Goal: Task Accomplishment & Management: Manage account settings

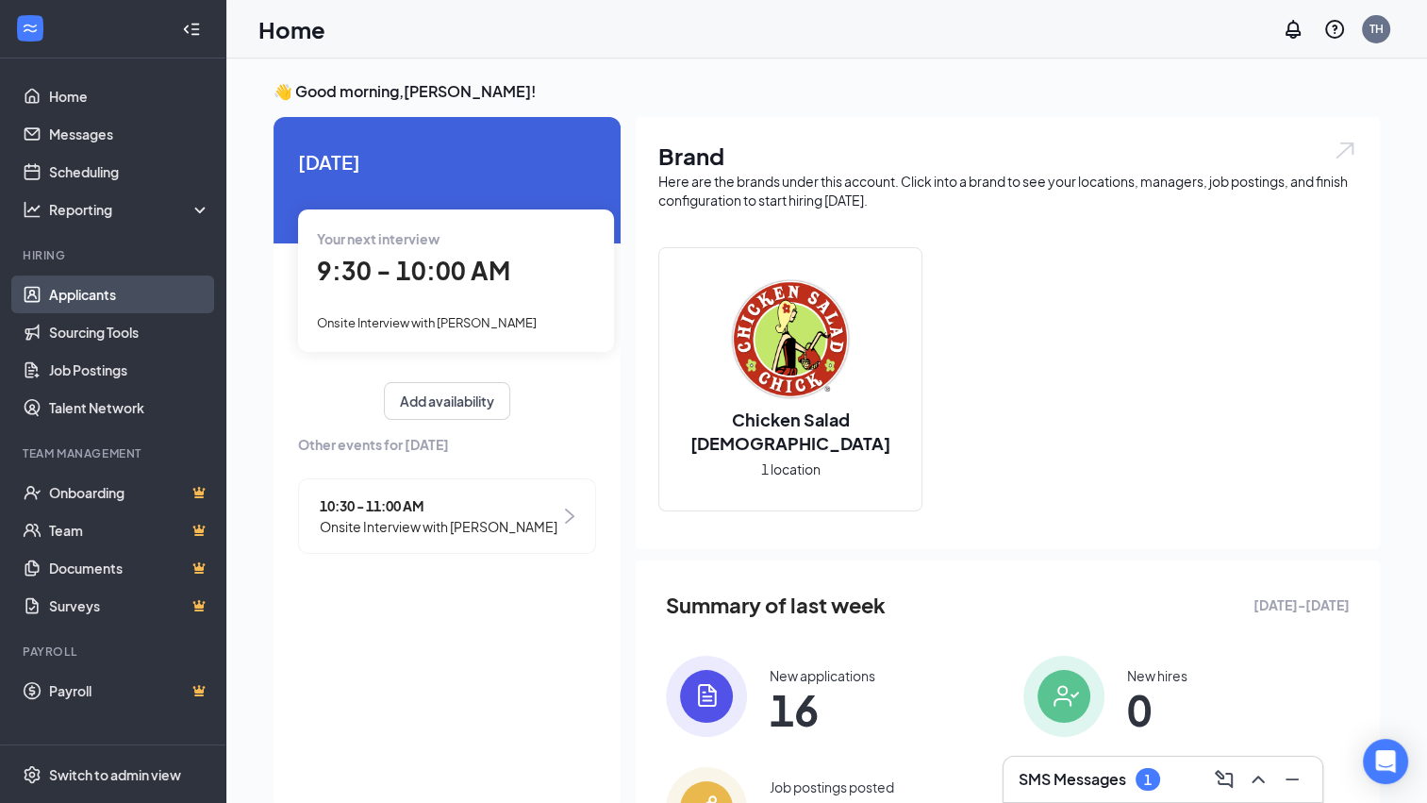
click at [83, 293] on link "Applicants" at bounding box center [129, 294] width 161 height 38
click at [1058, 780] on h3 "SMS Messages" at bounding box center [1072, 779] width 108 height 21
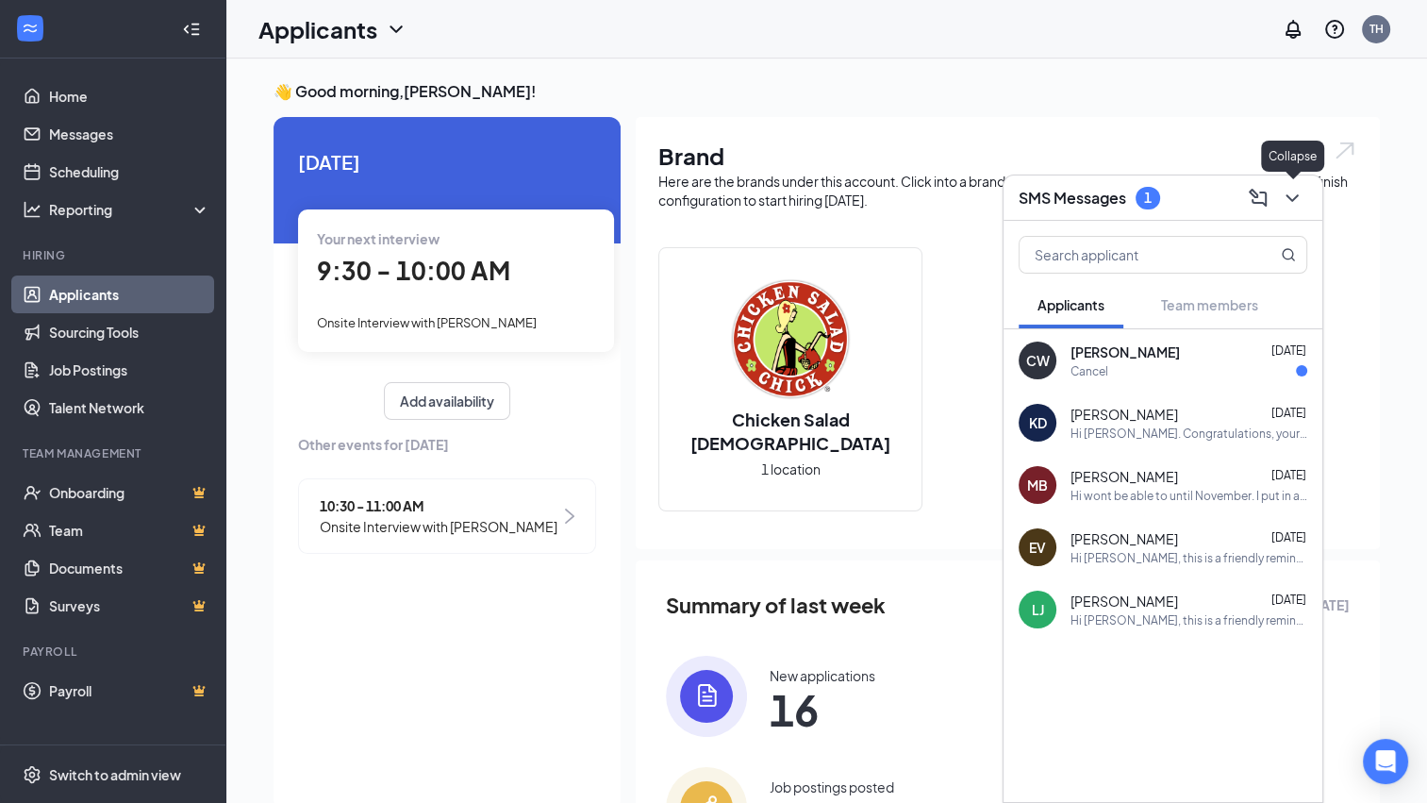
click at [1289, 200] on icon "ChevronDown" at bounding box center [1292, 198] width 23 height 23
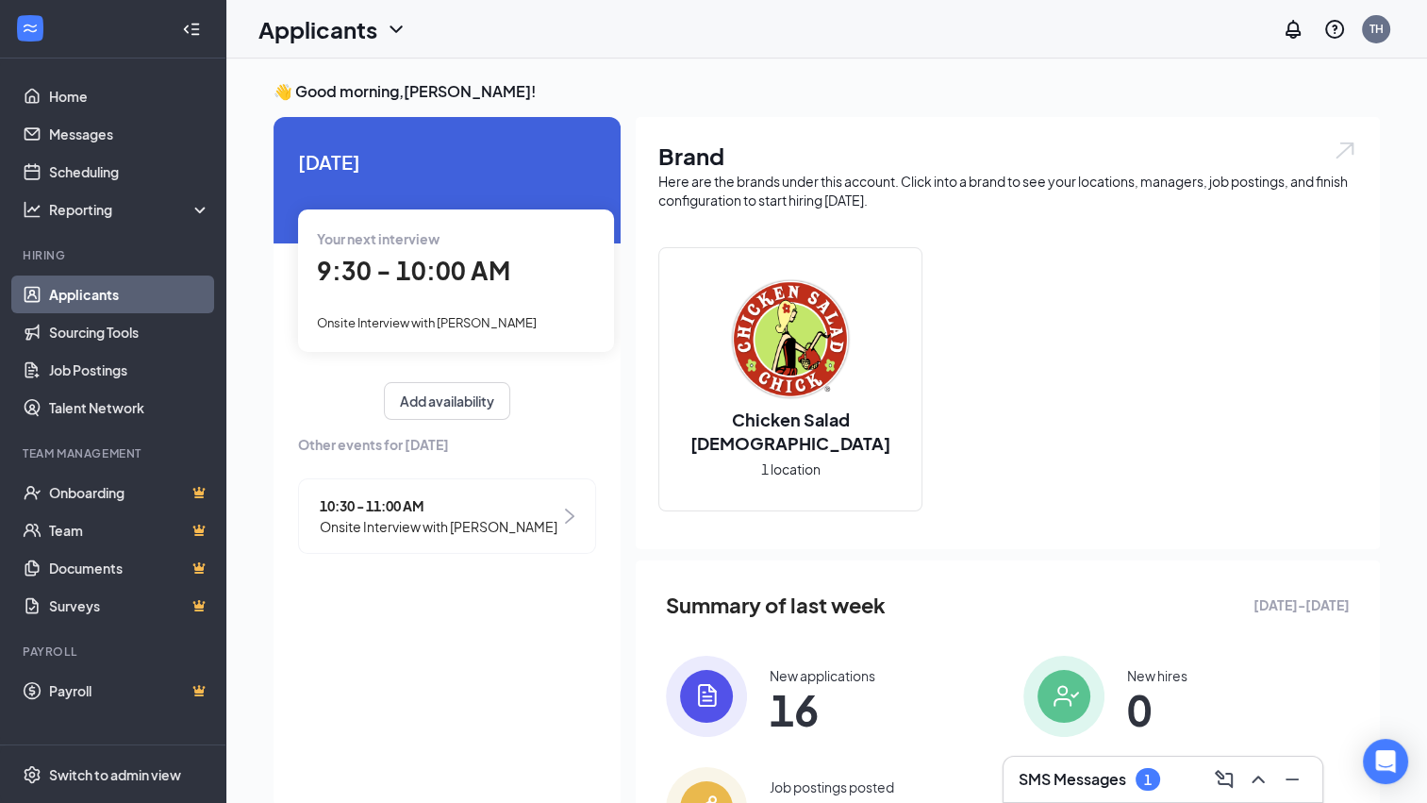
click at [74, 300] on link "Applicants" at bounding box center [129, 294] width 161 height 38
click at [96, 170] on link "Scheduling" at bounding box center [129, 172] width 161 height 38
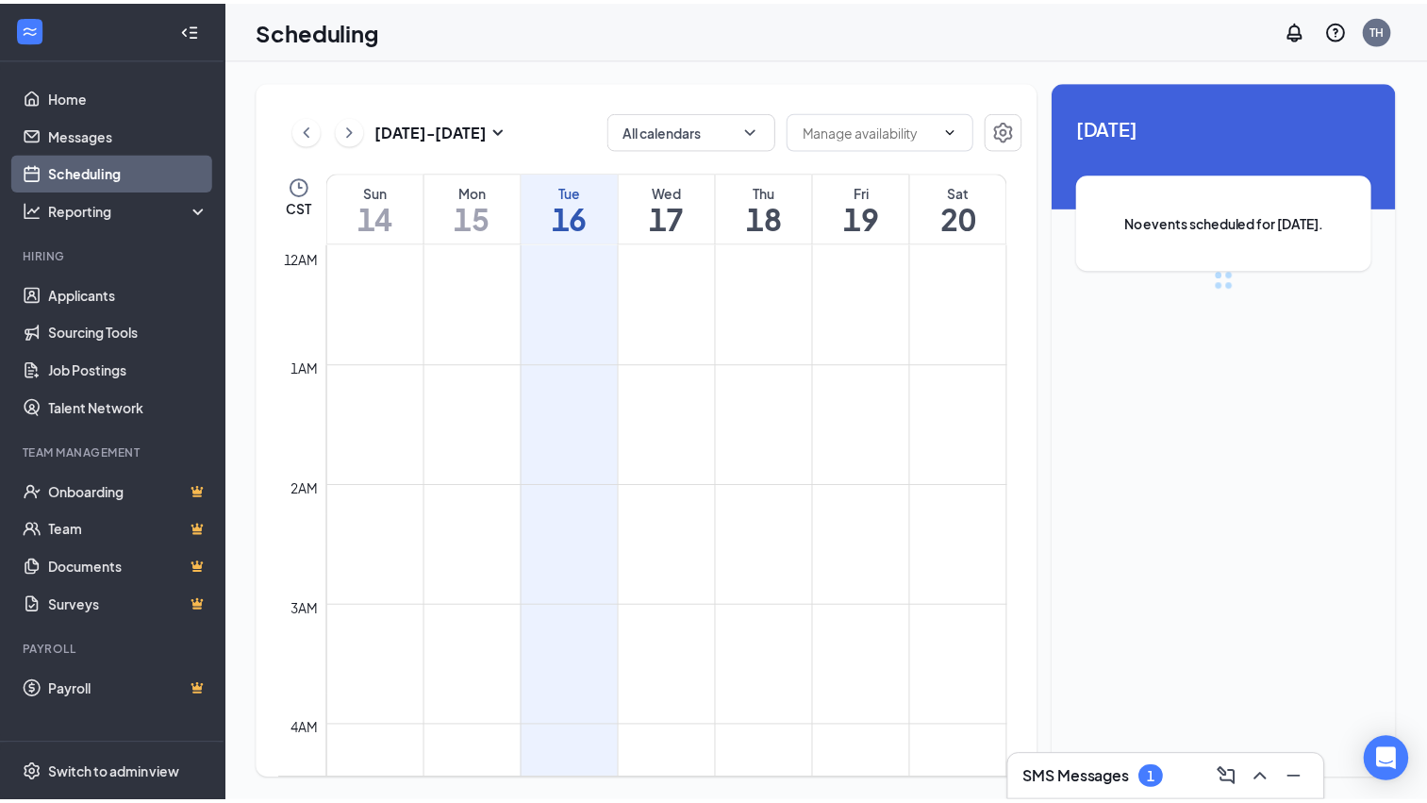
scroll to position [927, 0]
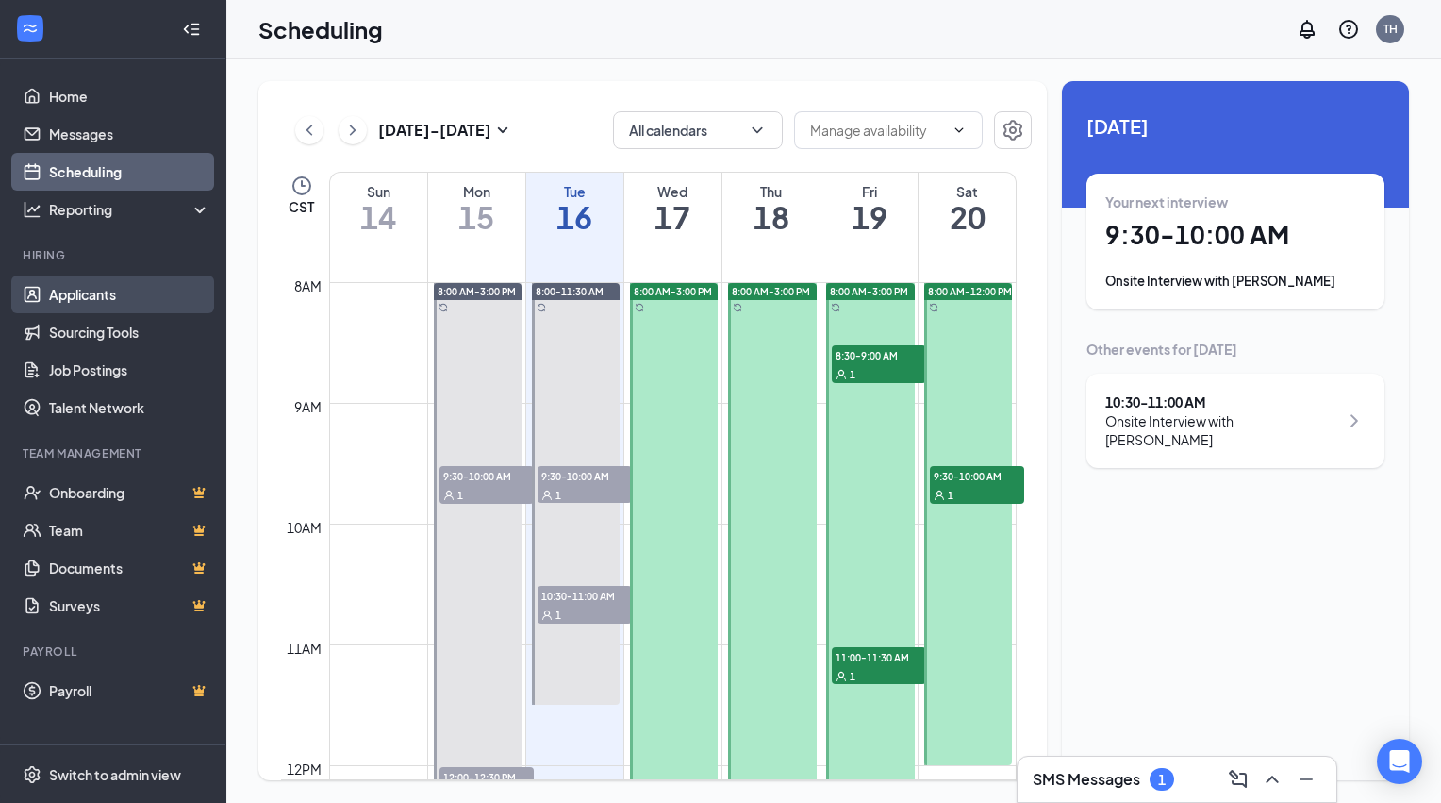
click at [75, 298] on link "Applicants" at bounding box center [129, 294] width 161 height 38
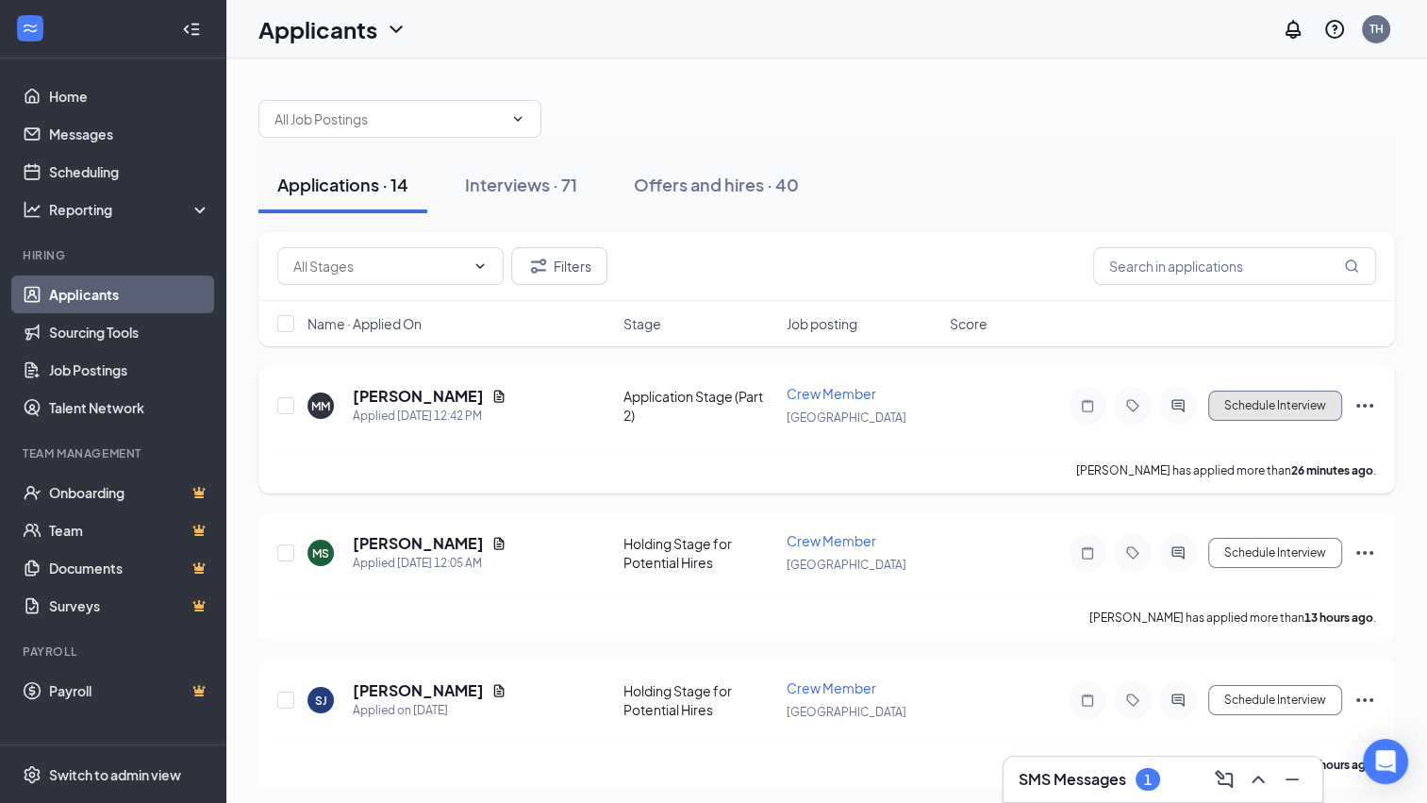
click at [1282, 408] on button "Schedule Interview" at bounding box center [1275, 405] width 134 height 30
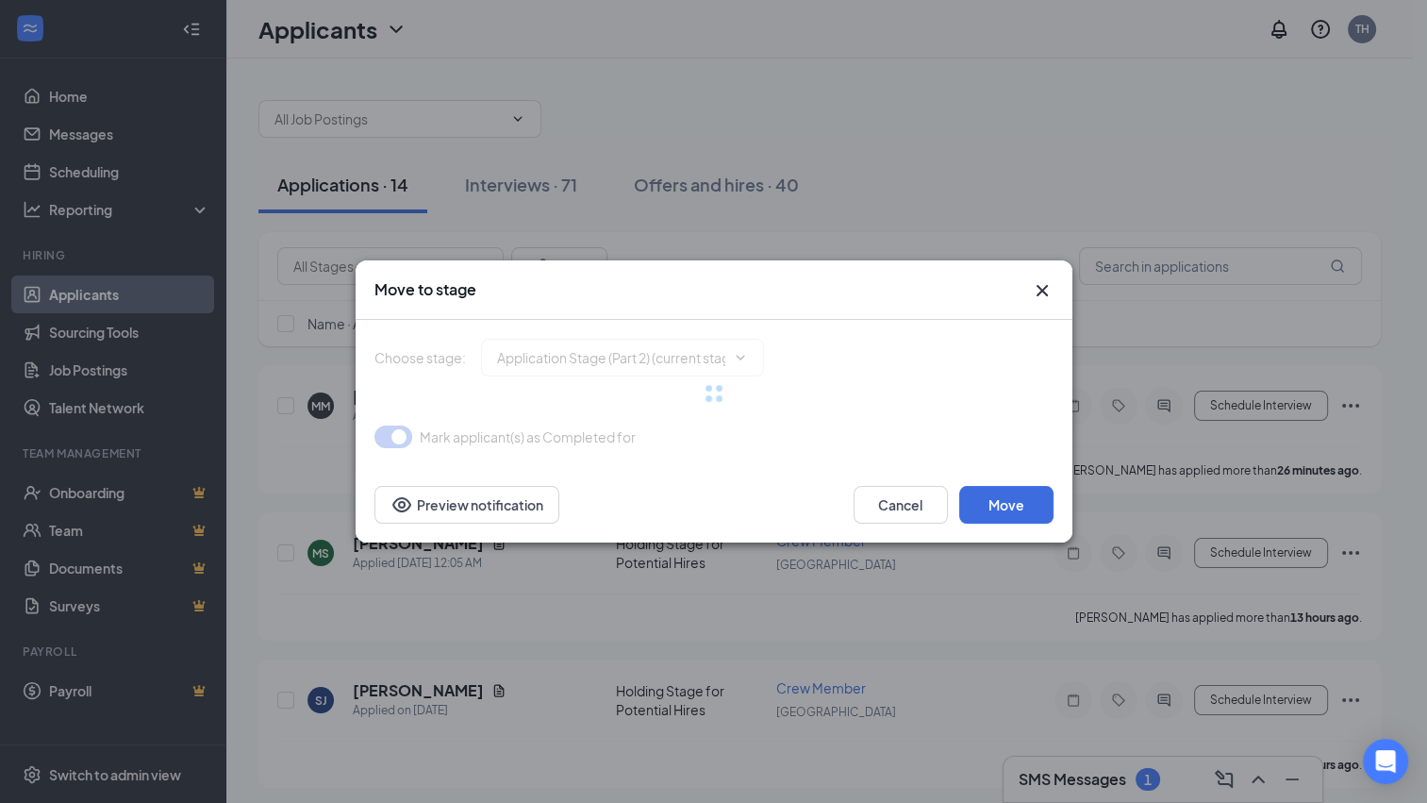
type input "Holding Stage for Potential Hires (next stage)"
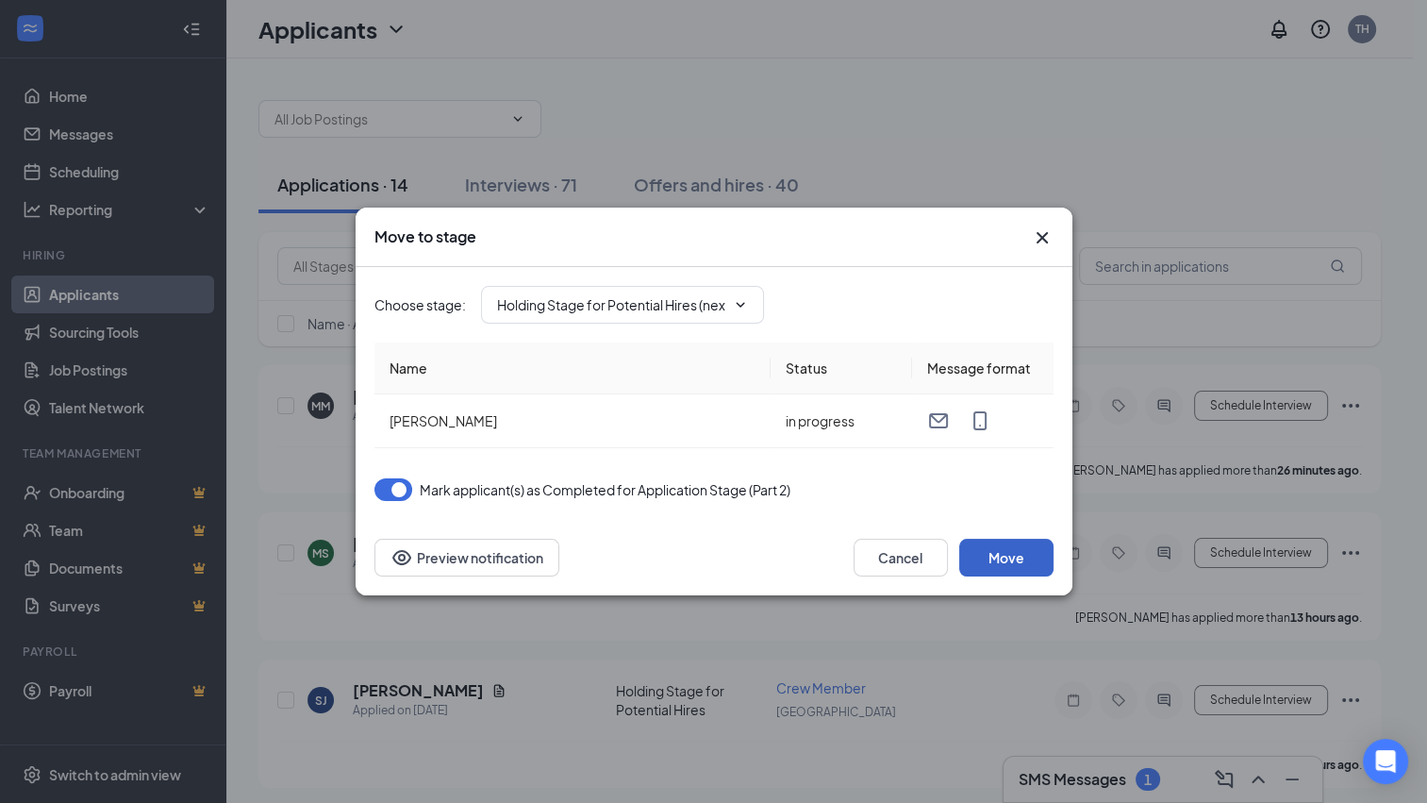
click at [1018, 566] on button "Move" at bounding box center [1006, 557] width 94 height 38
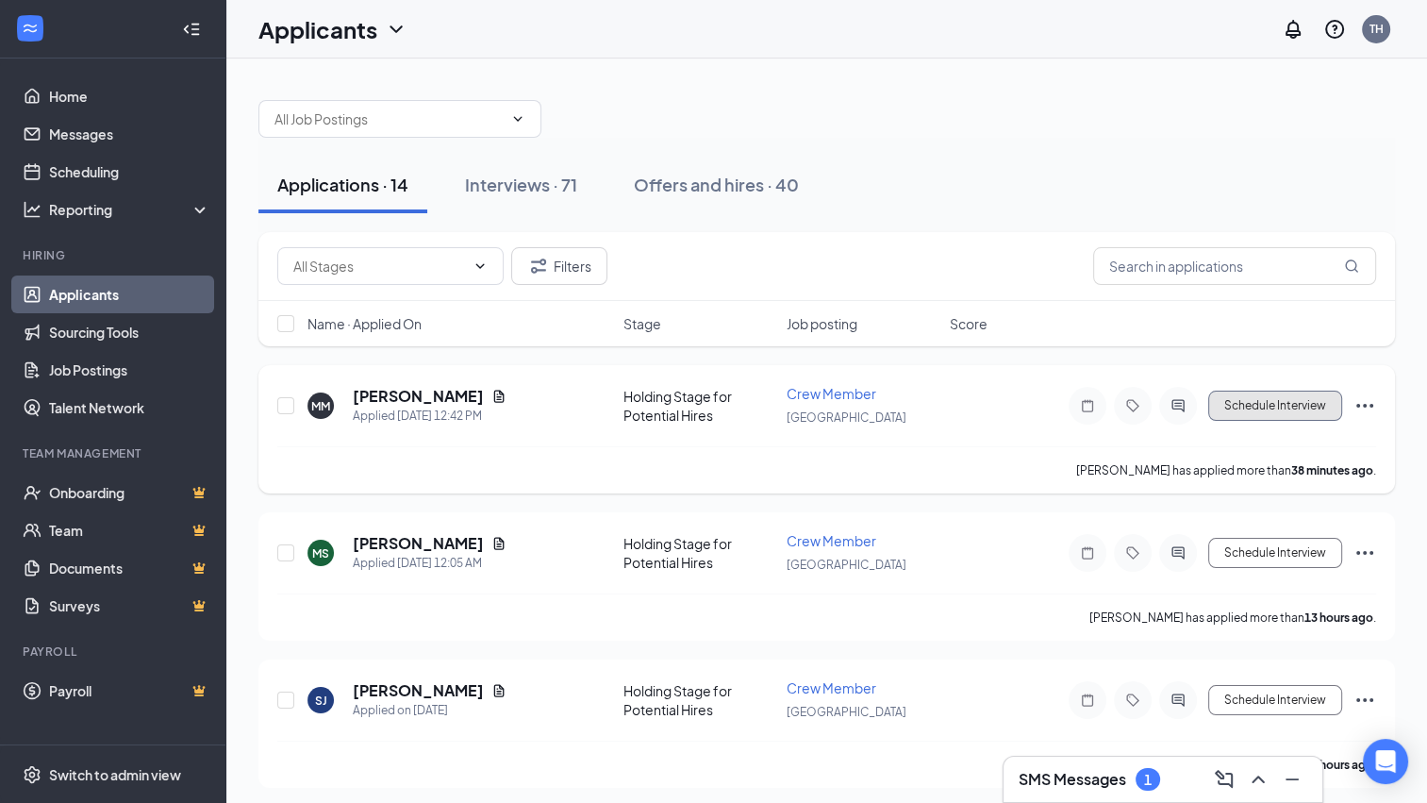
click at [1319, 418] on button "Schedule Interview" at bounding box center [1275, 405] width 134 height 30
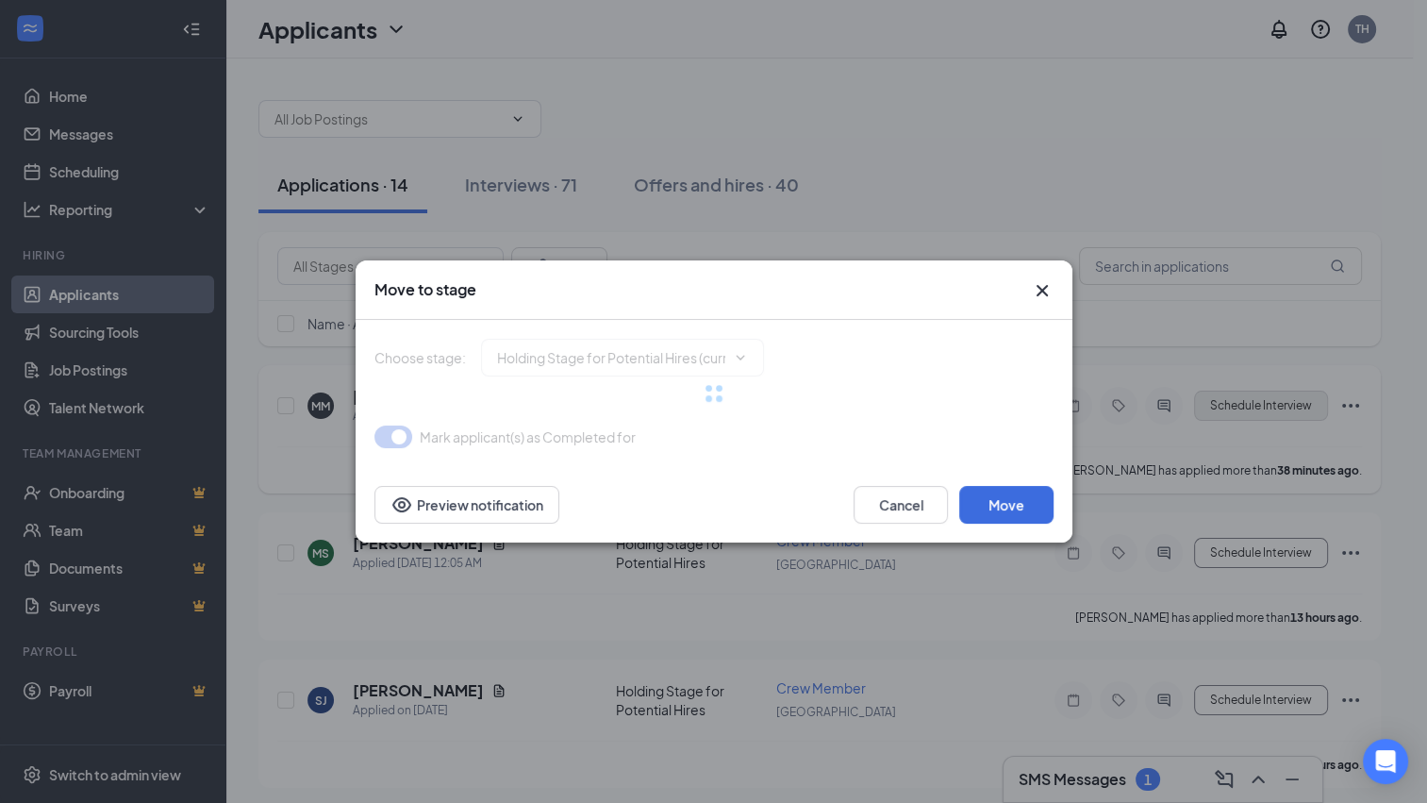
type input "Onsite Interview (next stage)"
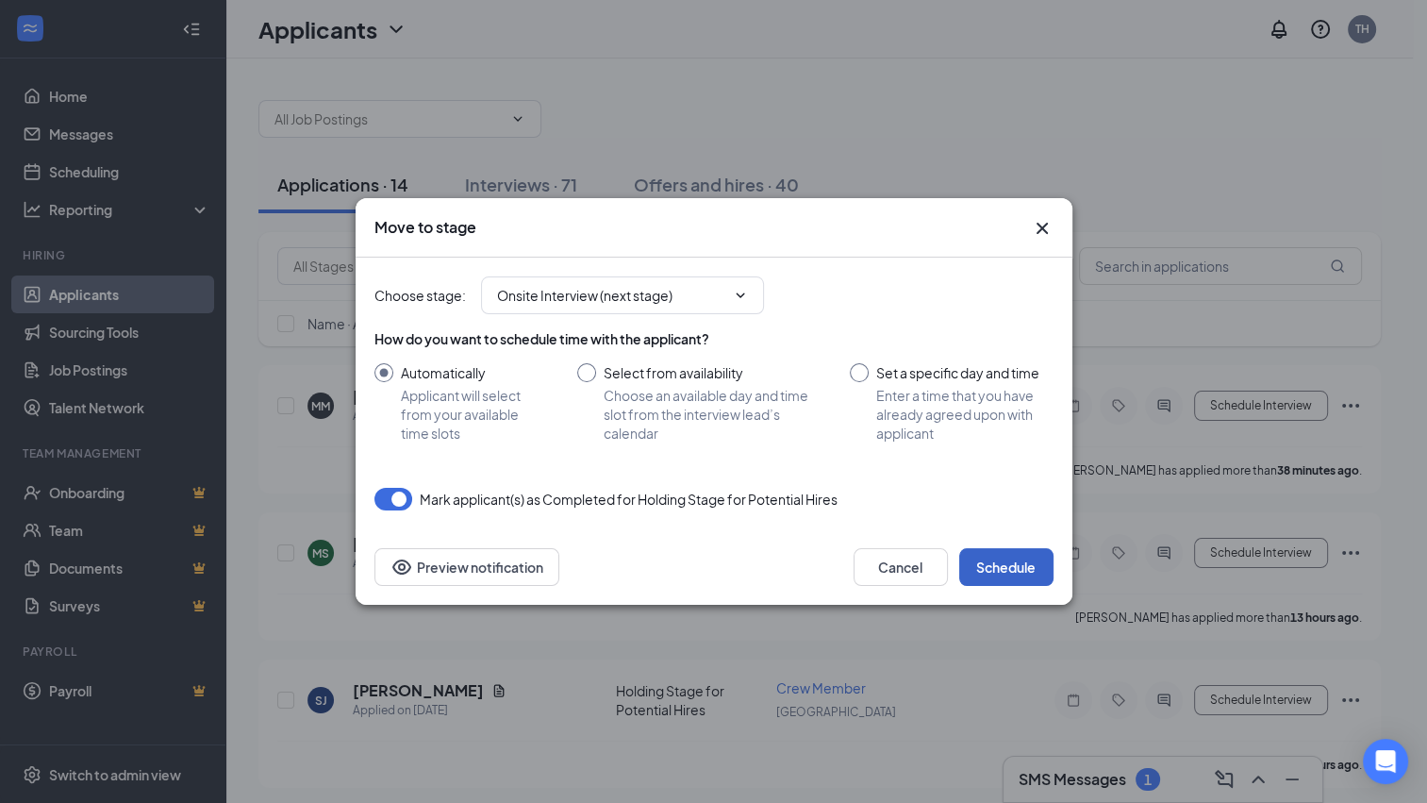
click at [1023, 570] on button "Schedule" at bounding box center [1006, 567] width 94 height 38
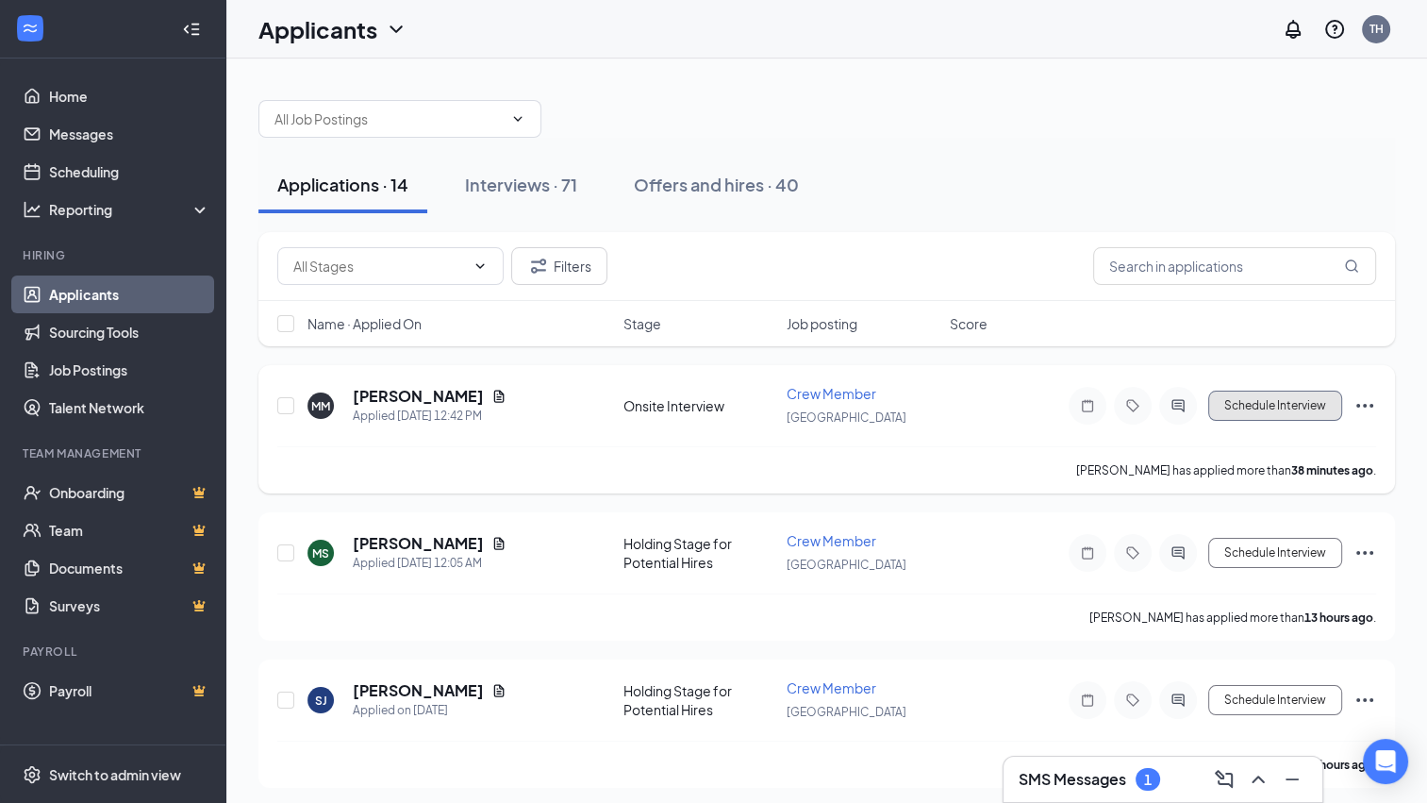
click at [1267, 412] on button "Schedule Interview" at bounding box center [1275, 405] width 134 height 30
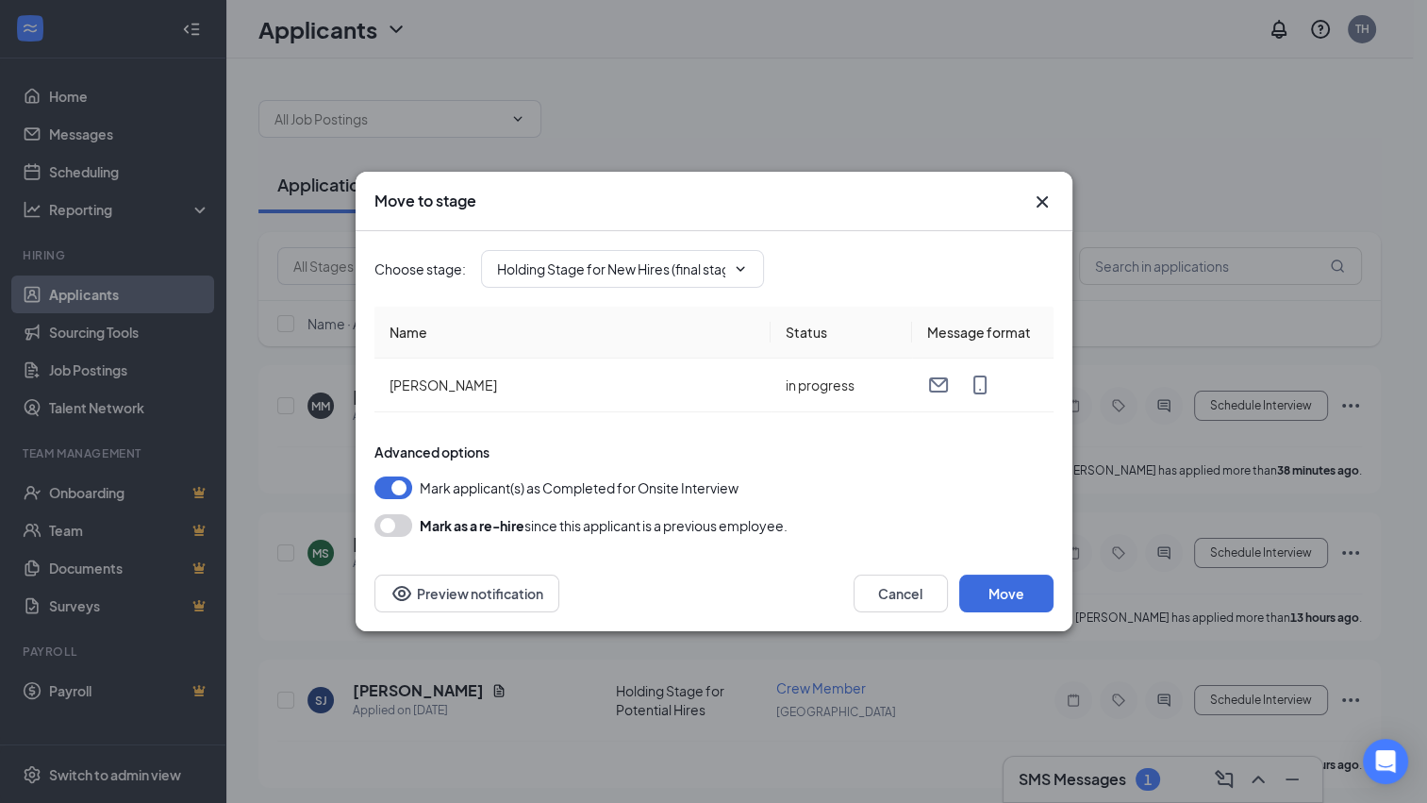
click at [1037, 201] on icon "Cross" at bounding box center [1042, 201] width 23 height 23
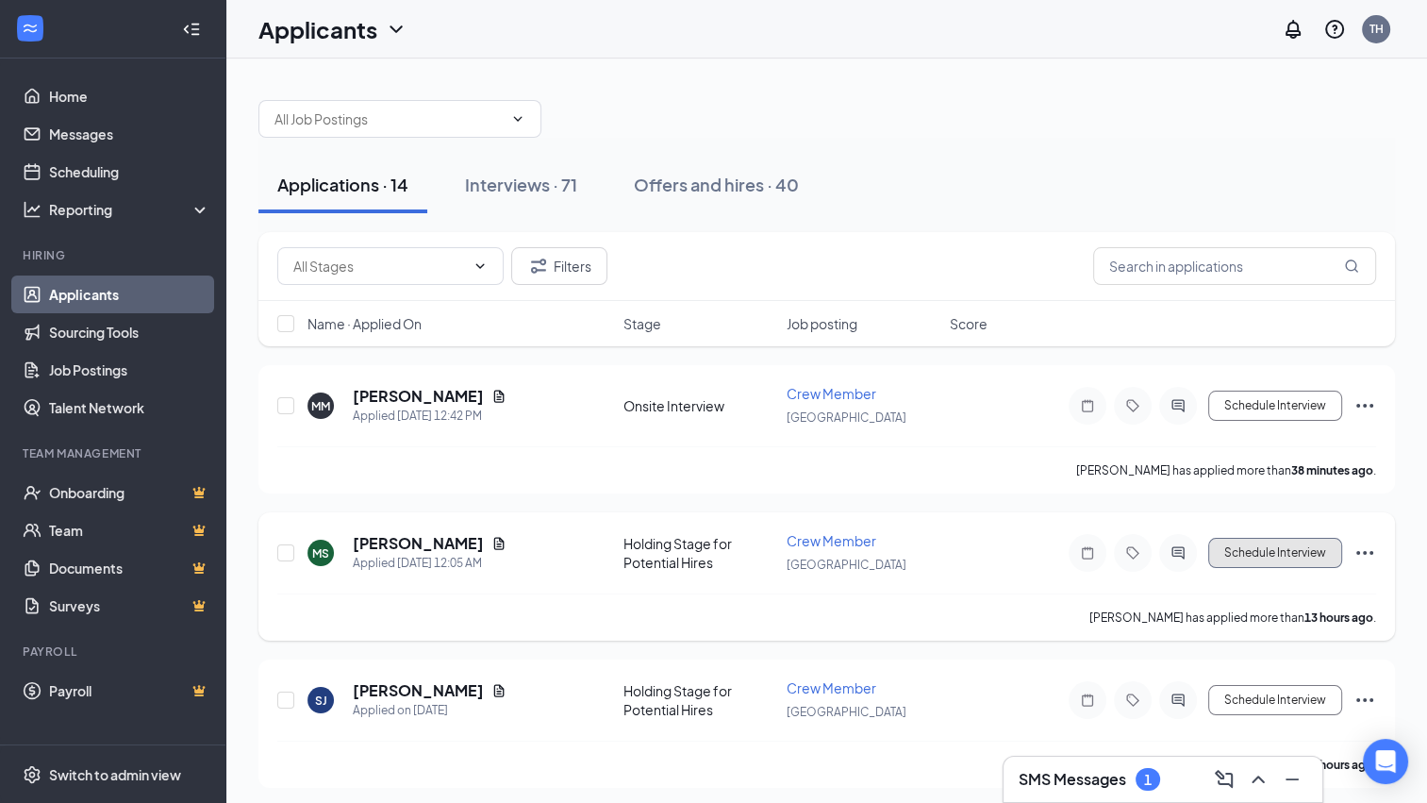
click at [1281, 554] on button "Schedule Interview" at bounding box center [1275, 553] width 134 height 30
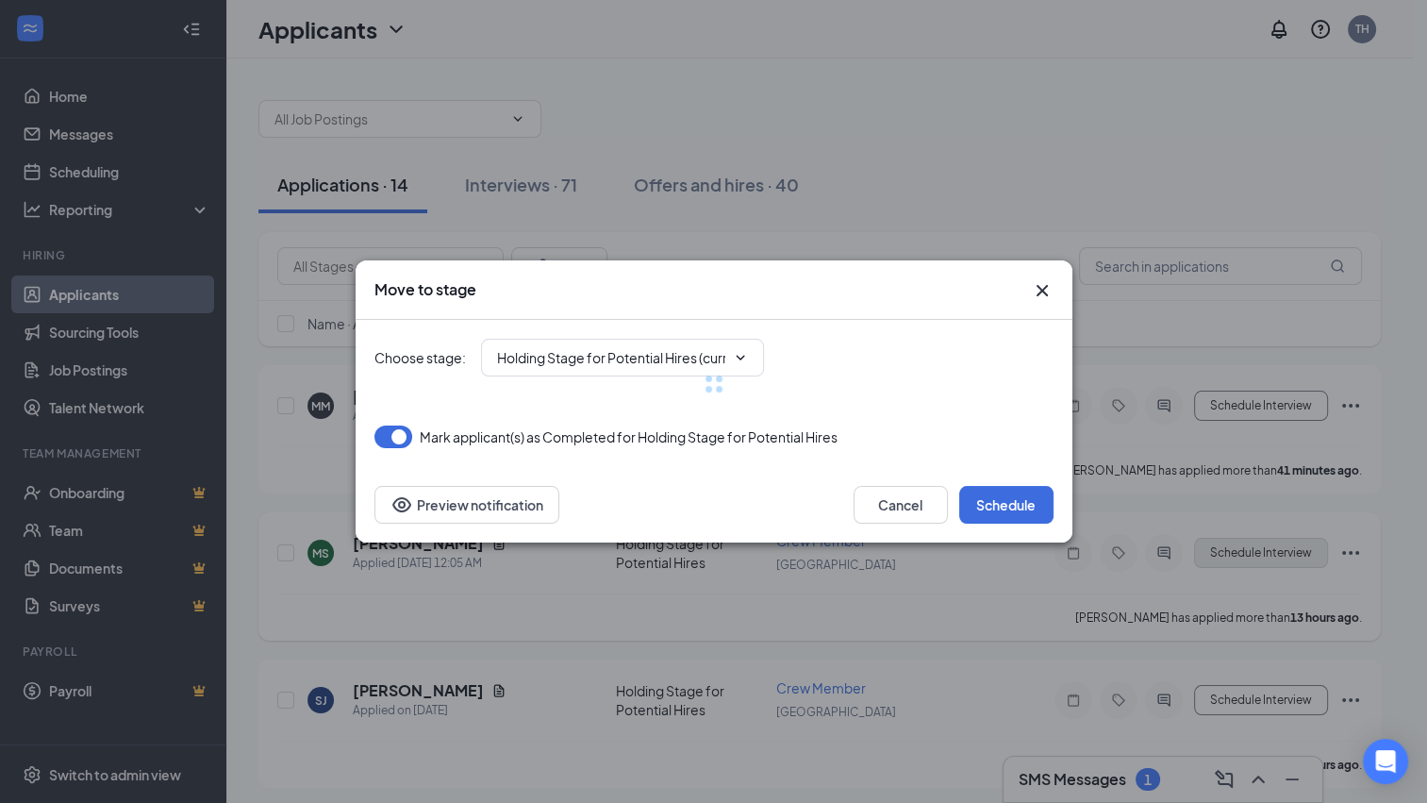
type input "Onsite Interview (next stage)"
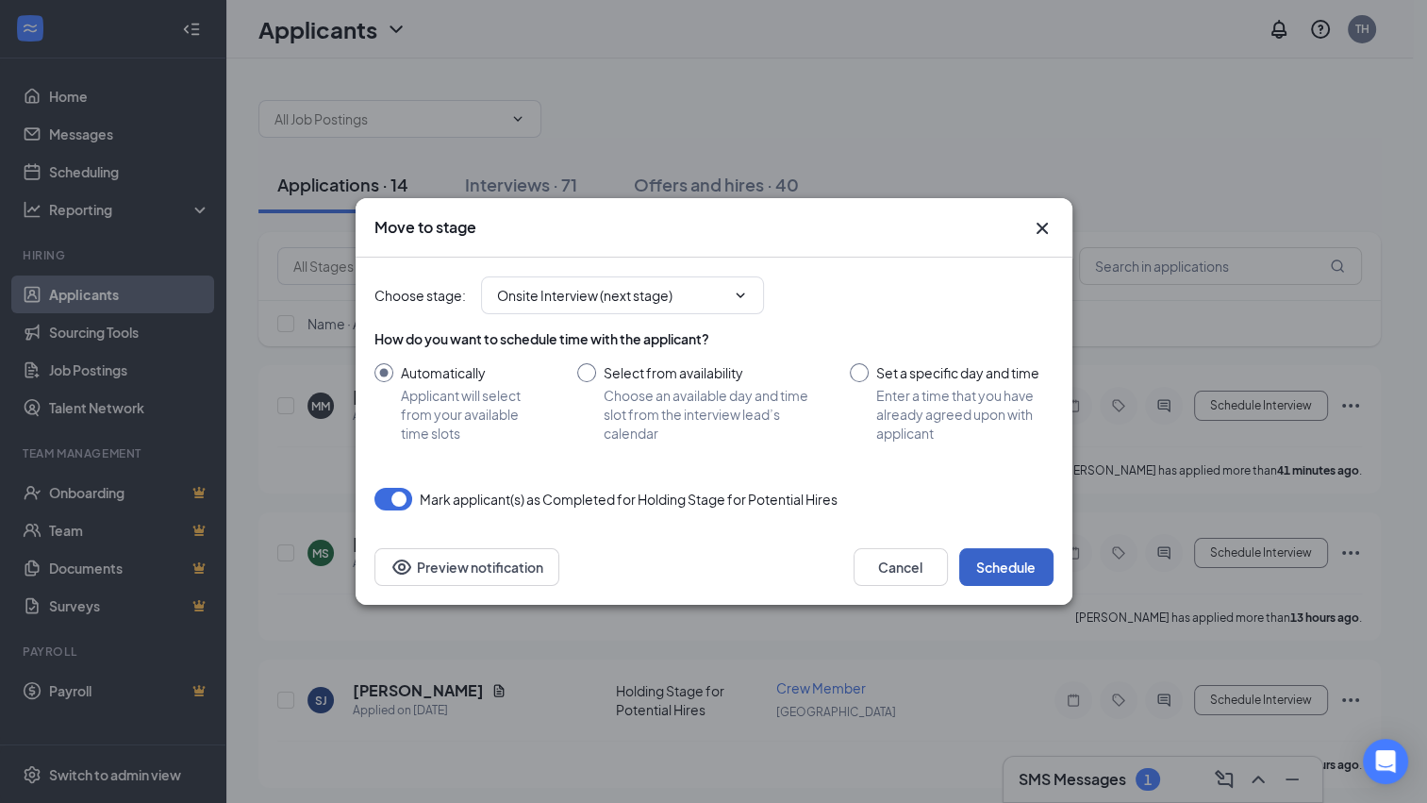
click at [1029, 573] on button "Schedule" at bounding box center [1006, 567] width 94 height 38
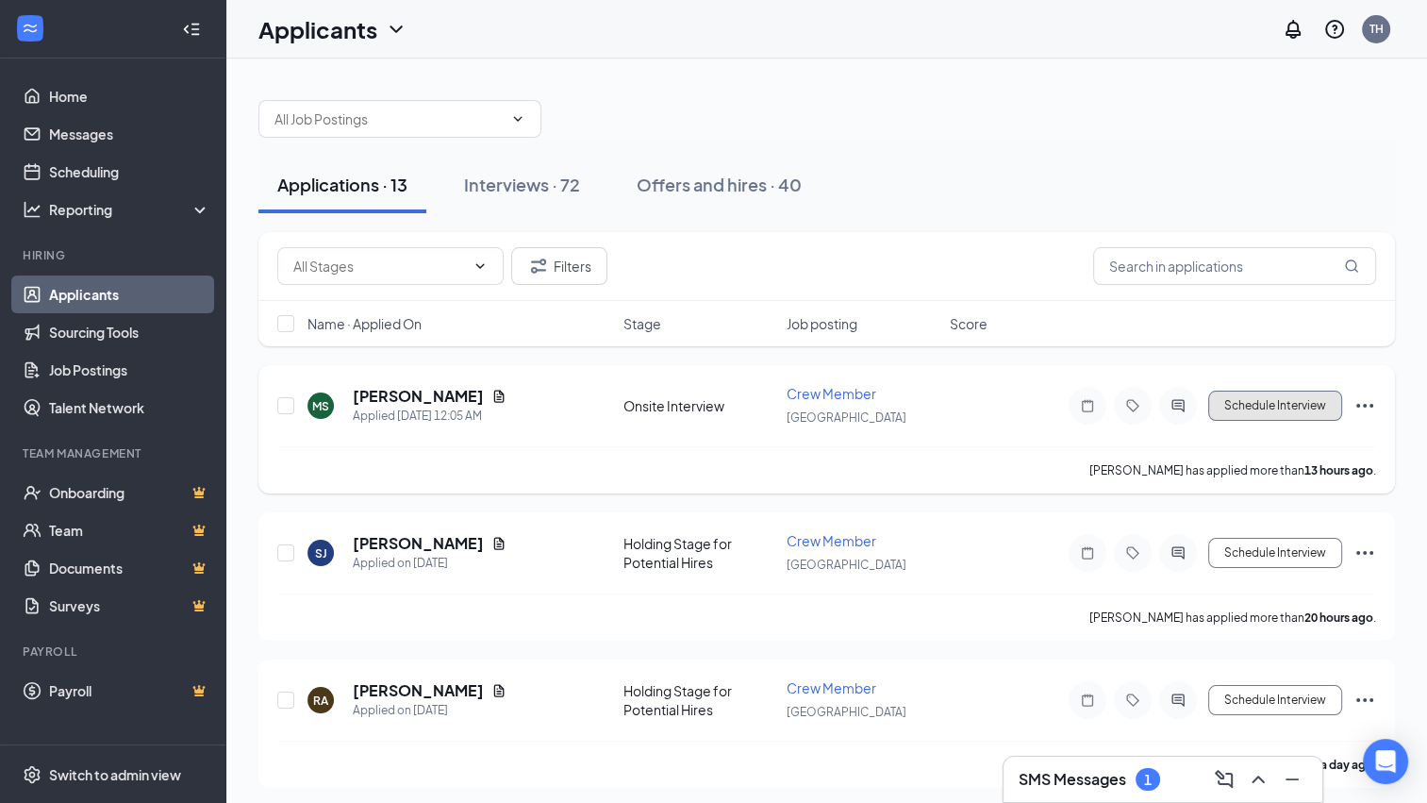
click at [1254, 401] on button "Schedule Interview" at bounding box center [1275, 405] width 134 height 30
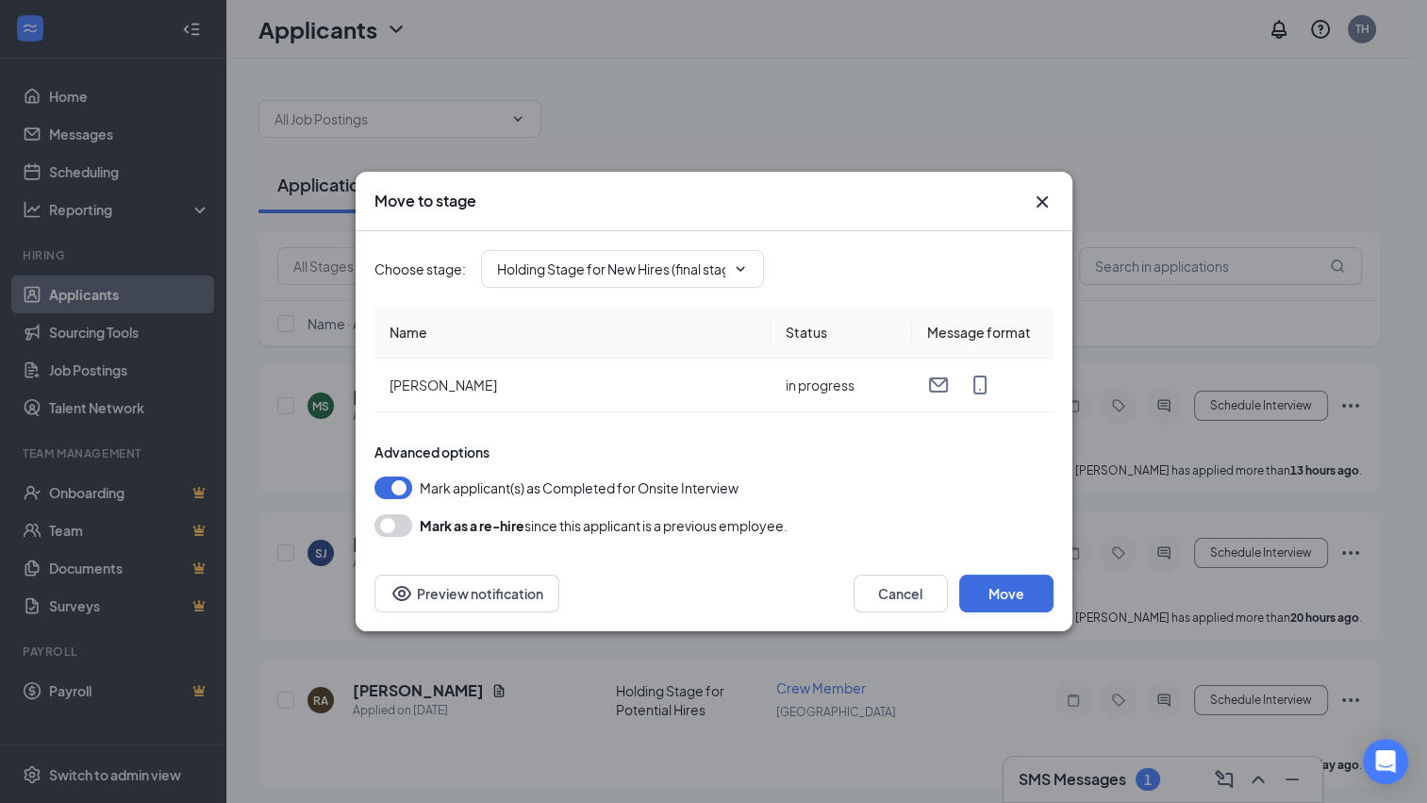
click at [1045, 200] on icon "Cross" at bounding box center [1040, 201] width 11 height 11
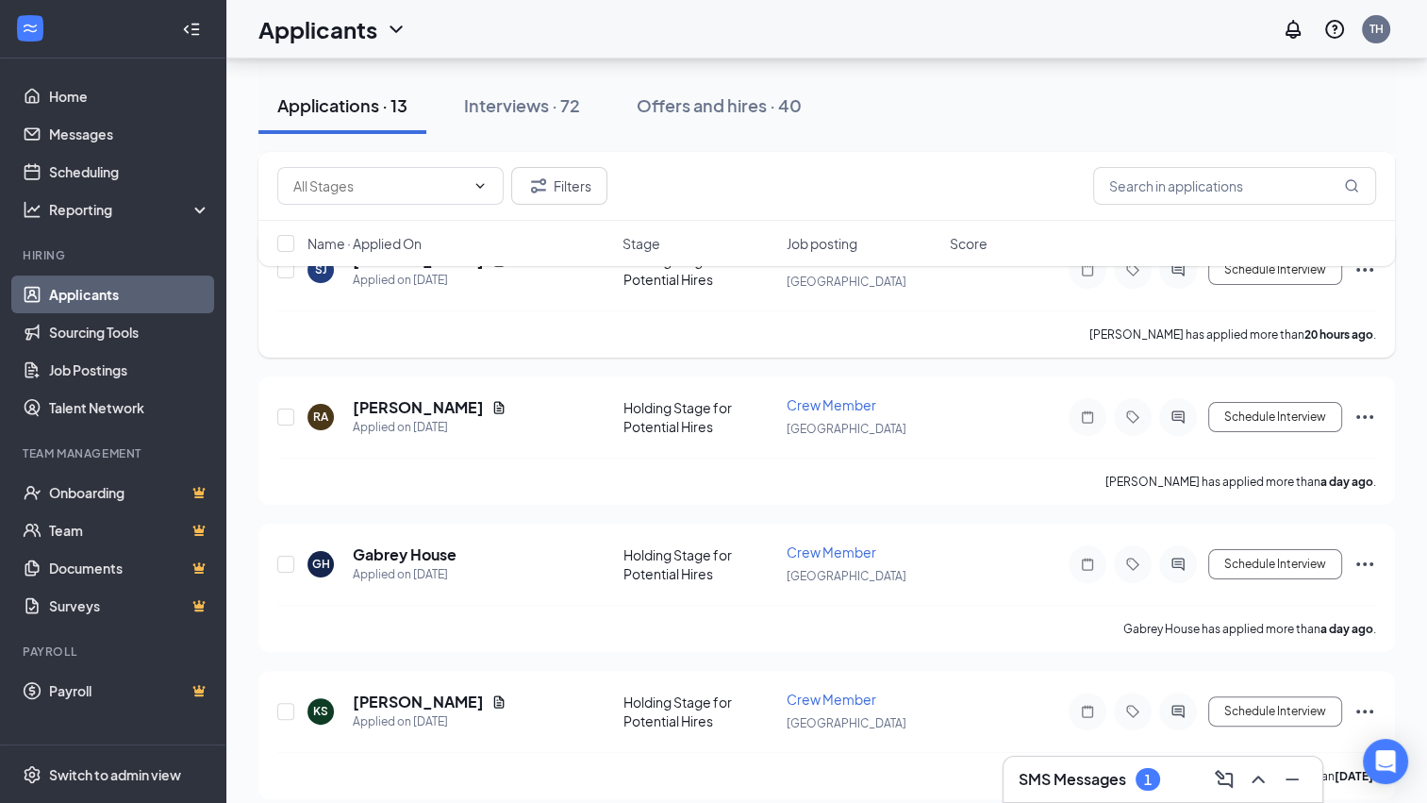
scroll to position [472, 0]
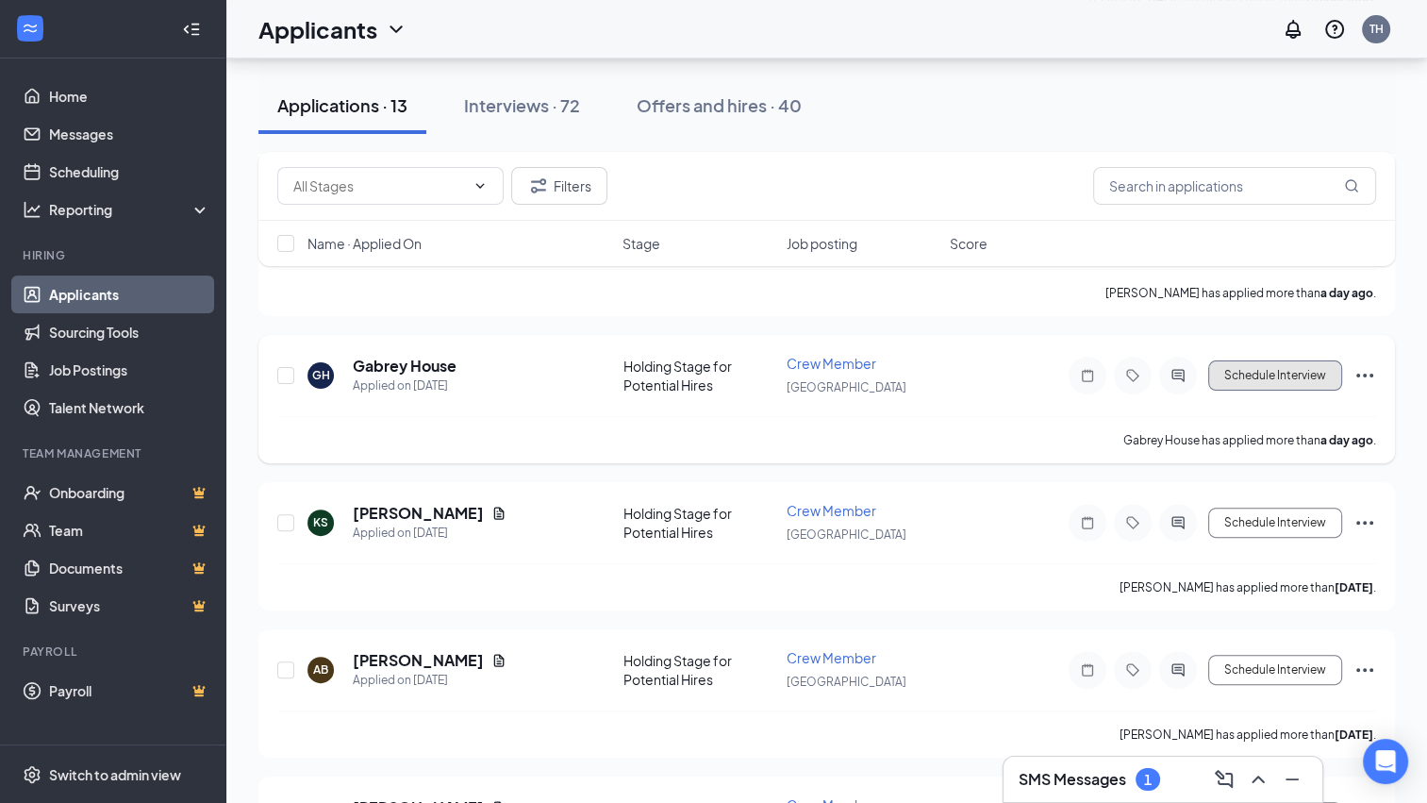
click at [1243, 376] on button "Schedule Interview" at bounding box center [1275, 375] width 134 height 30
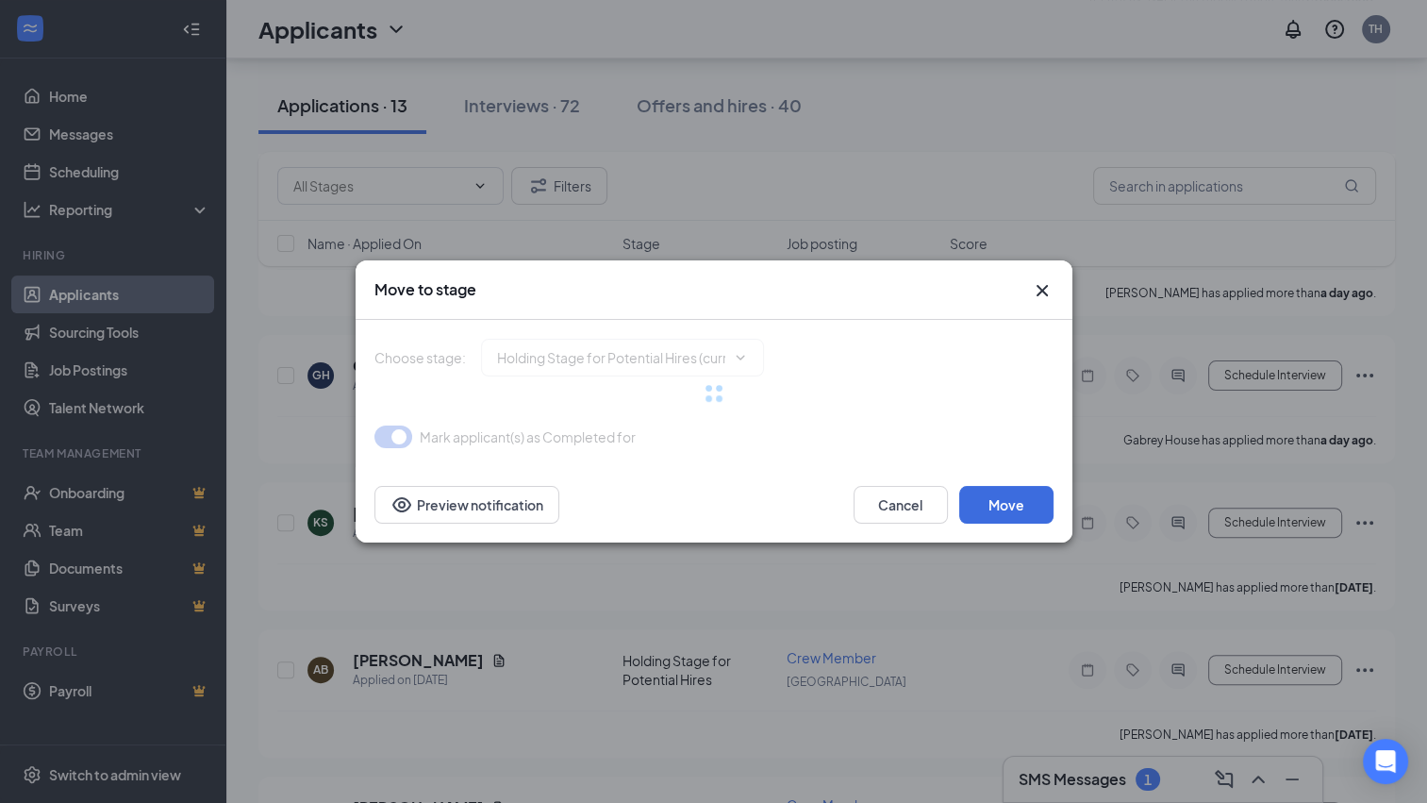
type input "Onsite Interview (next stage)"
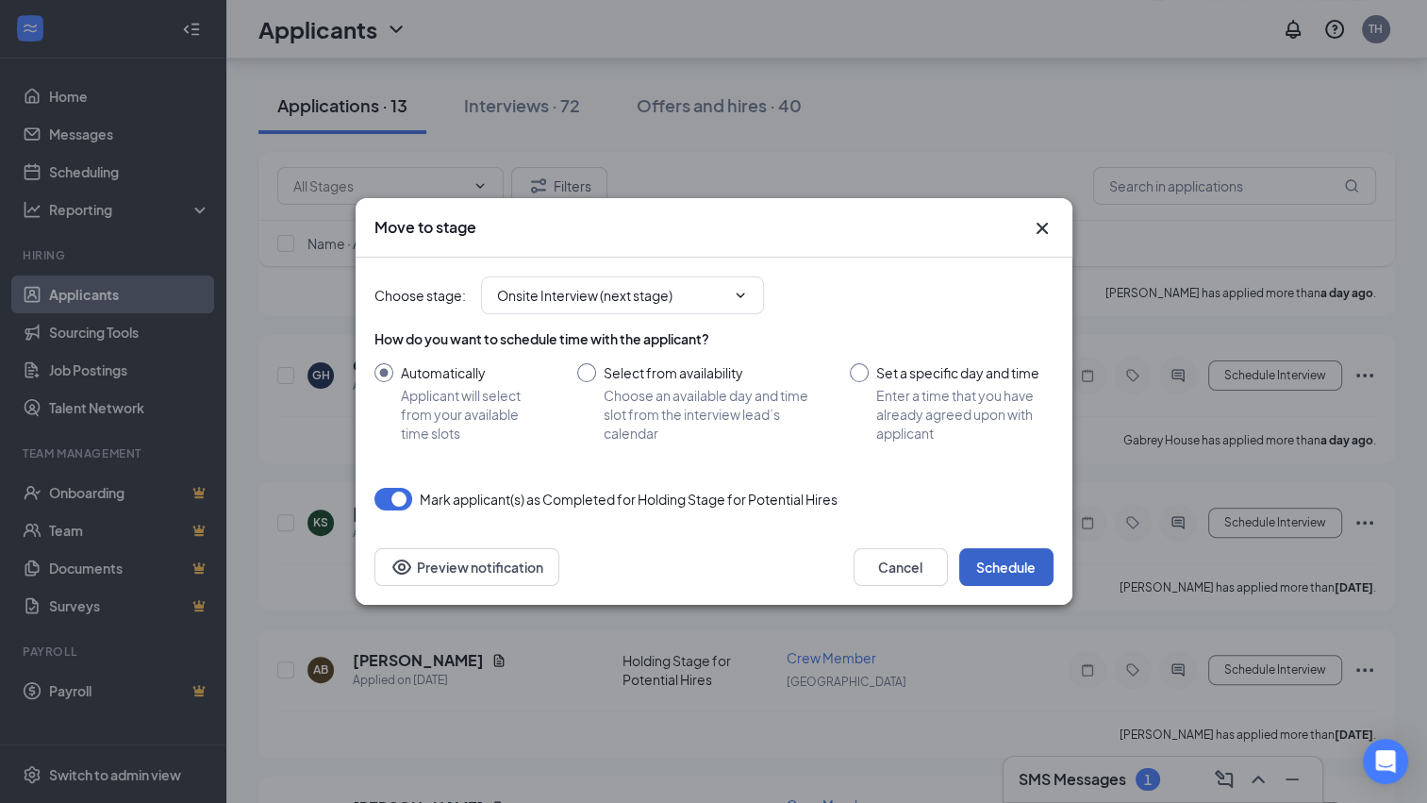
click at [1009, 568] on button "Schedule" at bounding box center [1006, 567] width 94 height 38
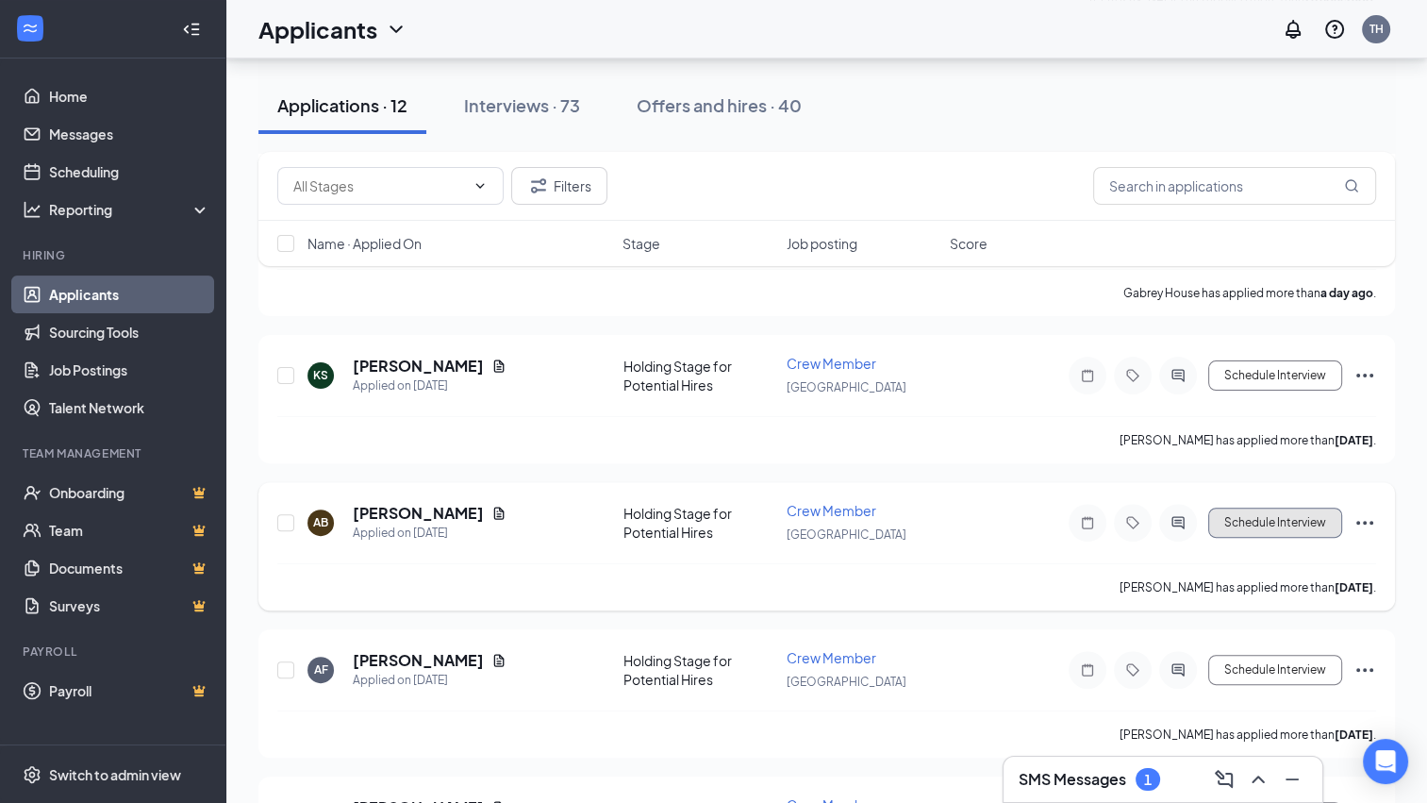
click at [1248, 509] on button "Schedule Interview" at bounding box center [1275, 522] width 134 height 30
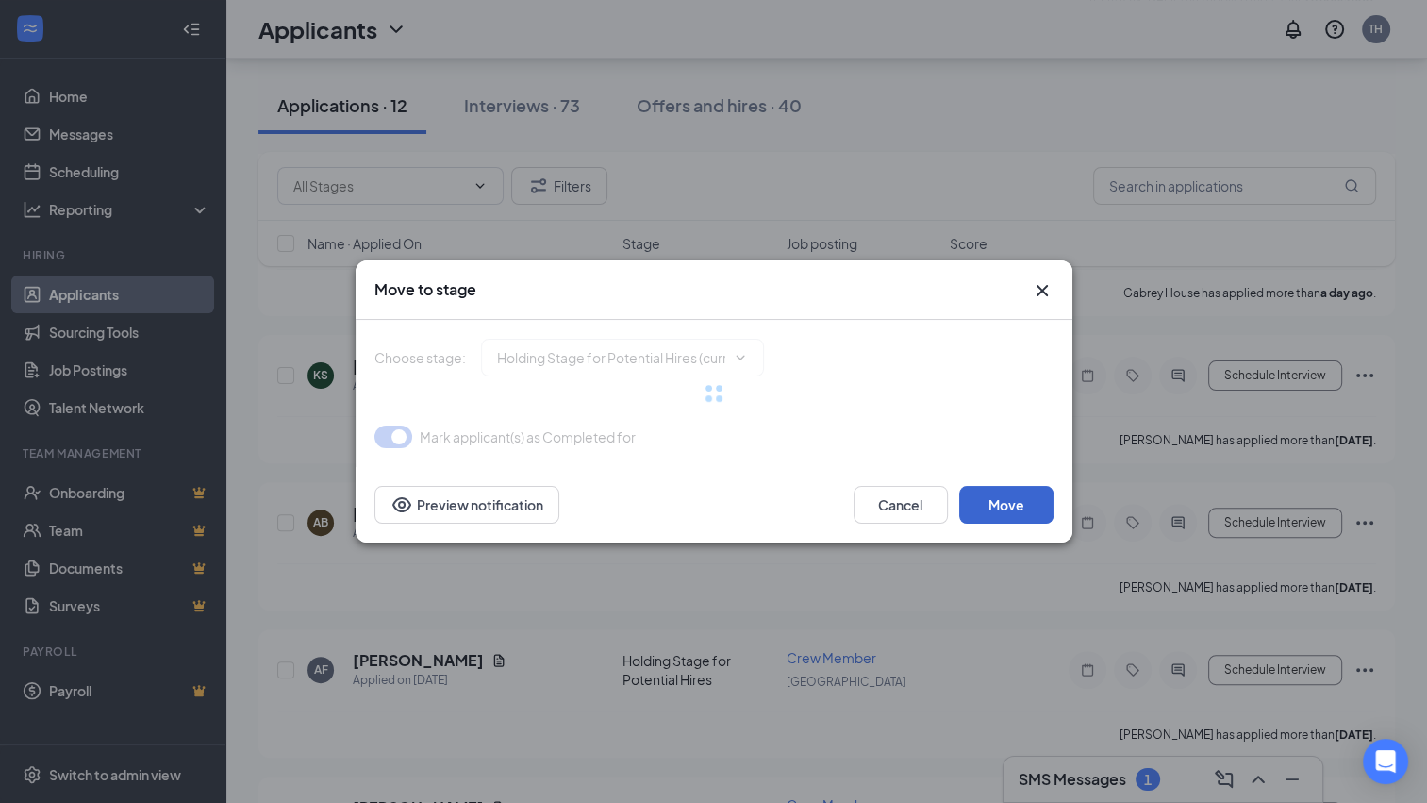
type input "Onsite Interview (next stage)"
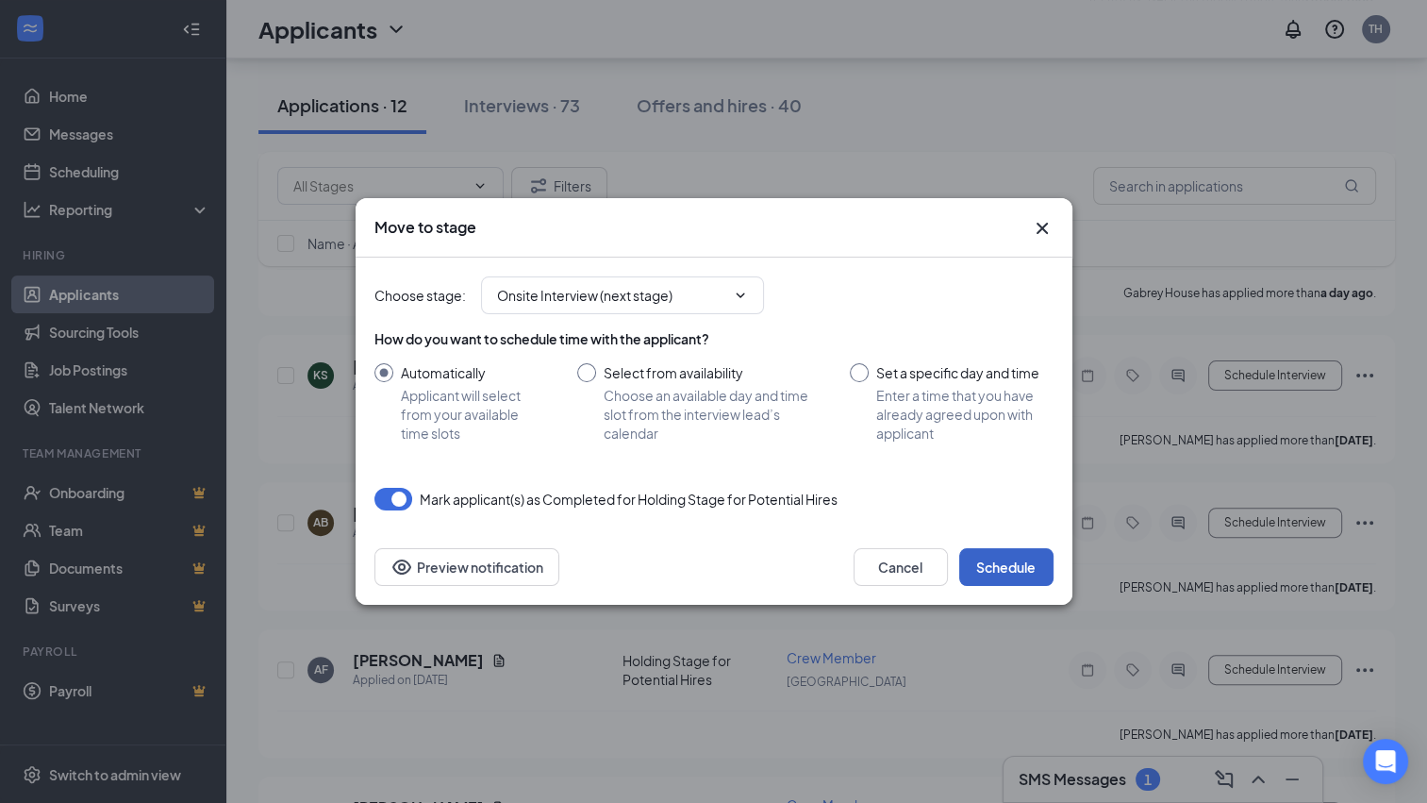
click at [1017, 568] on button "Schedule" at bounding box center [1006, 567] width 94 height 38
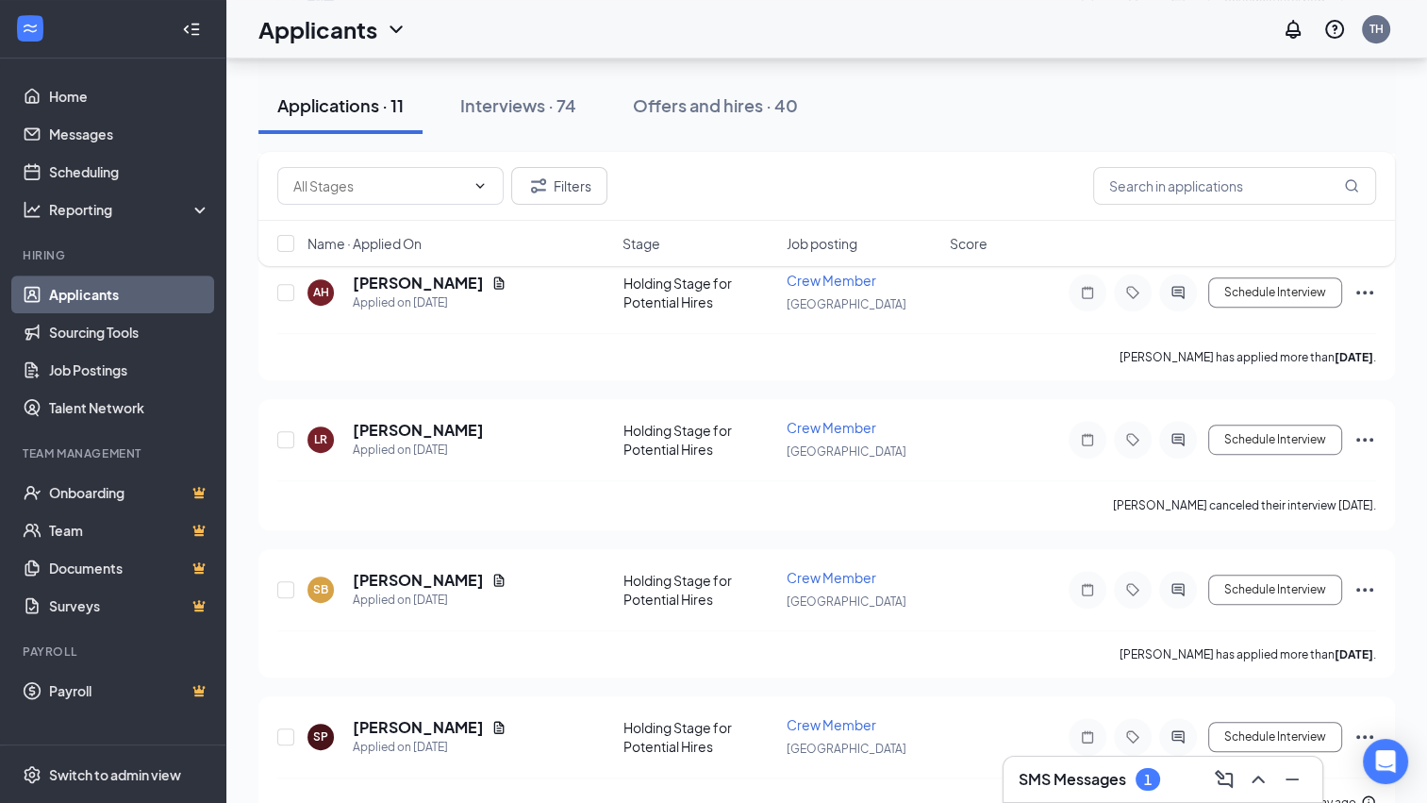
scroll to position [943, 0]
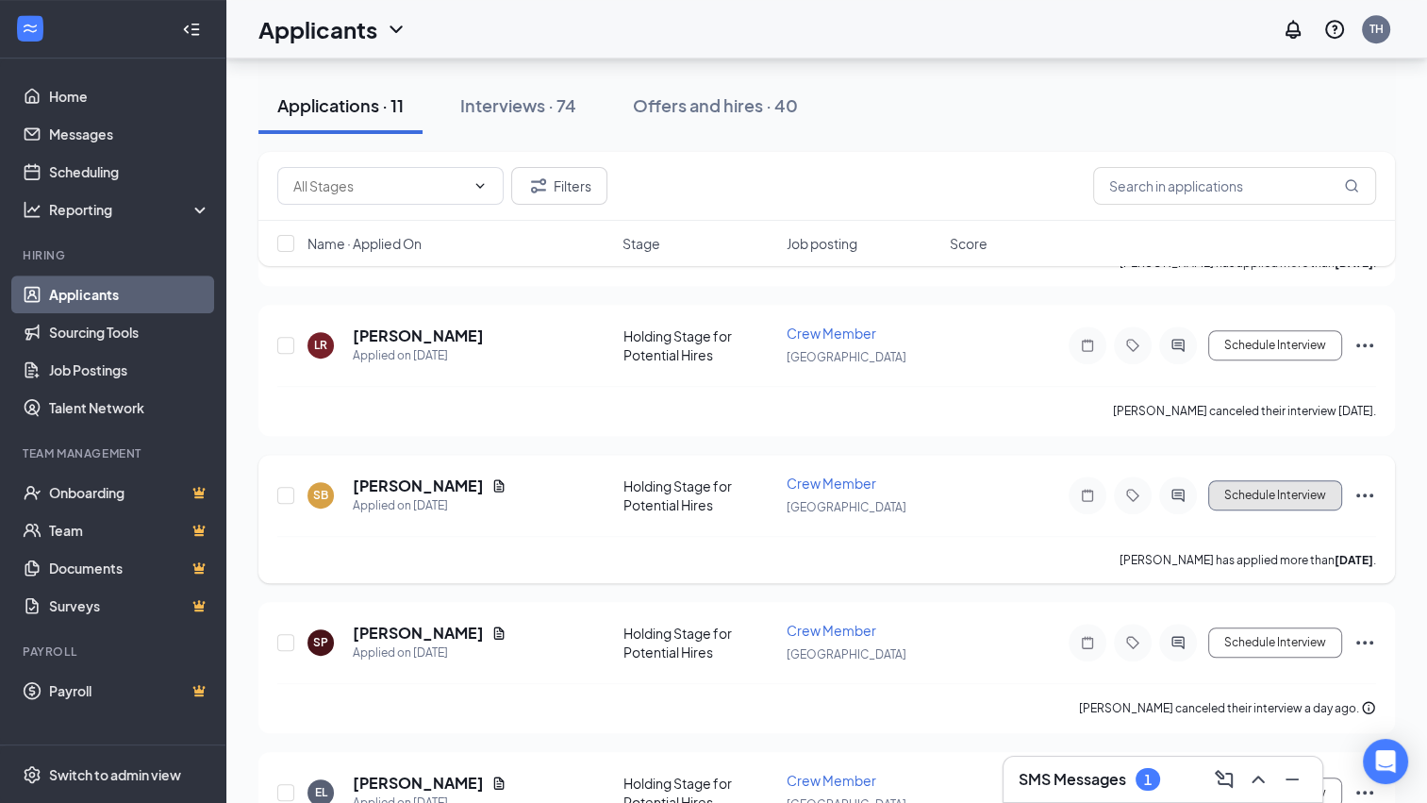
click at [1281, 480] on button "Schedule Interview" at bounding box center [1275, 495] width 134 height 30
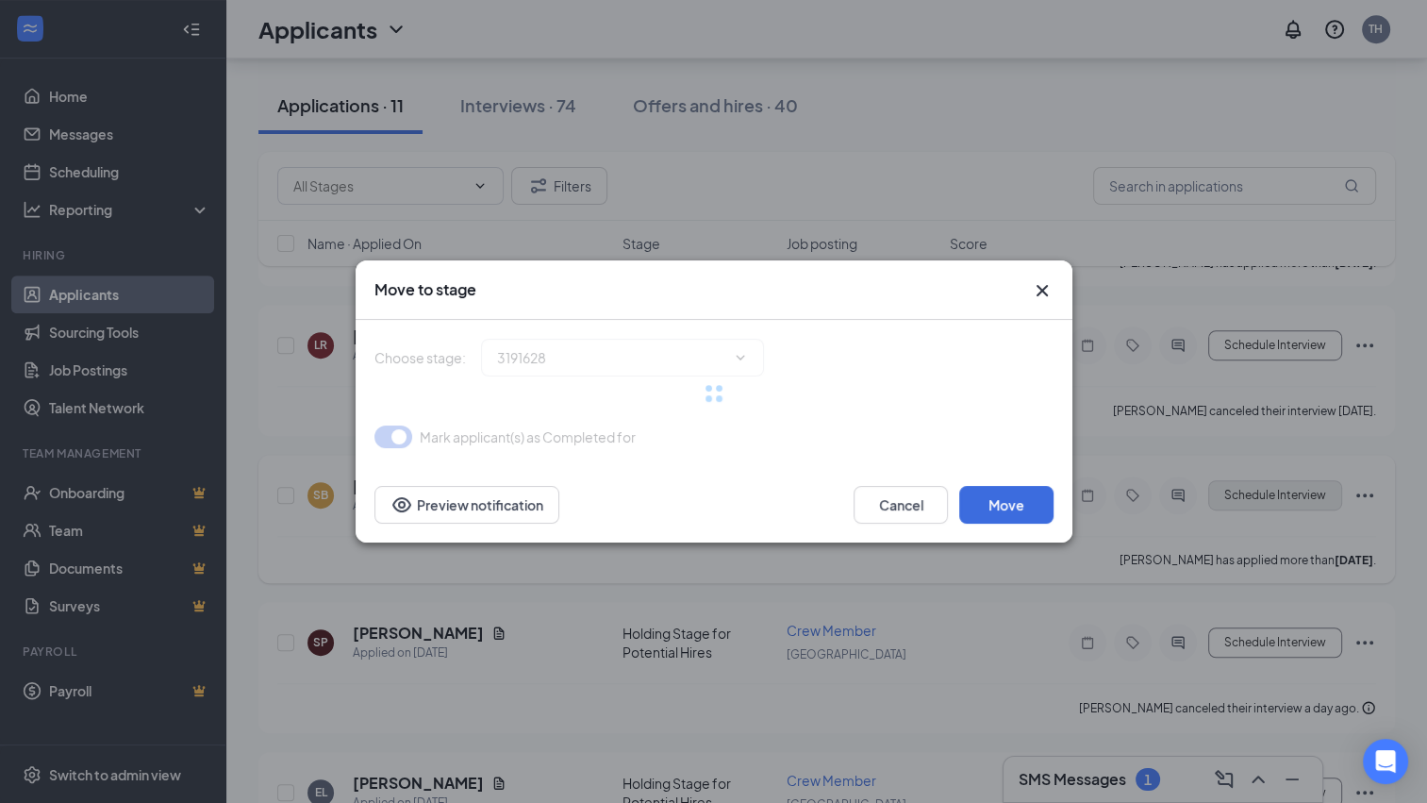
type input "Onsite Interview (next stage)"
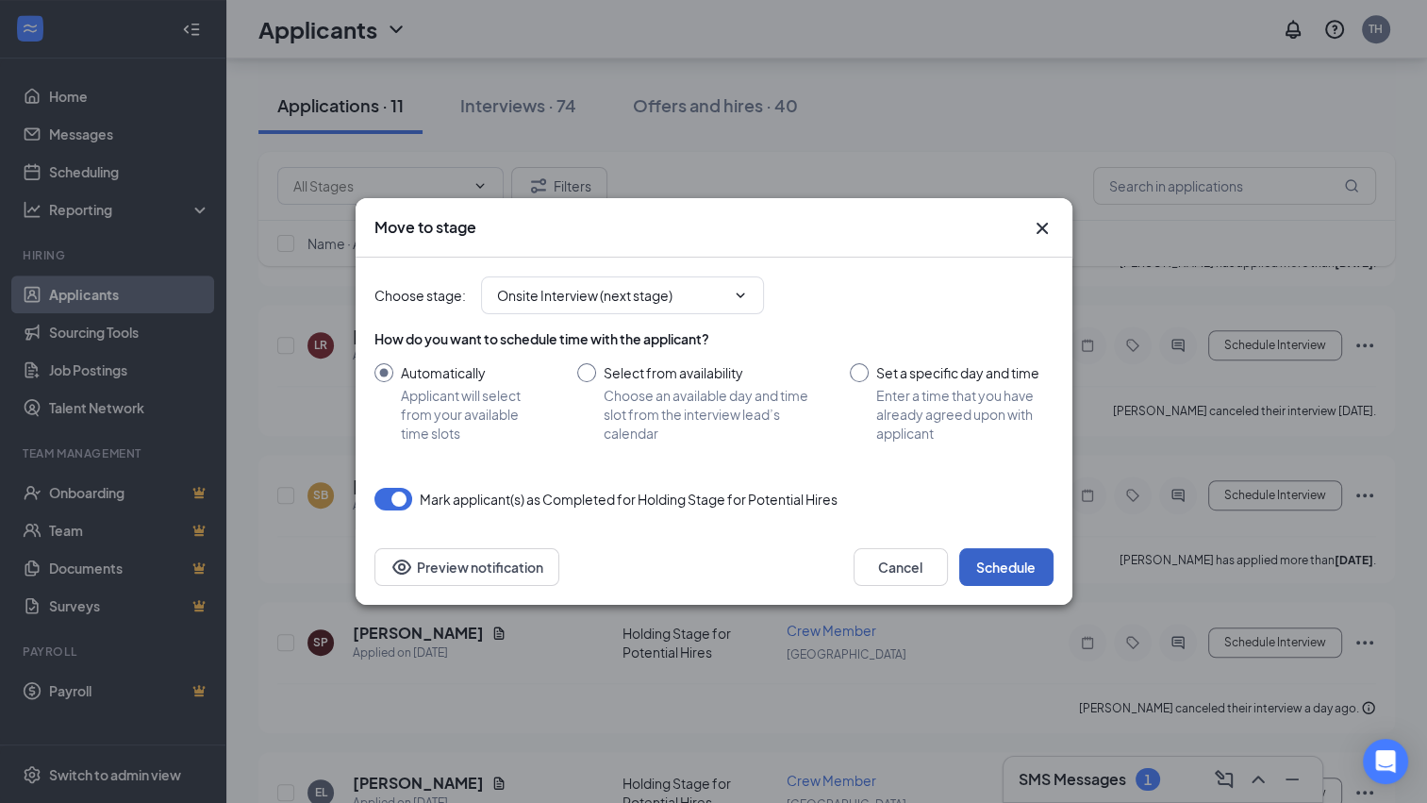
click at [1022, 566] on button "Schedule" at bounding box center [1006, 567] width 94 height 38
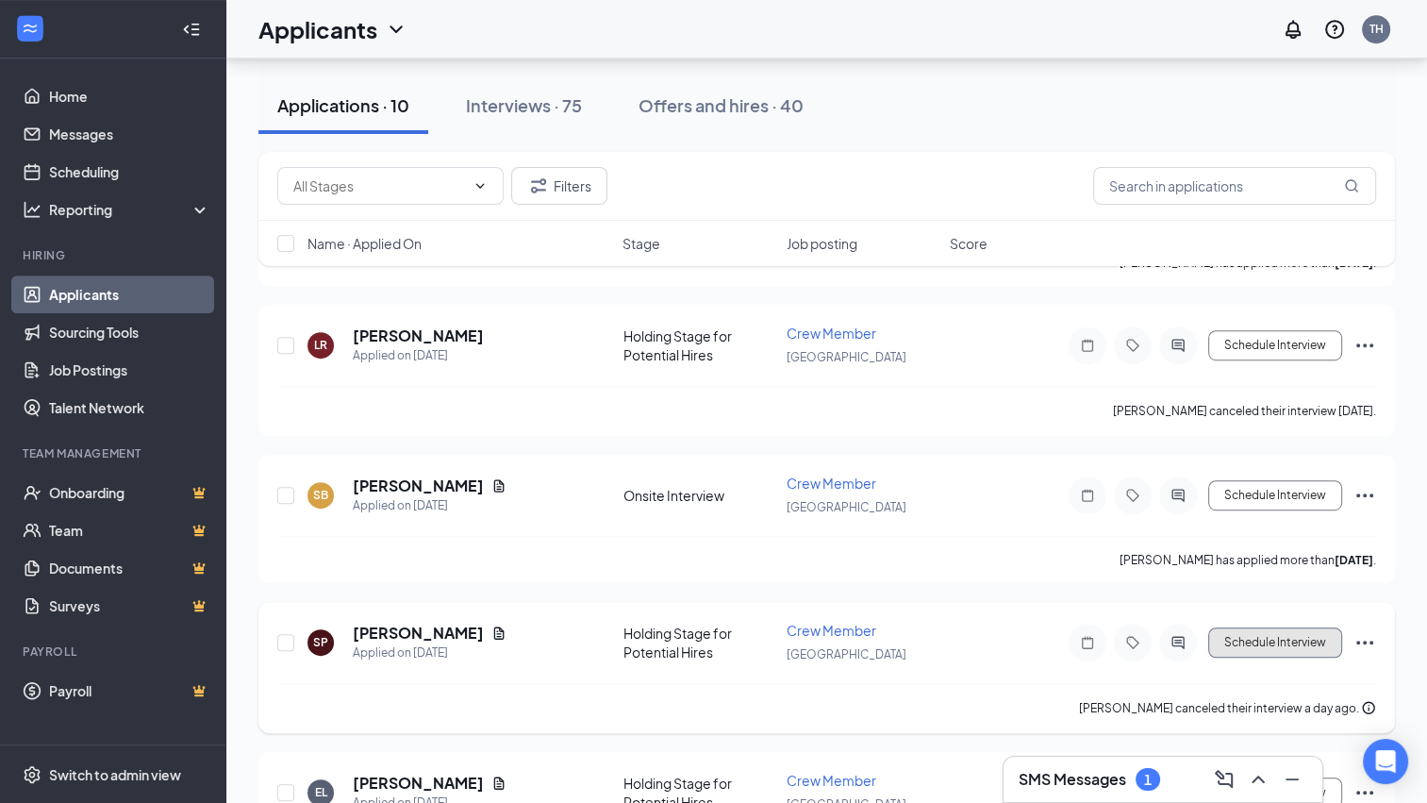
click at [1257, 632] on button "Schedule Interview" at bounding box center [1275, 642] width 134 height 30
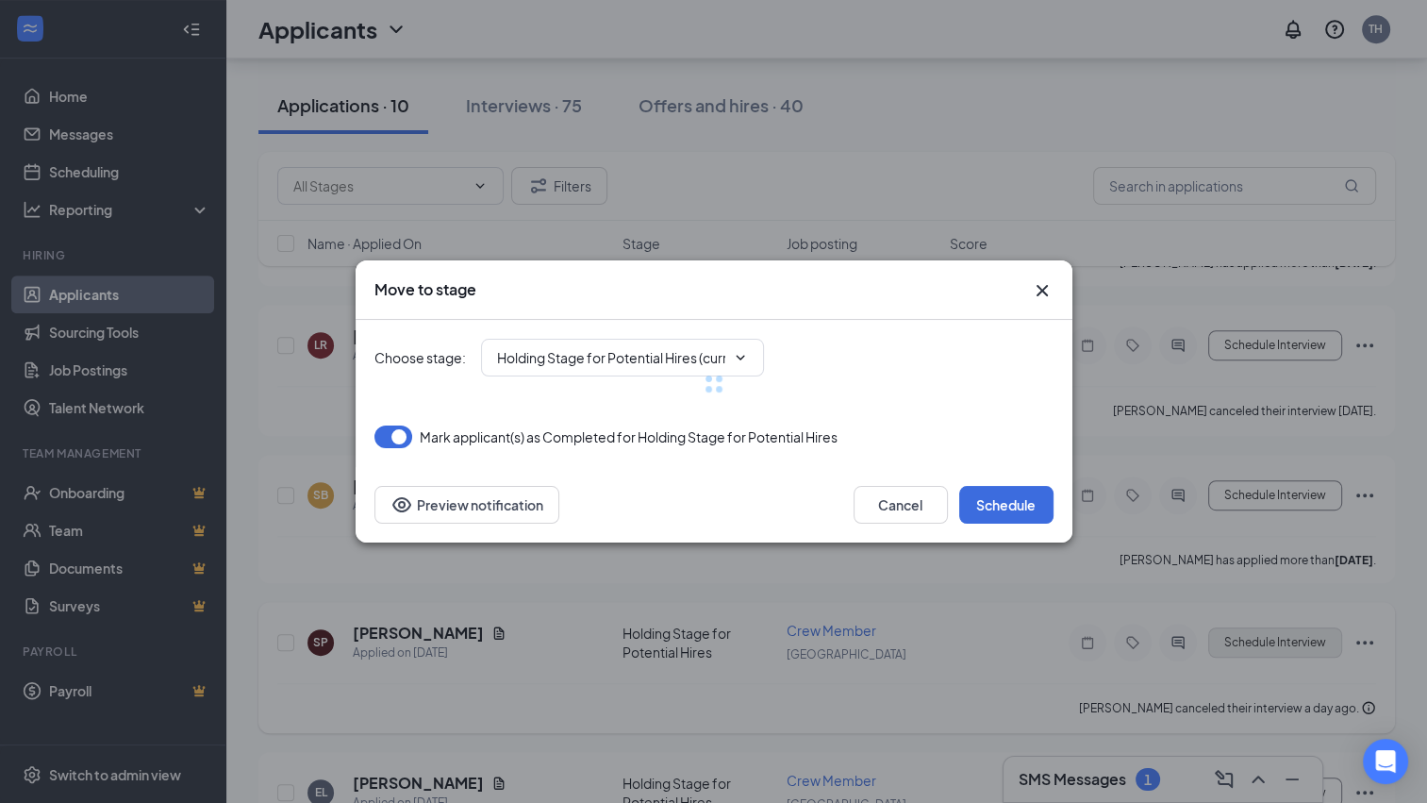
type input "Onsite Interview (next stage)"
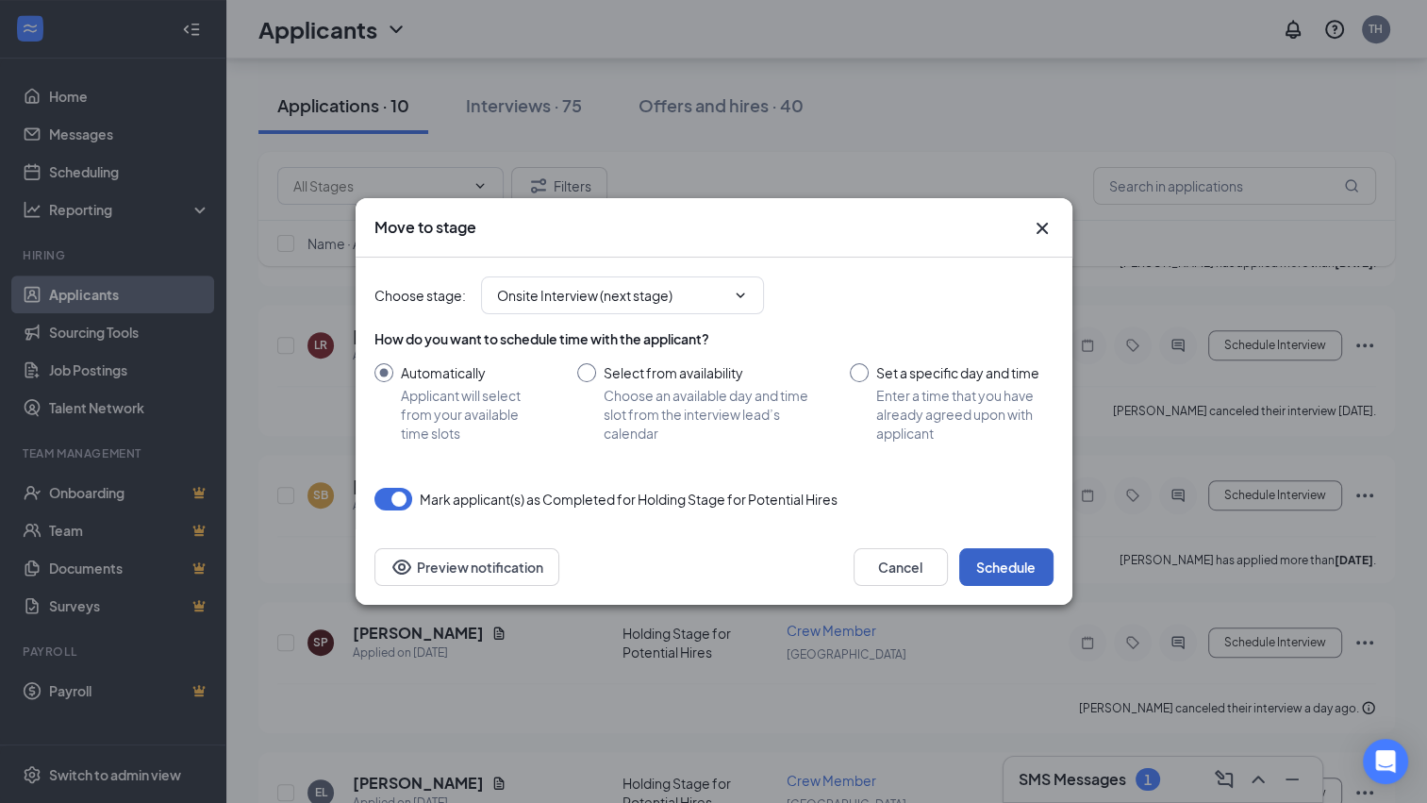
click at [1011, 576] on button "Schedule" at bounding box center [1006, 567] width 94 height 38
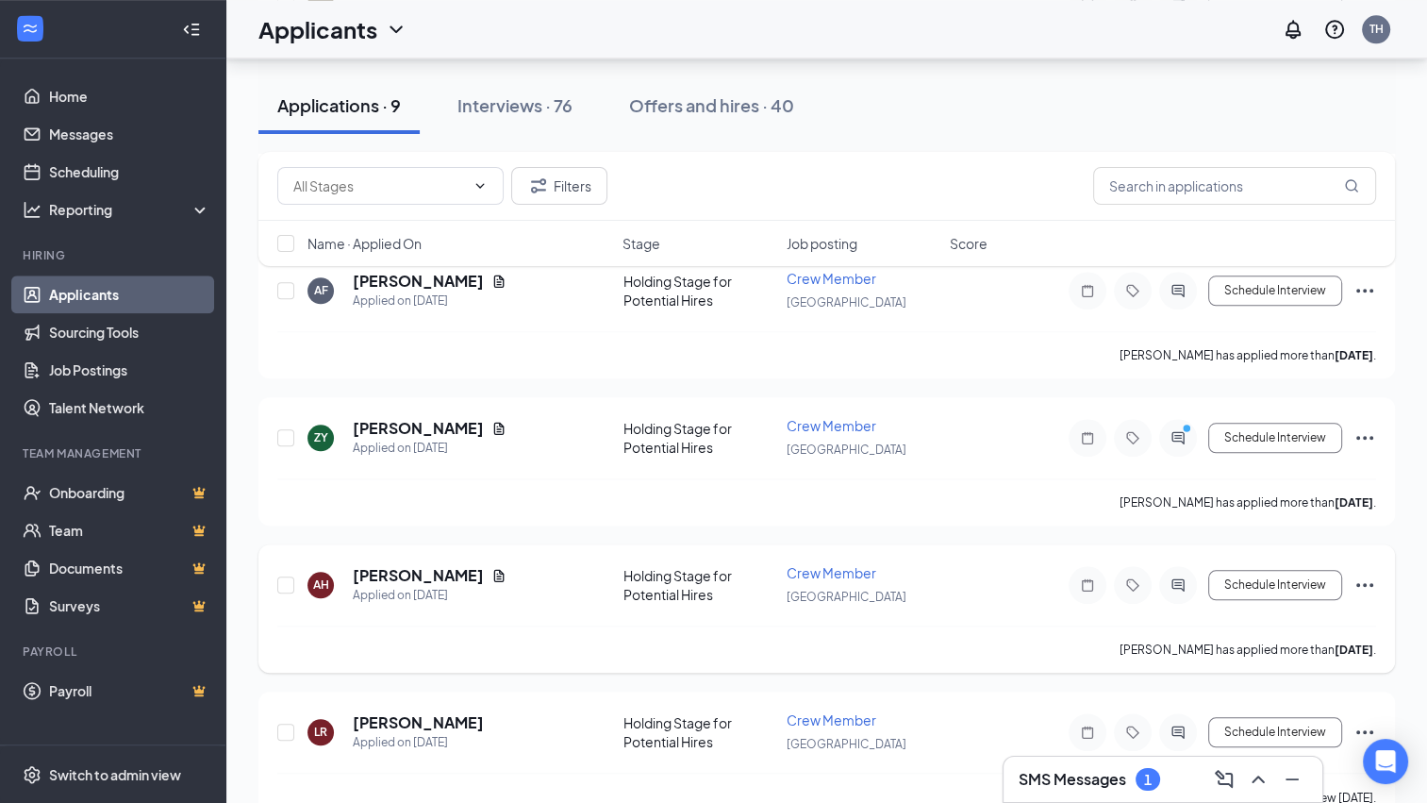
scroll to position [2188, 0]
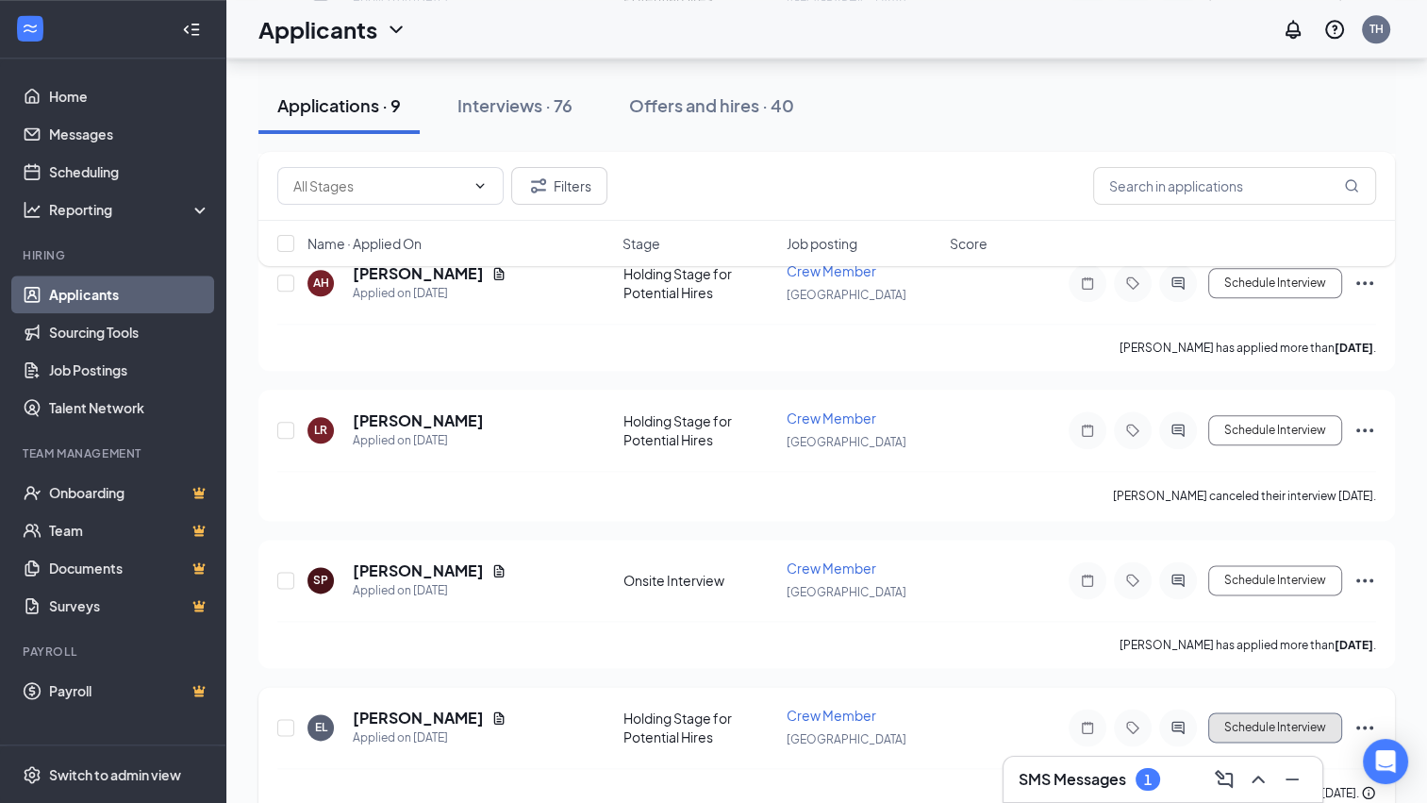
click at [1266, 712] on button "Schedule Interview" at bounding box center [1275, 727] width 134 height 30
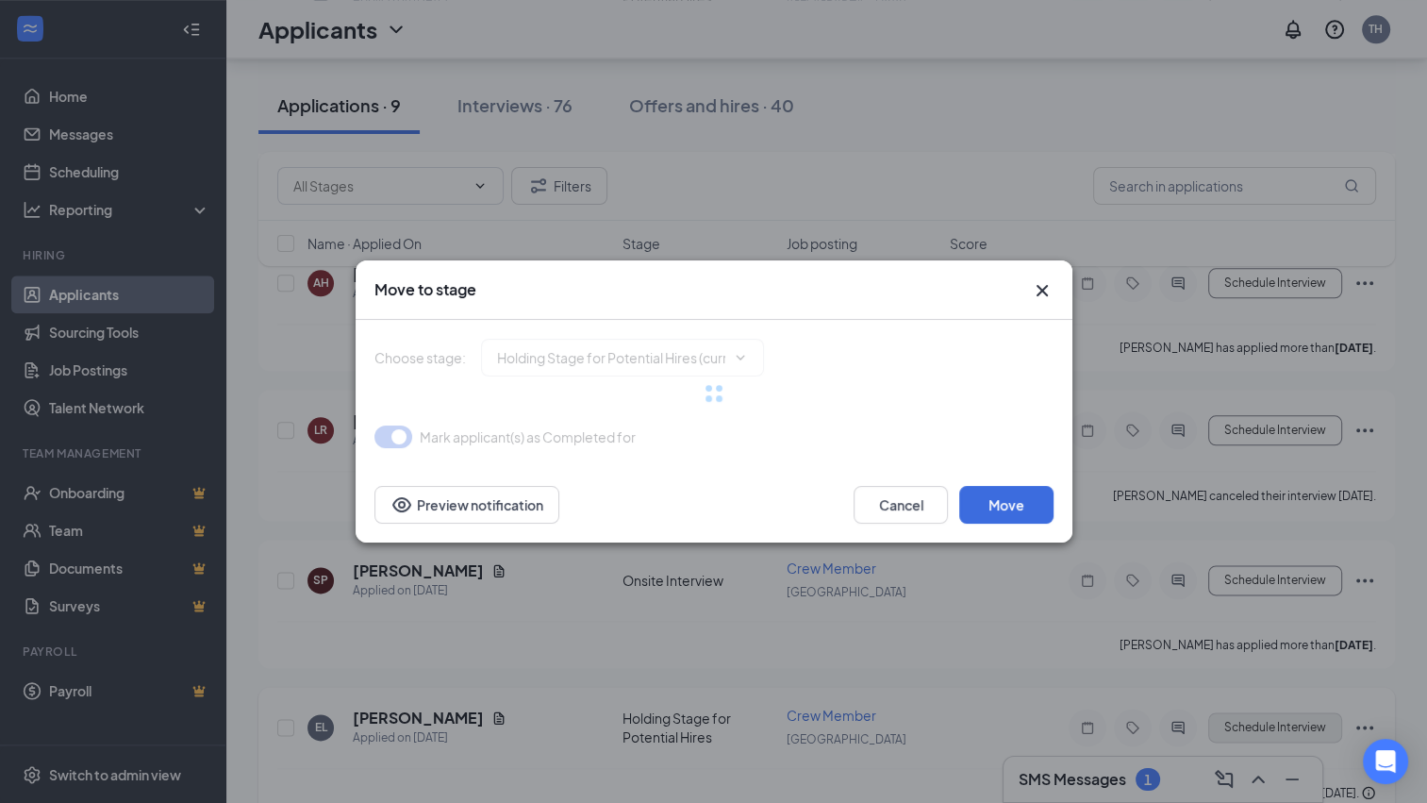
type input "Onsite Interview (next stage)"
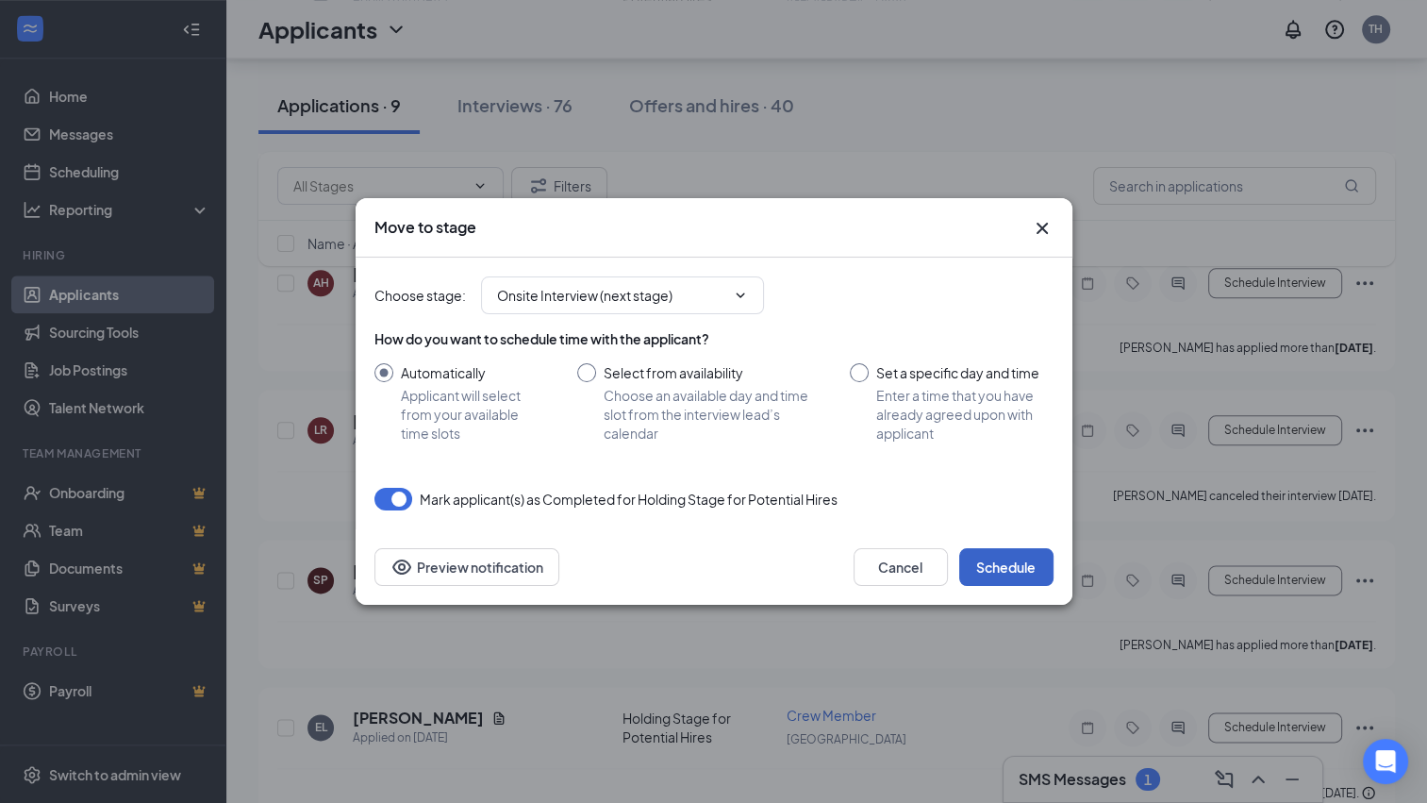
click at [1034, 559] on button "Schedule" at bounding box center [1006, 567] width 94 height 38
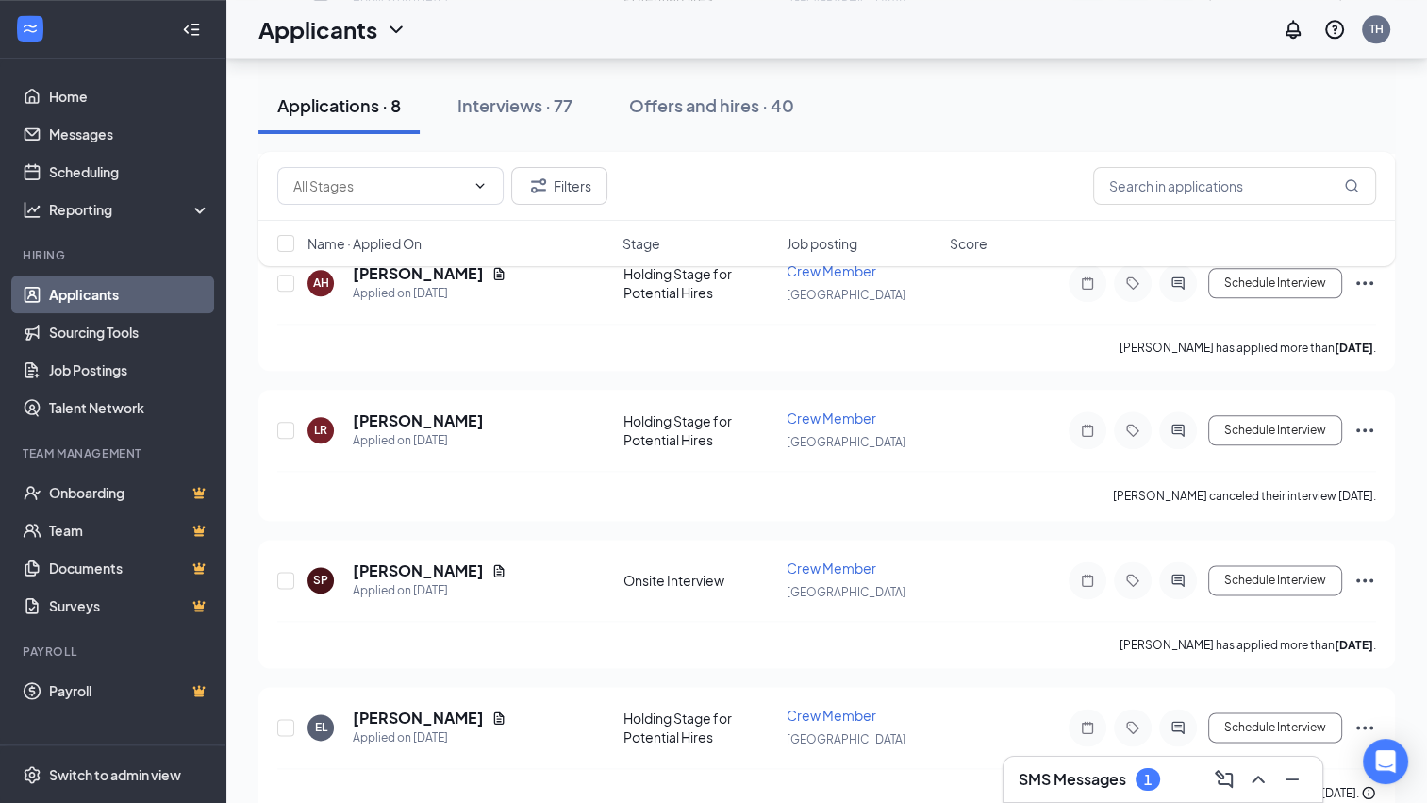
scroll to position [1892, 0]
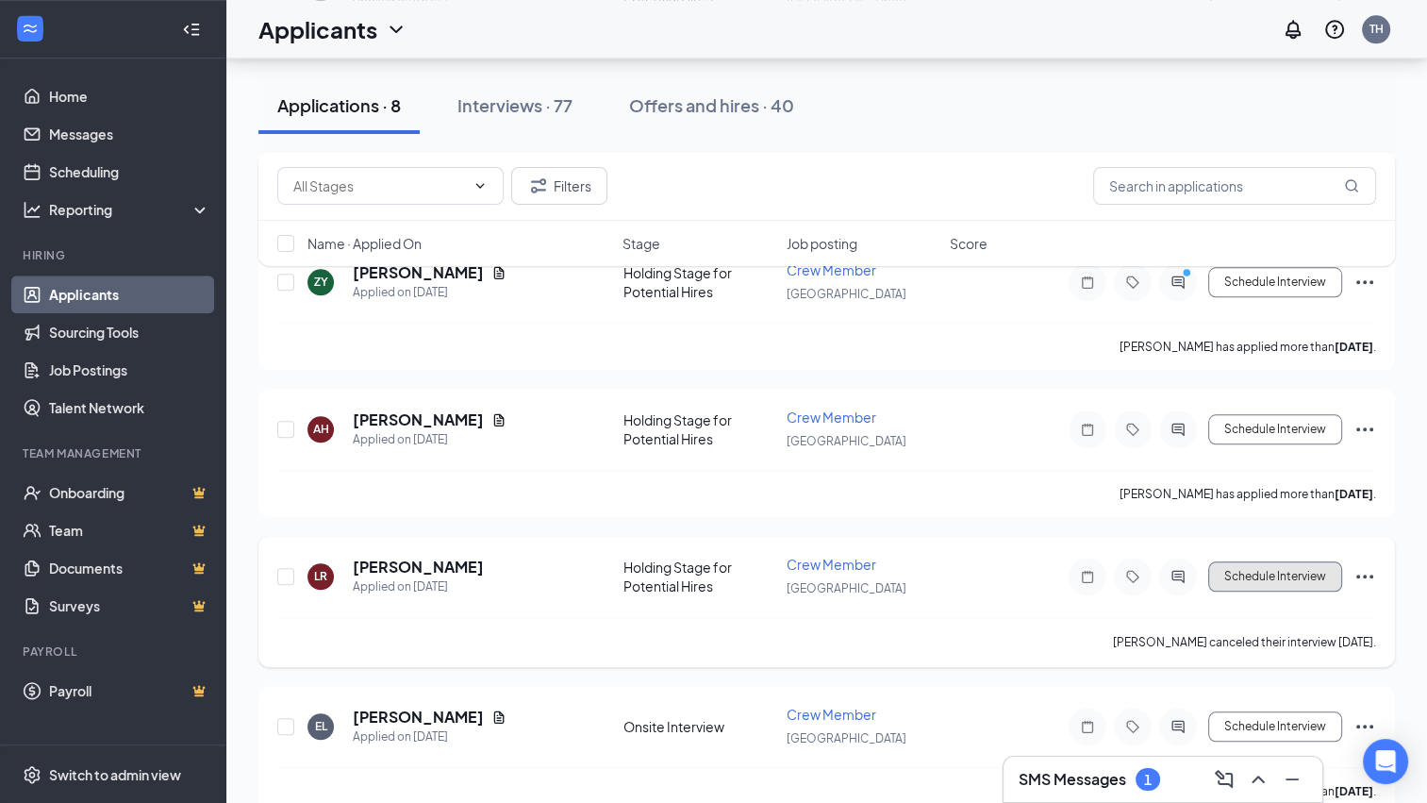
click at [1250, 561] on button "Schedule Interview" at bounding box center [1275, 576] width 134 height 30
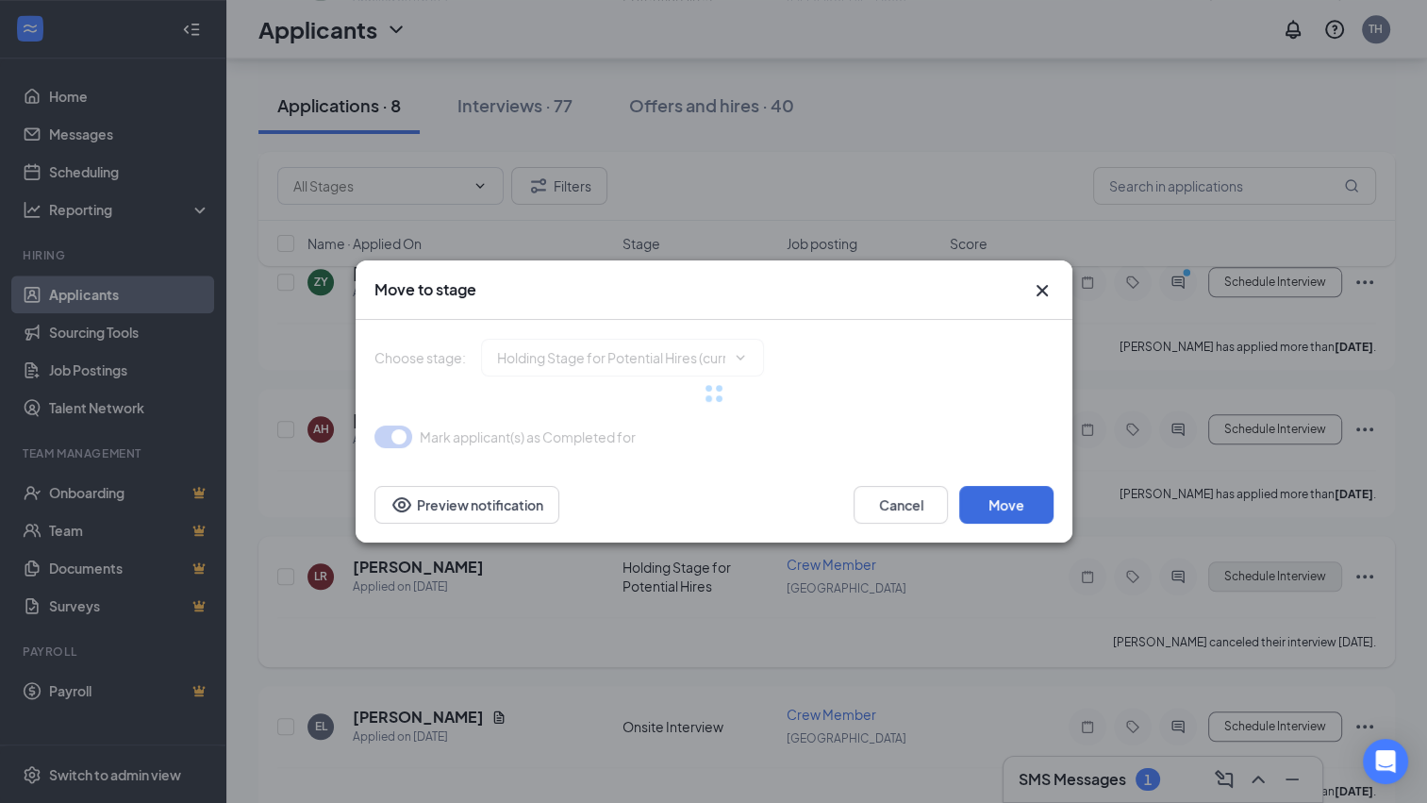
type input "Onsite Interview (next stage)"
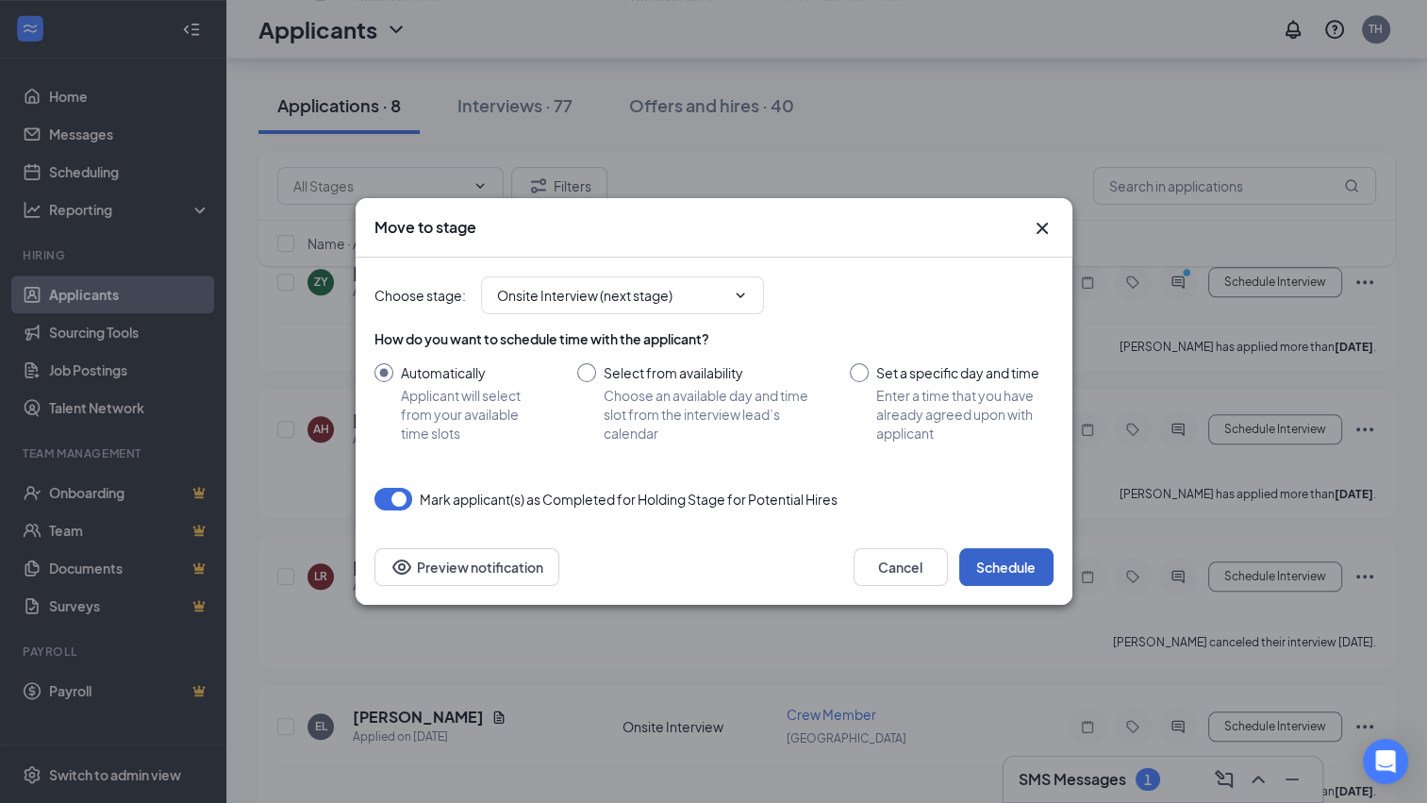
click at [1013, 566] on button "Schedule" at bounding box center [1006, 567] width 94 height 38
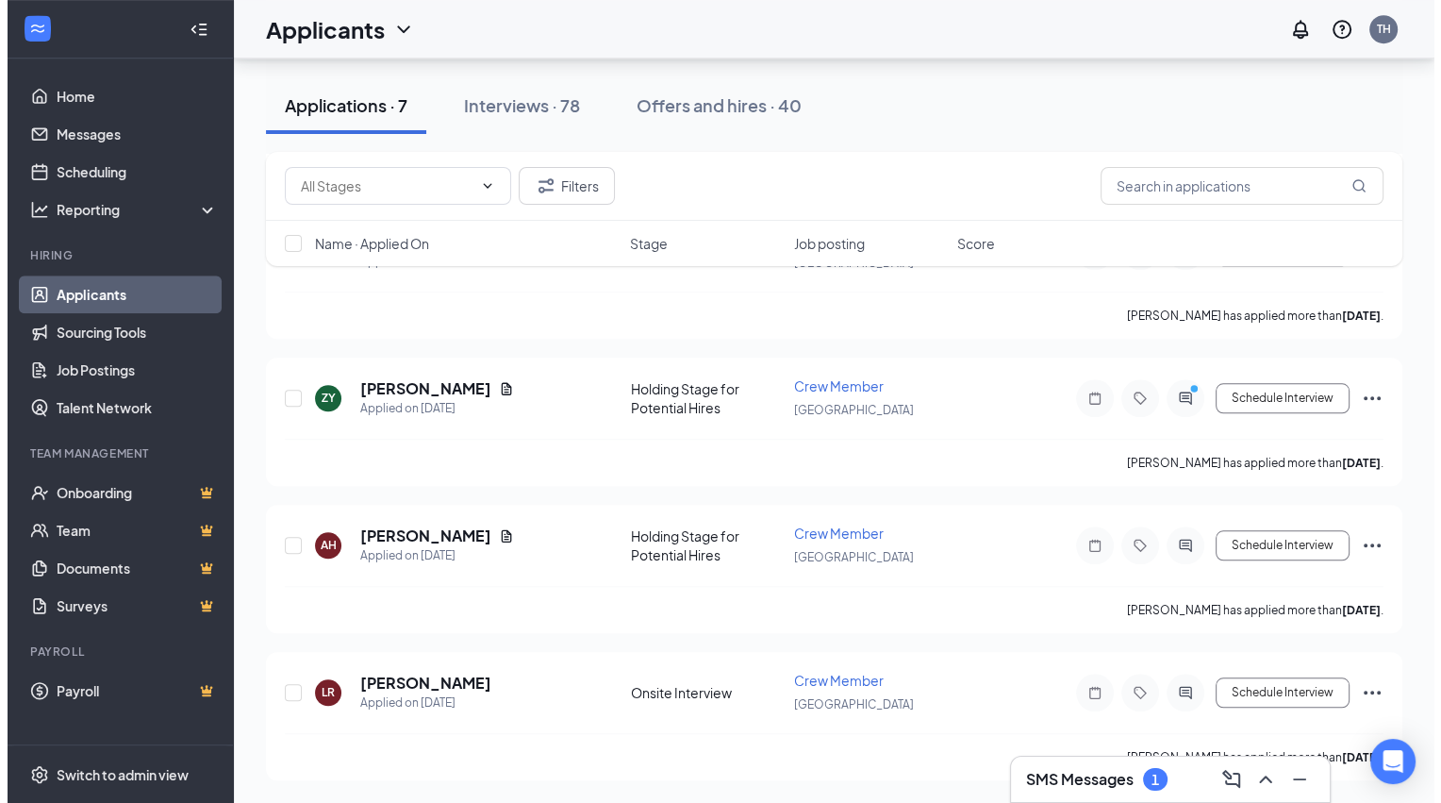
scroll to position [1596, 0]
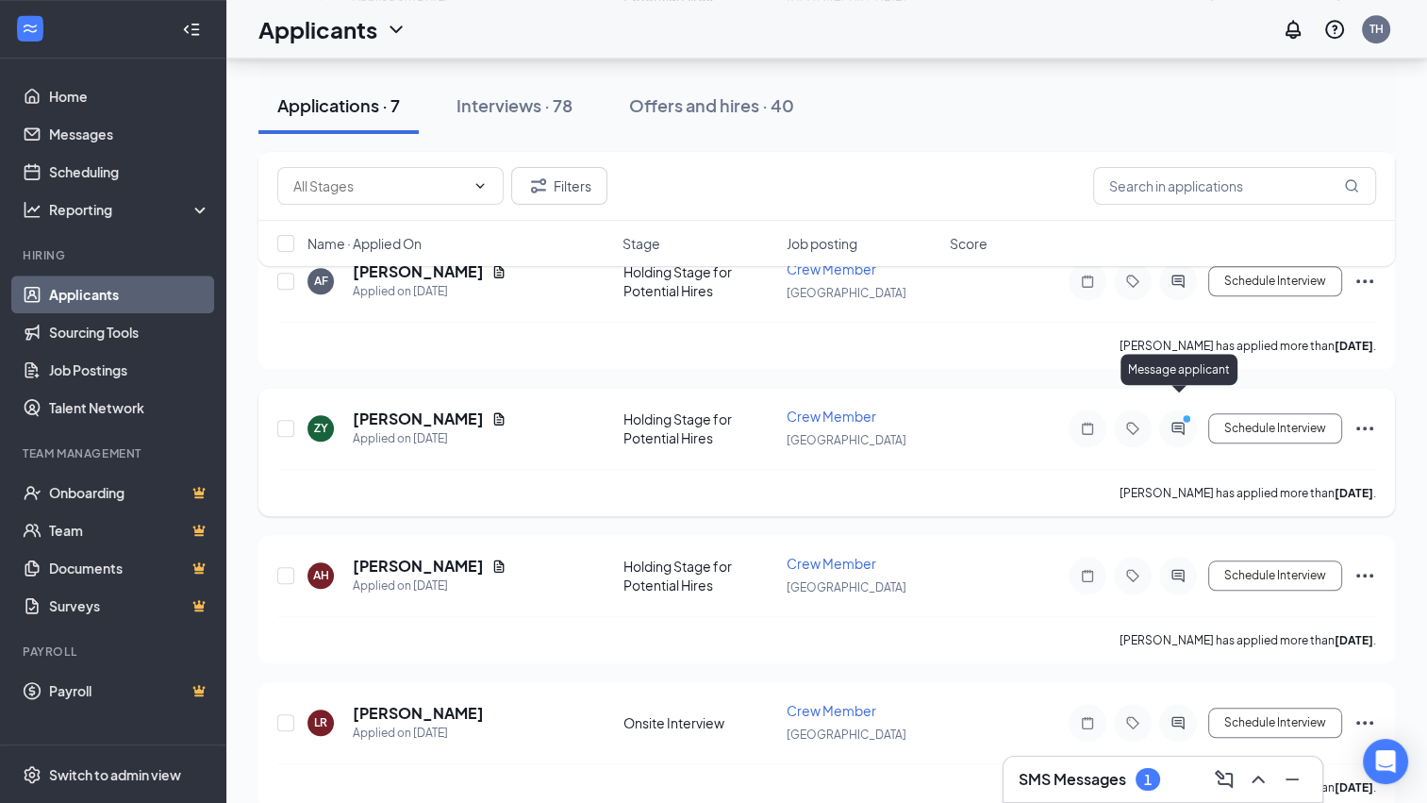
click at [1180, 413] on icon "PrimaryDot" at bounding box center [1189, 420] width 23 height 15
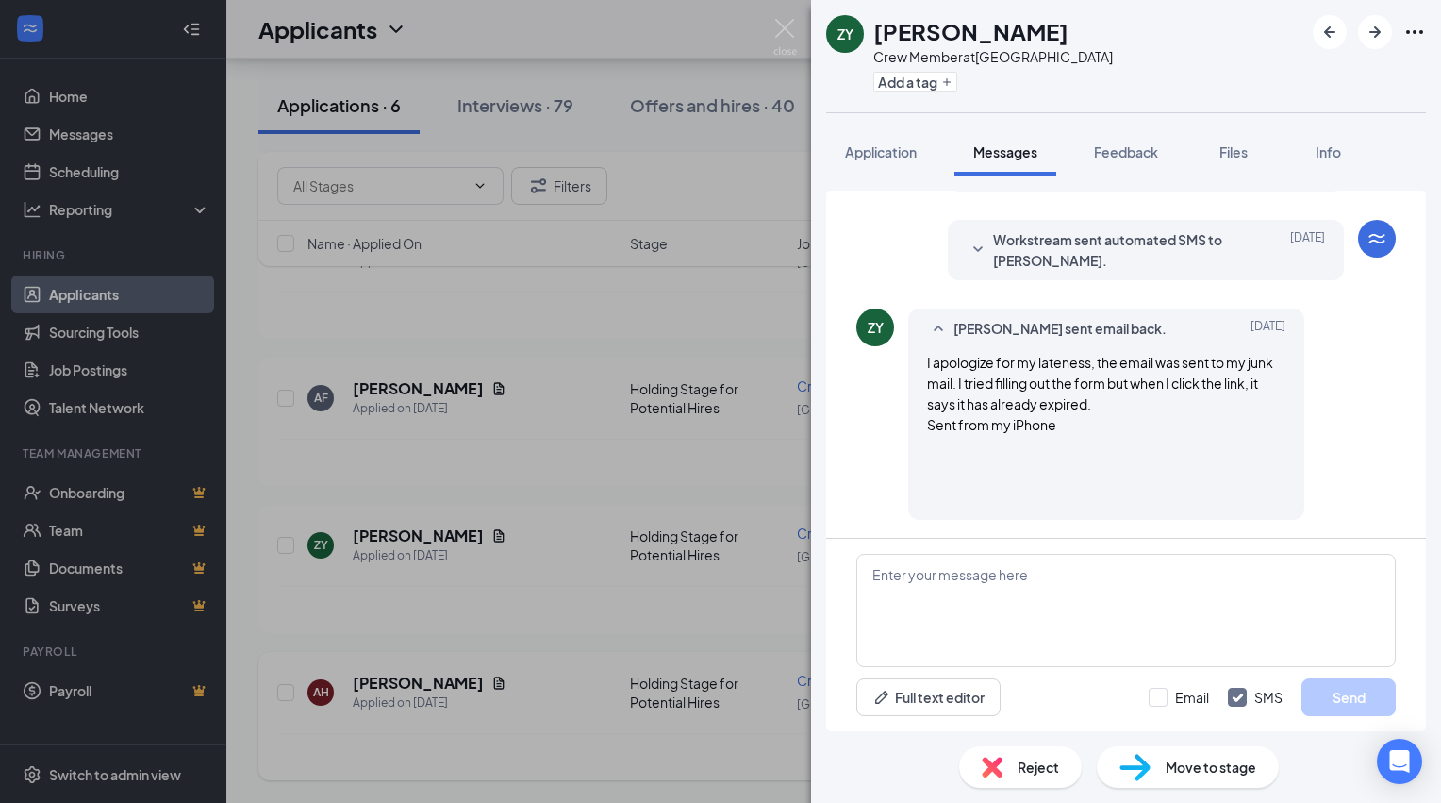
scroll to position [1305, 0]
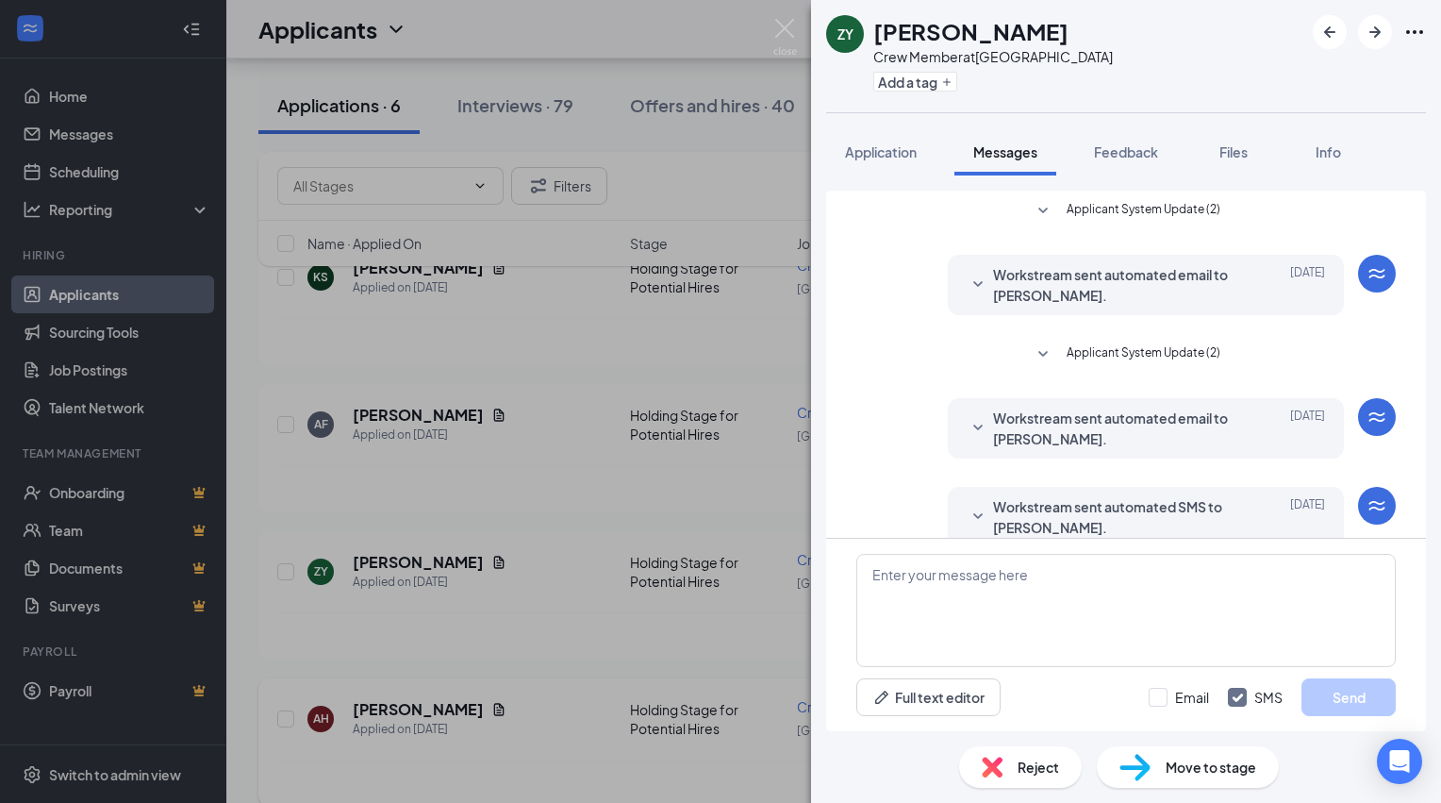
click at [747, 198] on div "ZY [PERSON_NAME] Crew Member at [GEOGRAPHIC_DATA] Add a tag Application Message…" at bounding box center [720, 401] width 1441 height 803
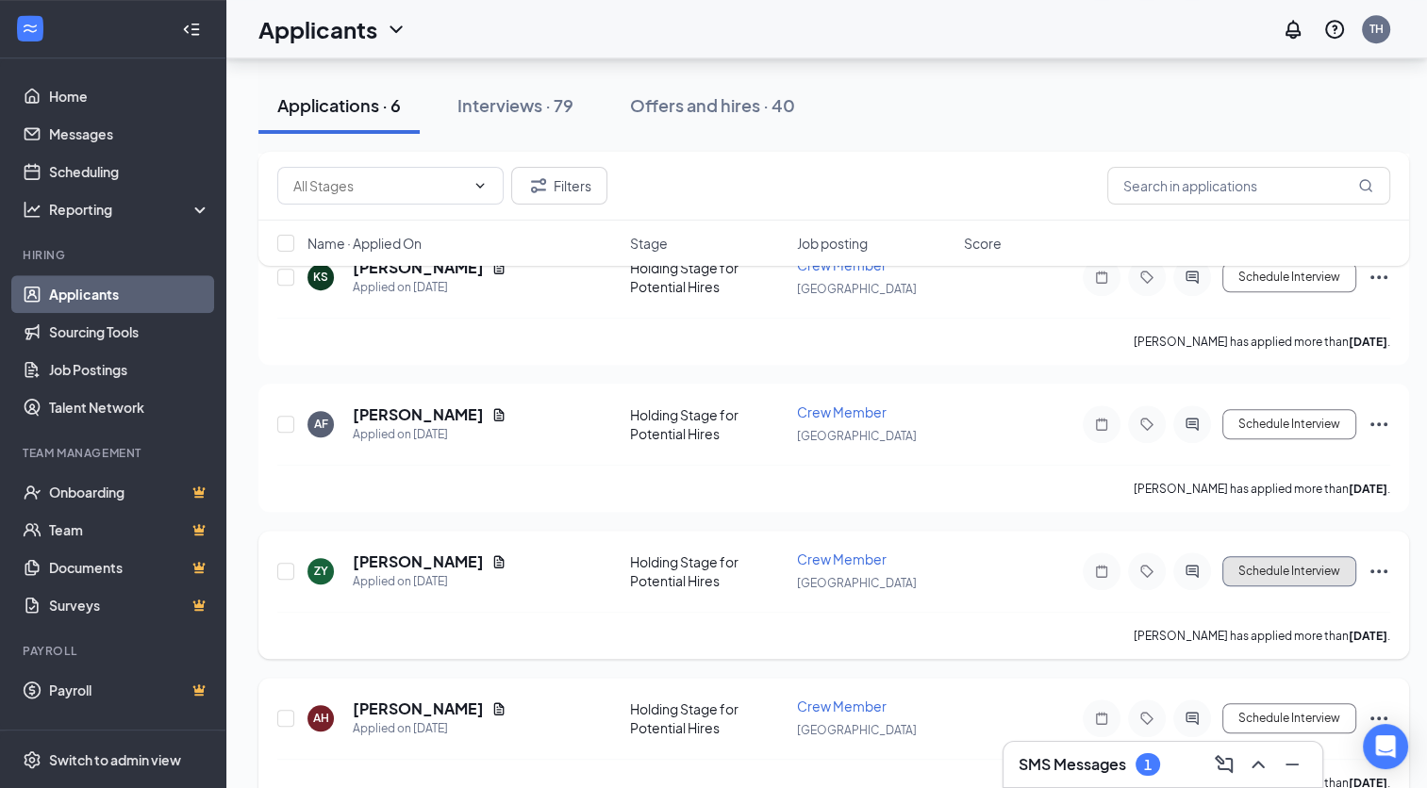
click at [1288, 556] on button "Schedule Interview" at bounding box center [1289, 571] width 134 height 30
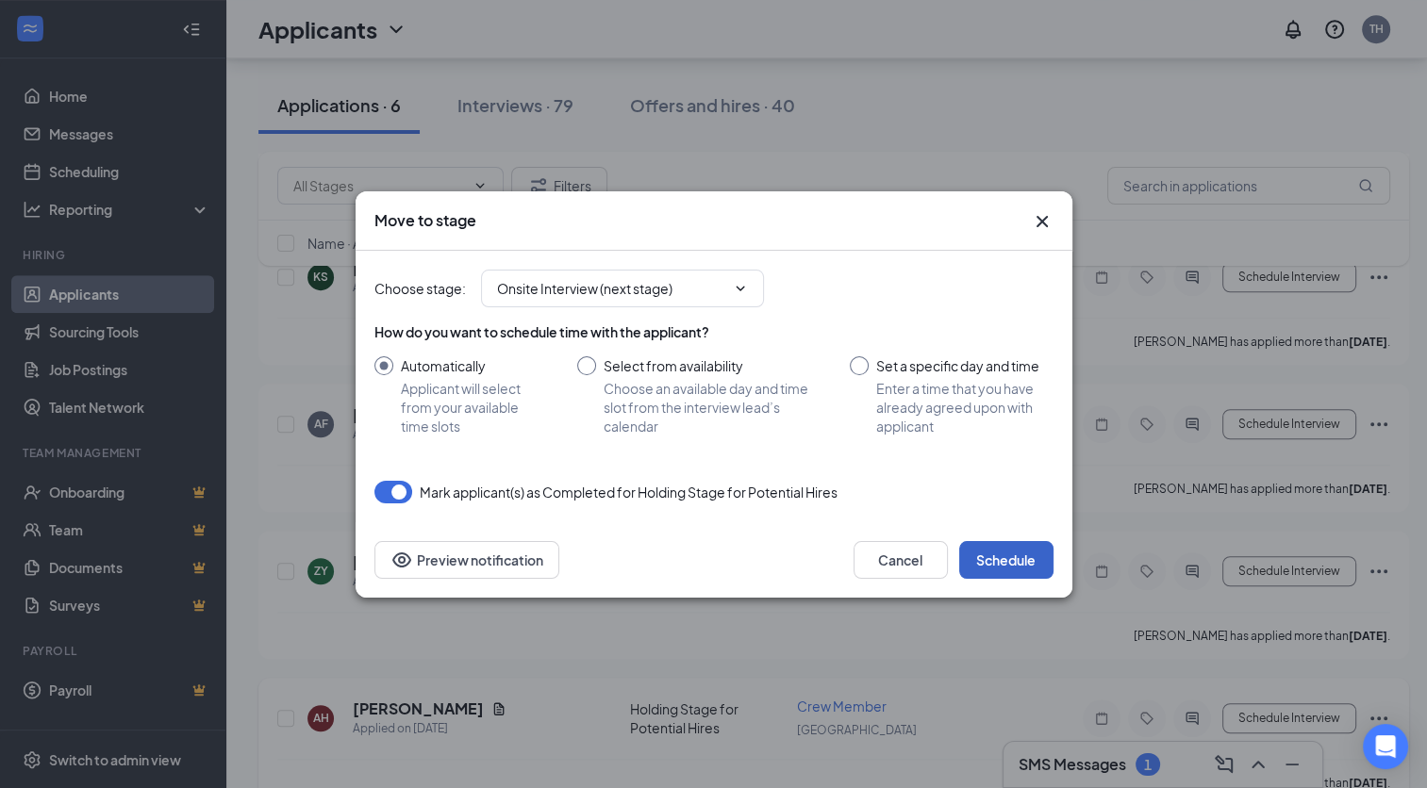
click at [1011, 557] on button "Schedule" at bounding box center [1006, 560] width 94 height 38
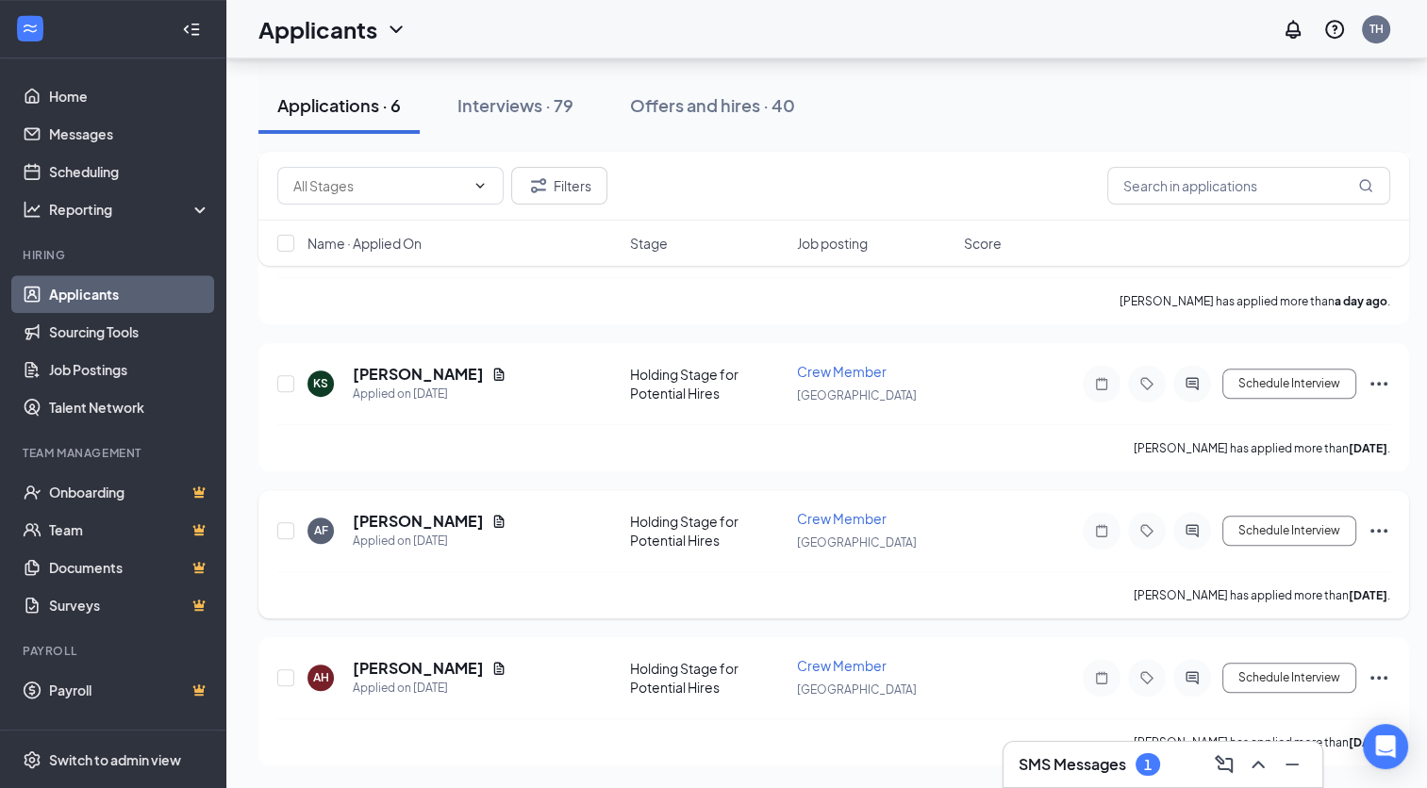
scroll to position [1175, 0]
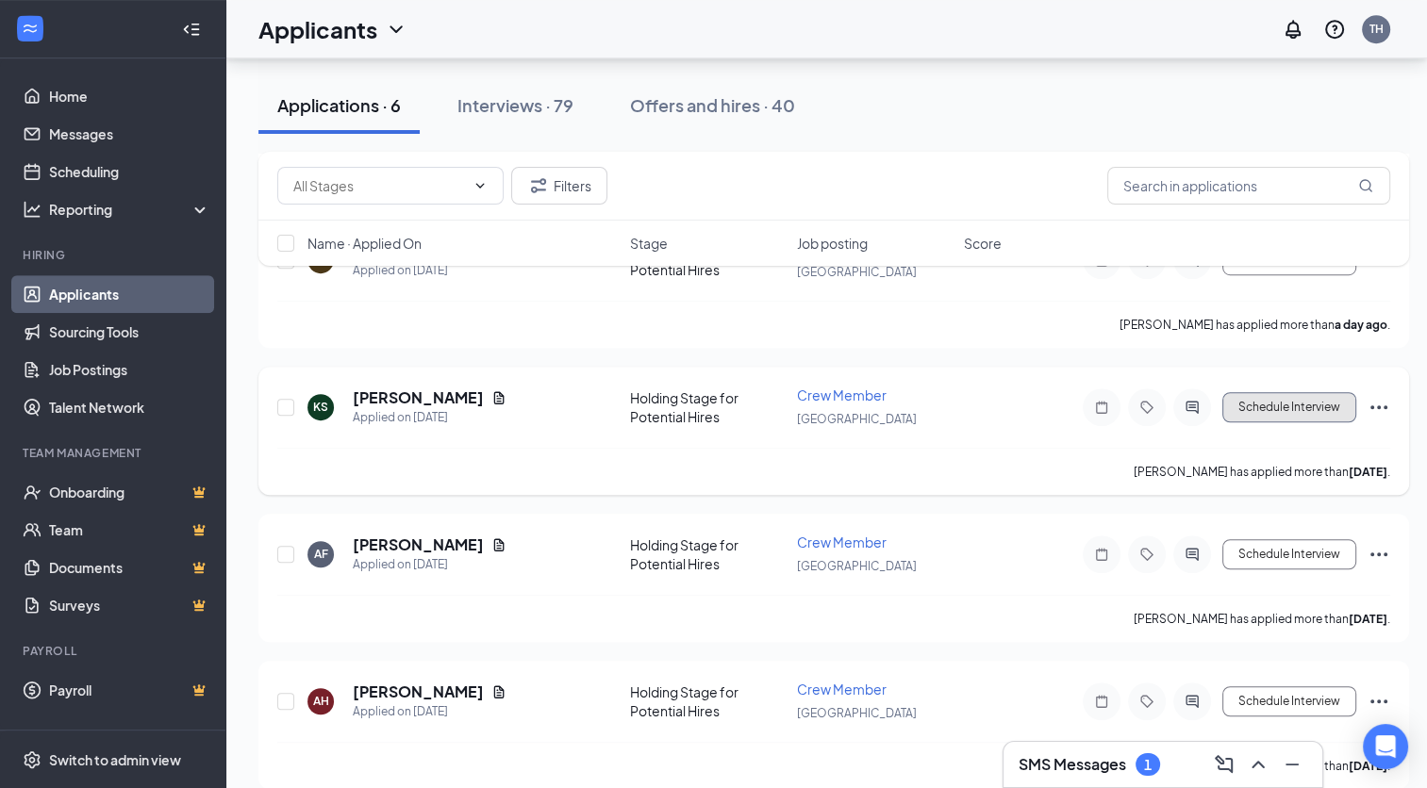
click at [1305, 394] on button "Schedule Interview" at bounding box center [1289, 407] width 134 height 30
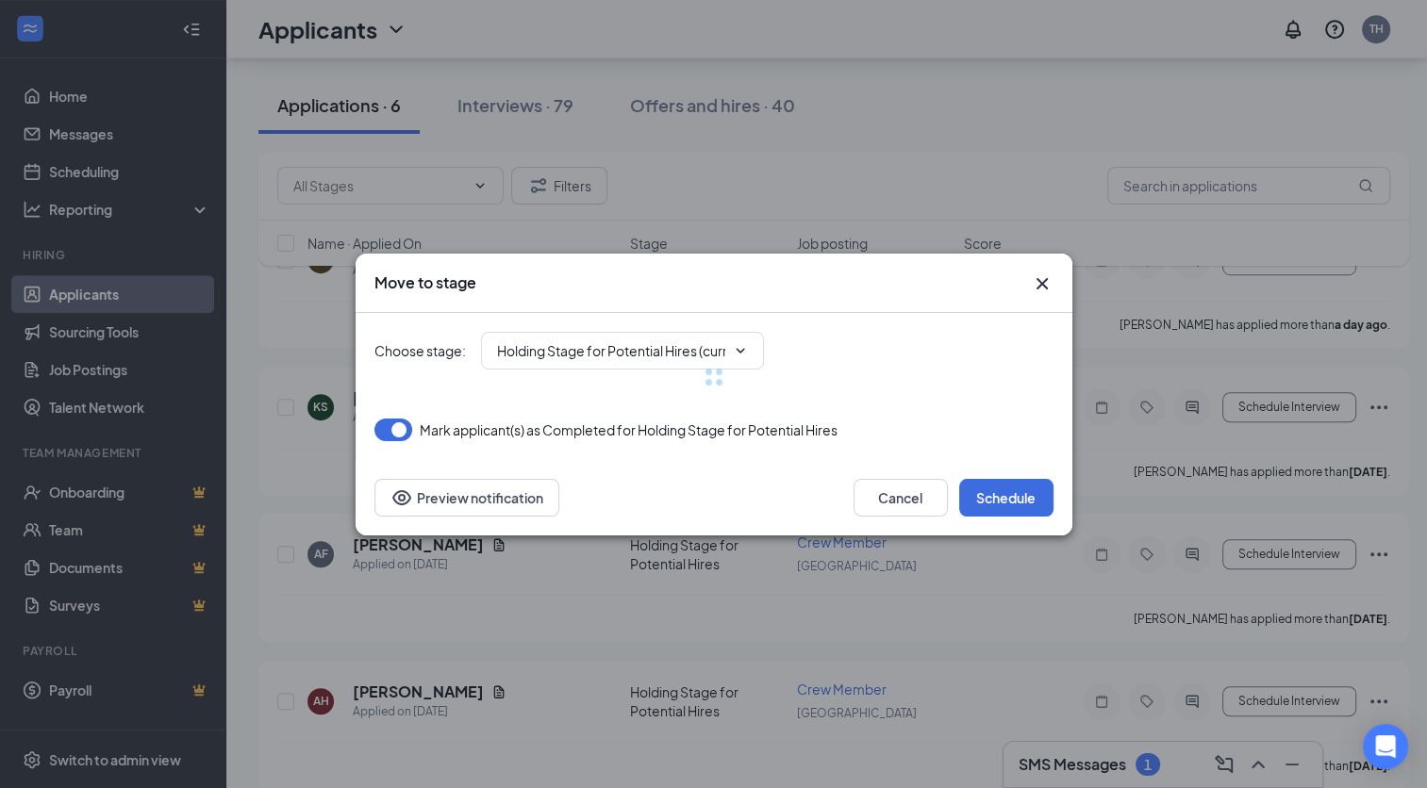
type input "Onsite Interview (next stage)"
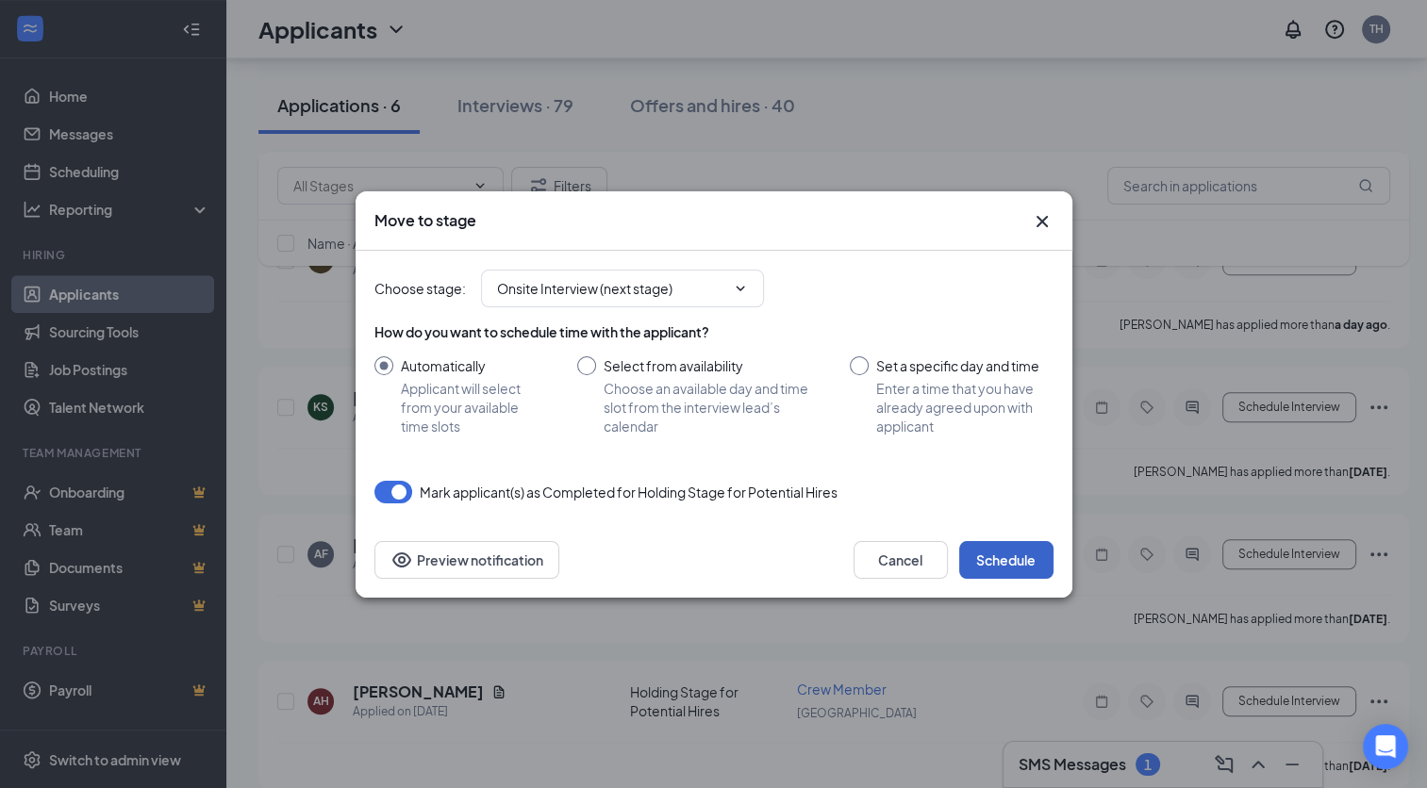
click at [1004, 564] on button "Schedule" at bounding box center [1006, 560] width 94 height 38
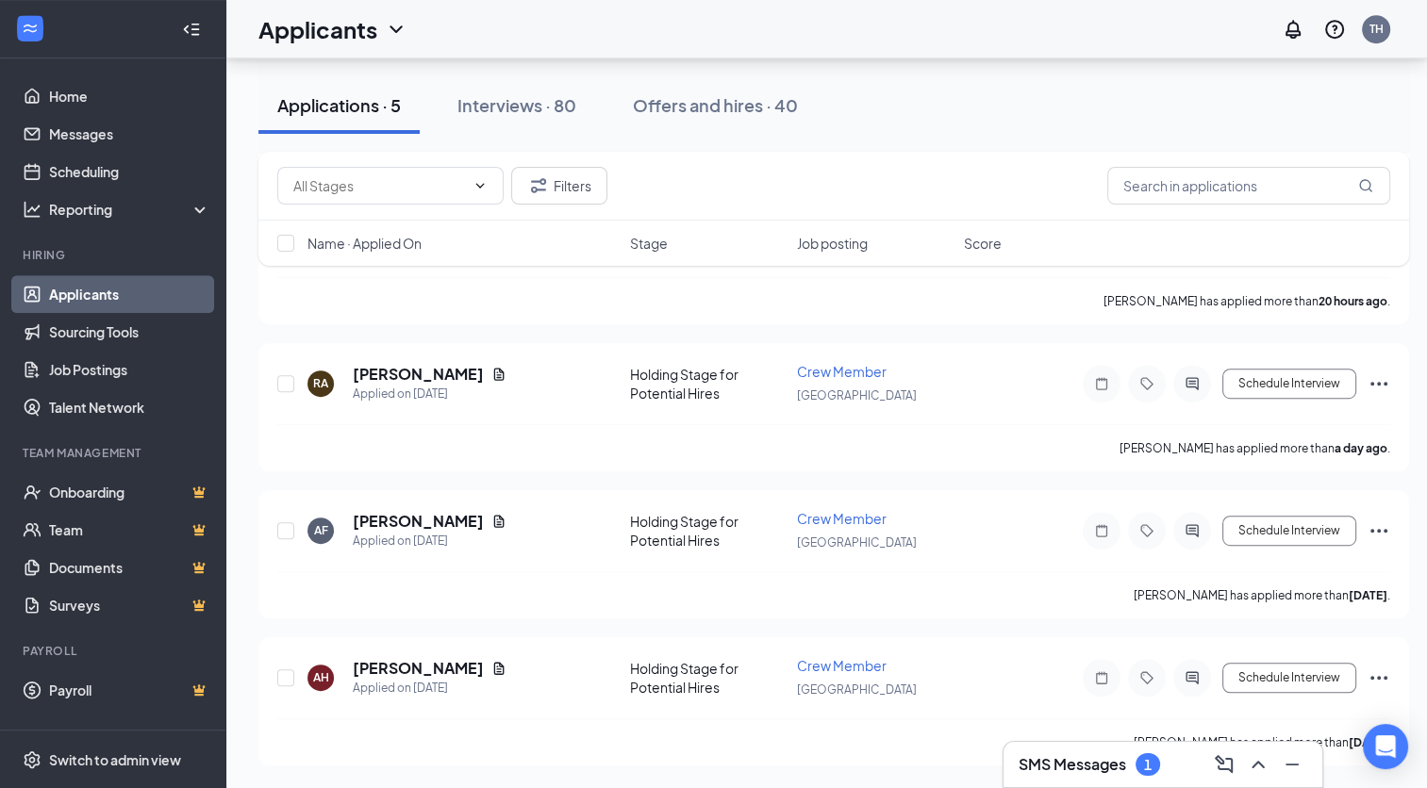
scroll to position [885, 0]
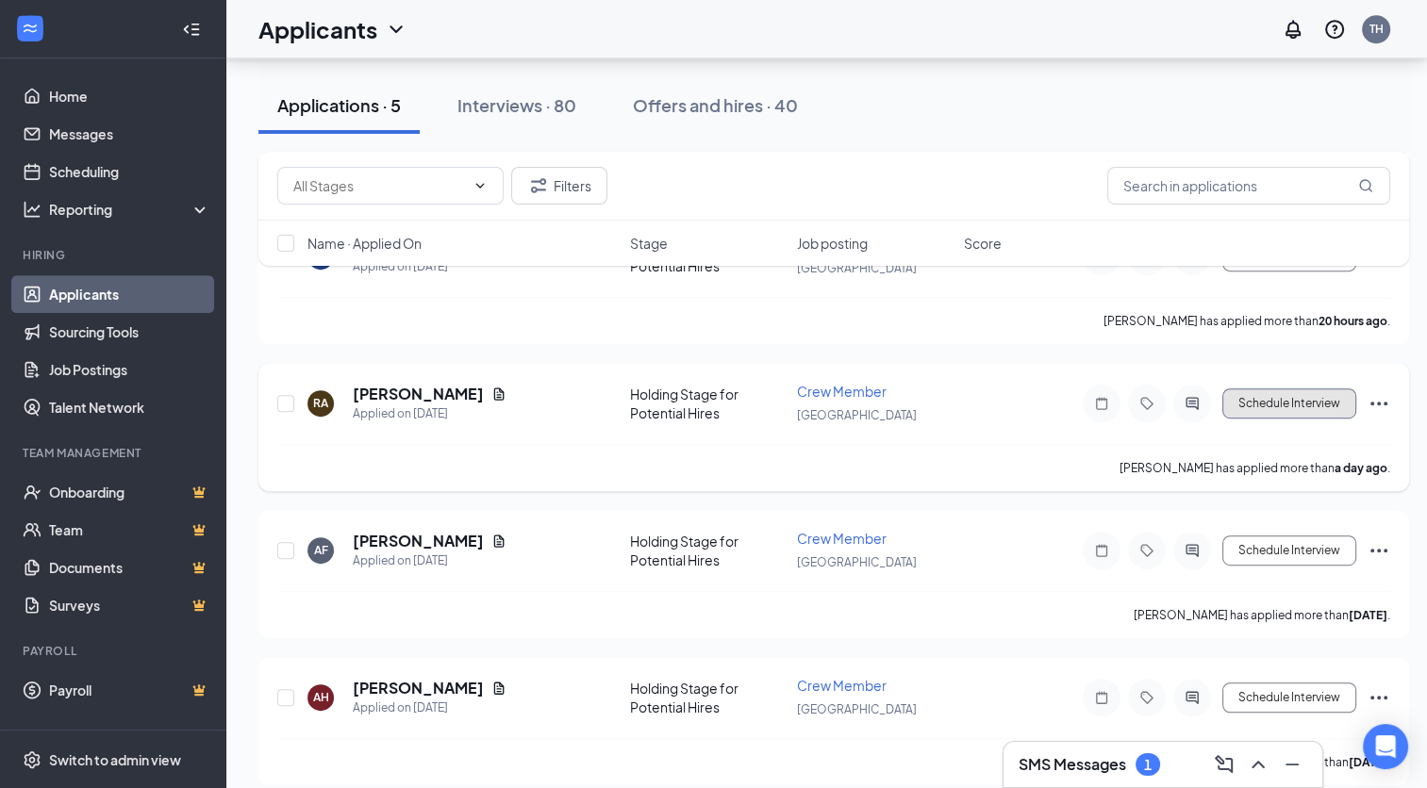
click at [1266, 389] on button "Schedule Interview" at bounding box center [1289, 404] width 134 height 30
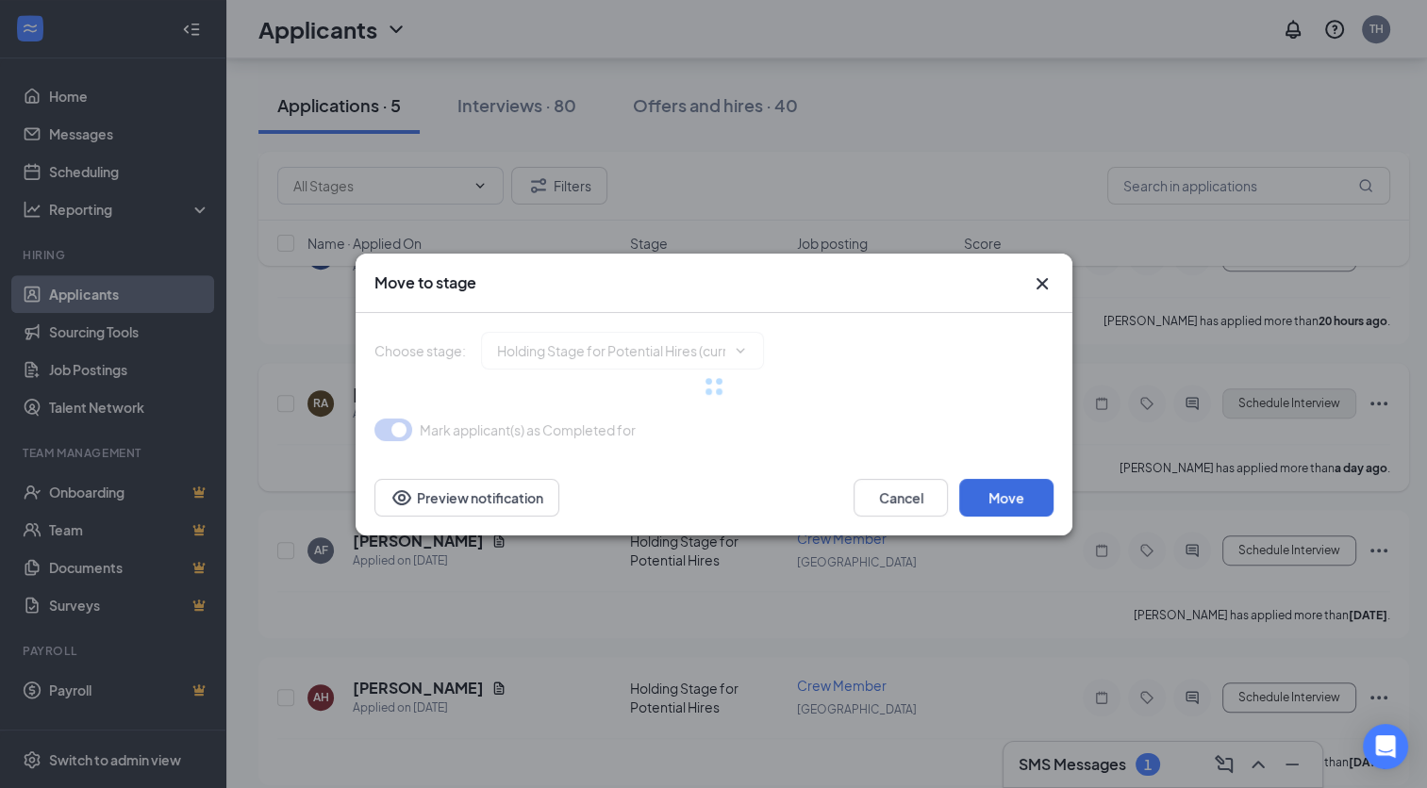
type input "Onsite Interview (next stage)"
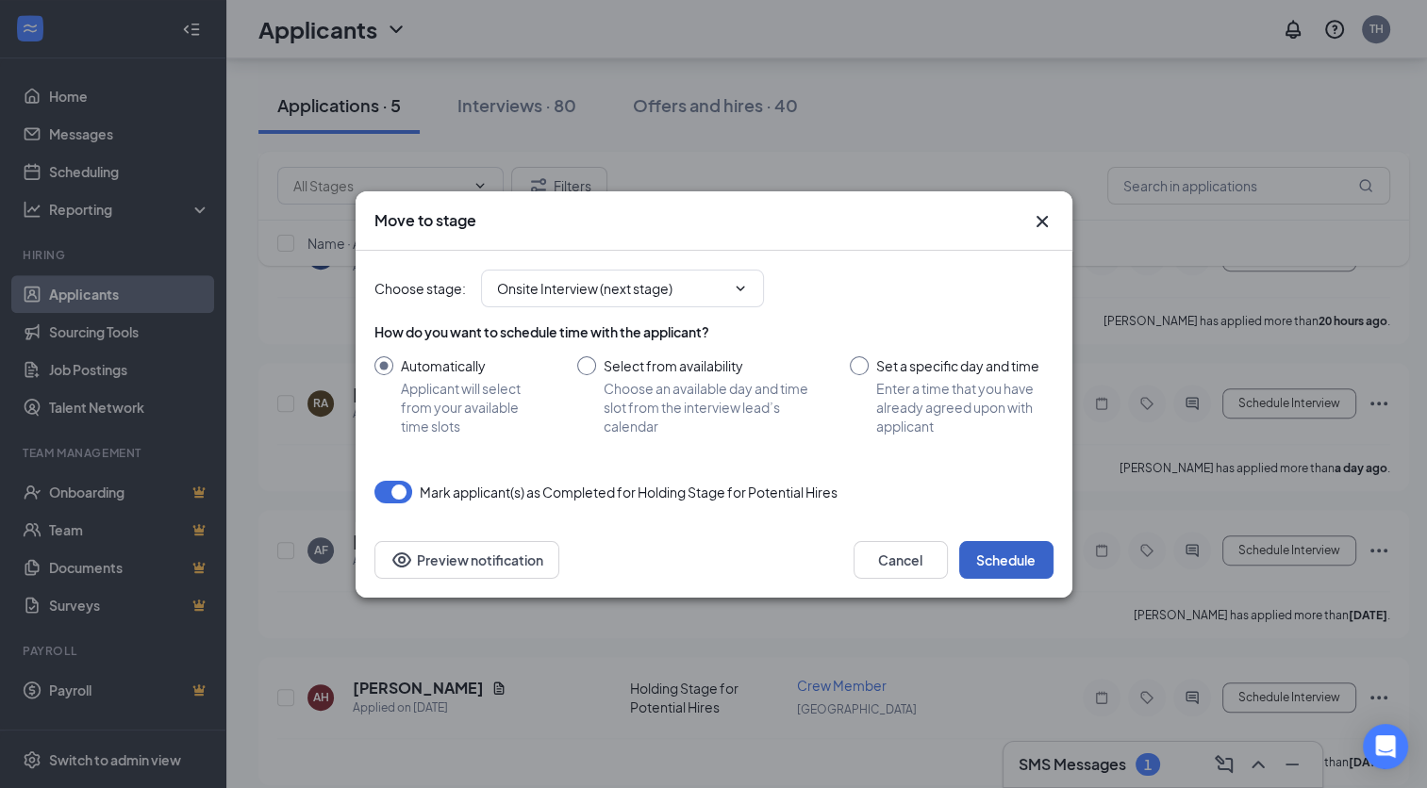
click at [1012, 576] on button "Schedule" at bounding box center [1006, 560] width 94 height 38
click at [1013, 566] on button "button" at bounding box center [1006, 560] width 94 height 38
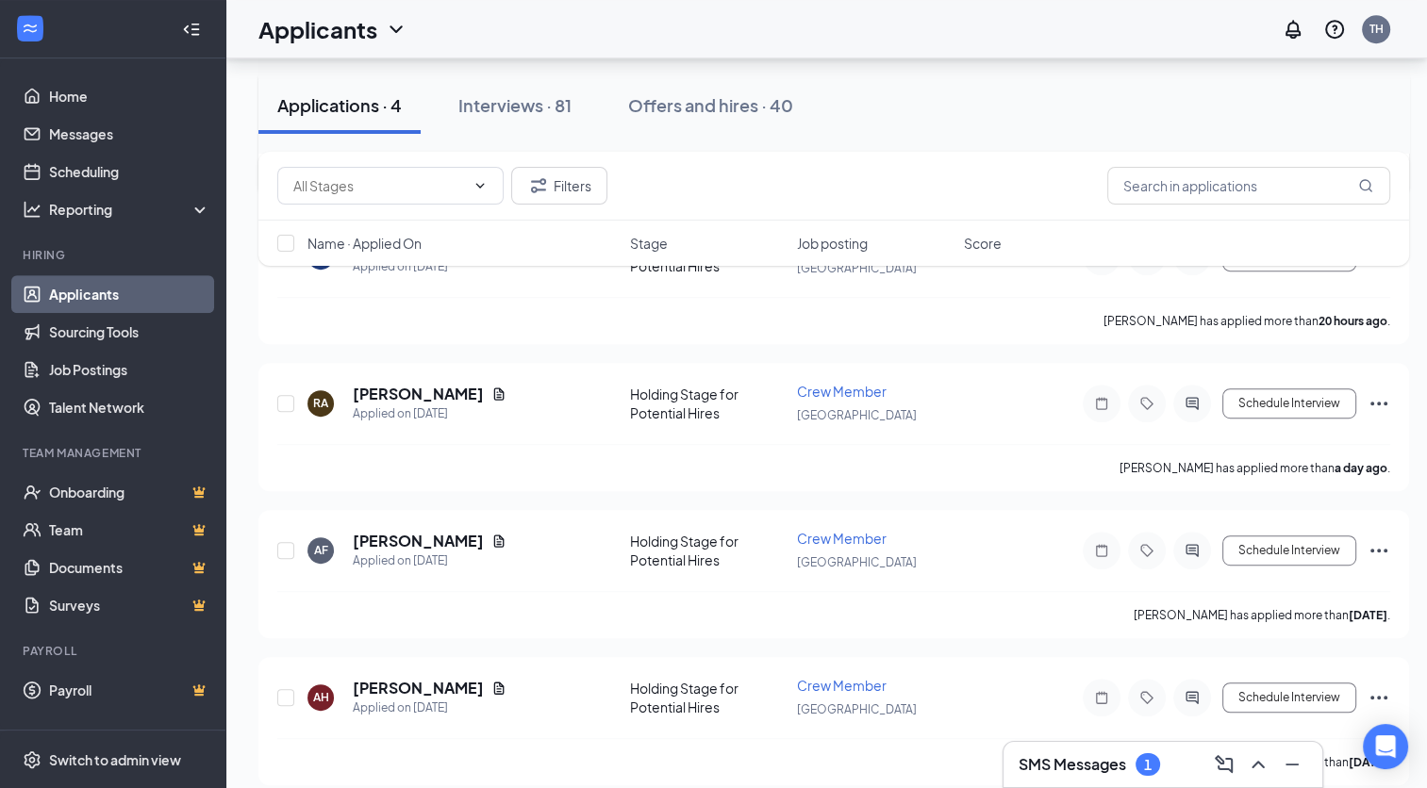
scroll to position [595, 0]
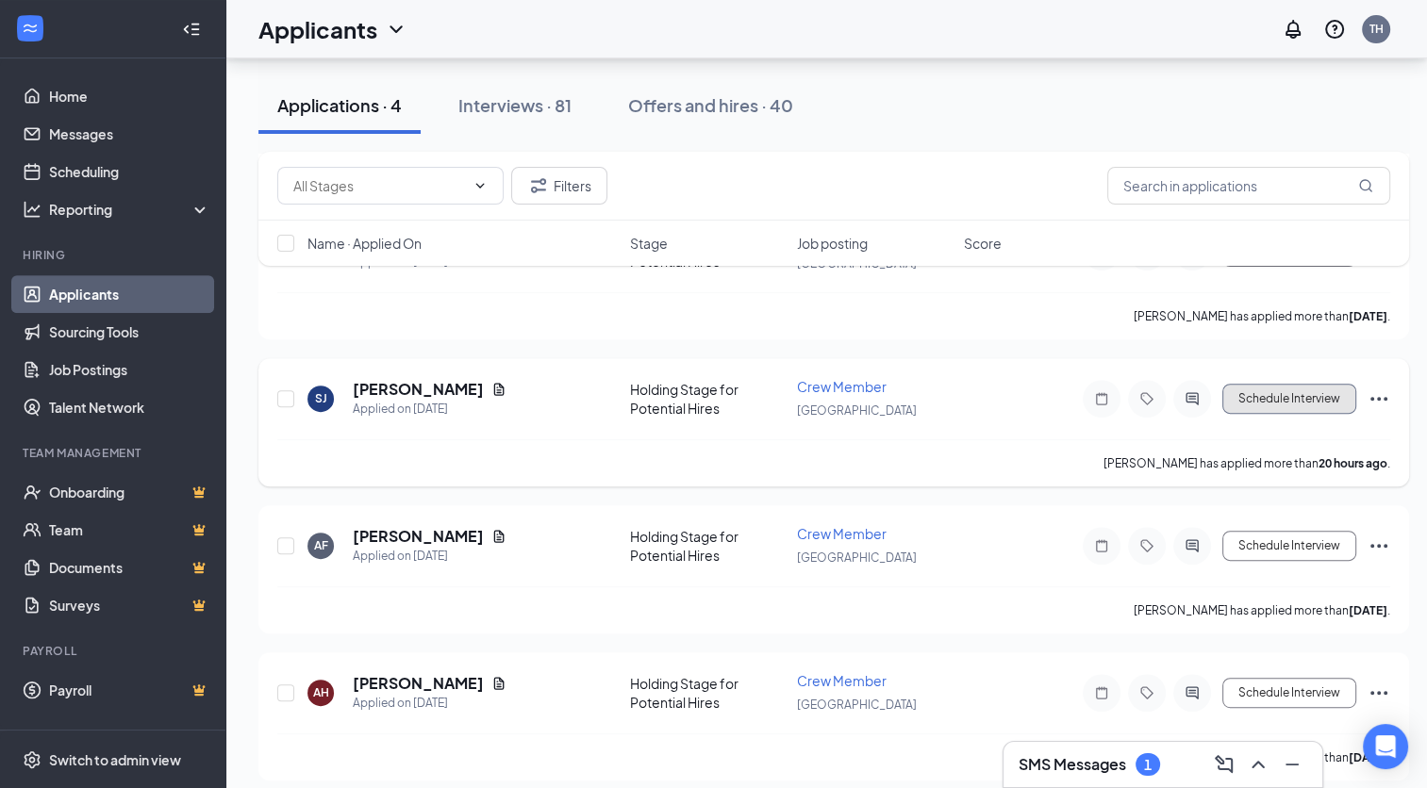
click at [1298, 392] on button "Schedule Interview" at bounding box center [1289, 399] width 134 height 30
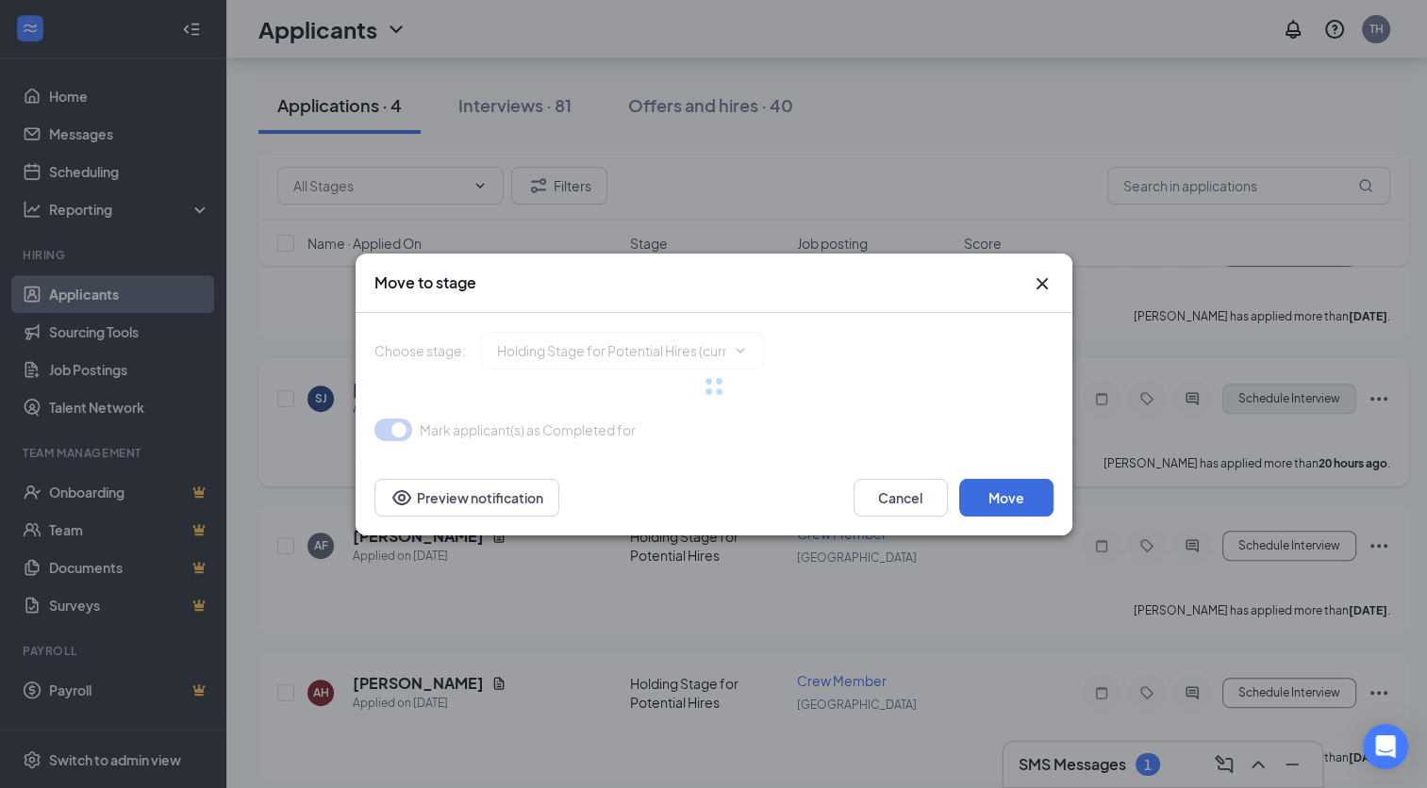
type input "Onsite Interview (next stage)"
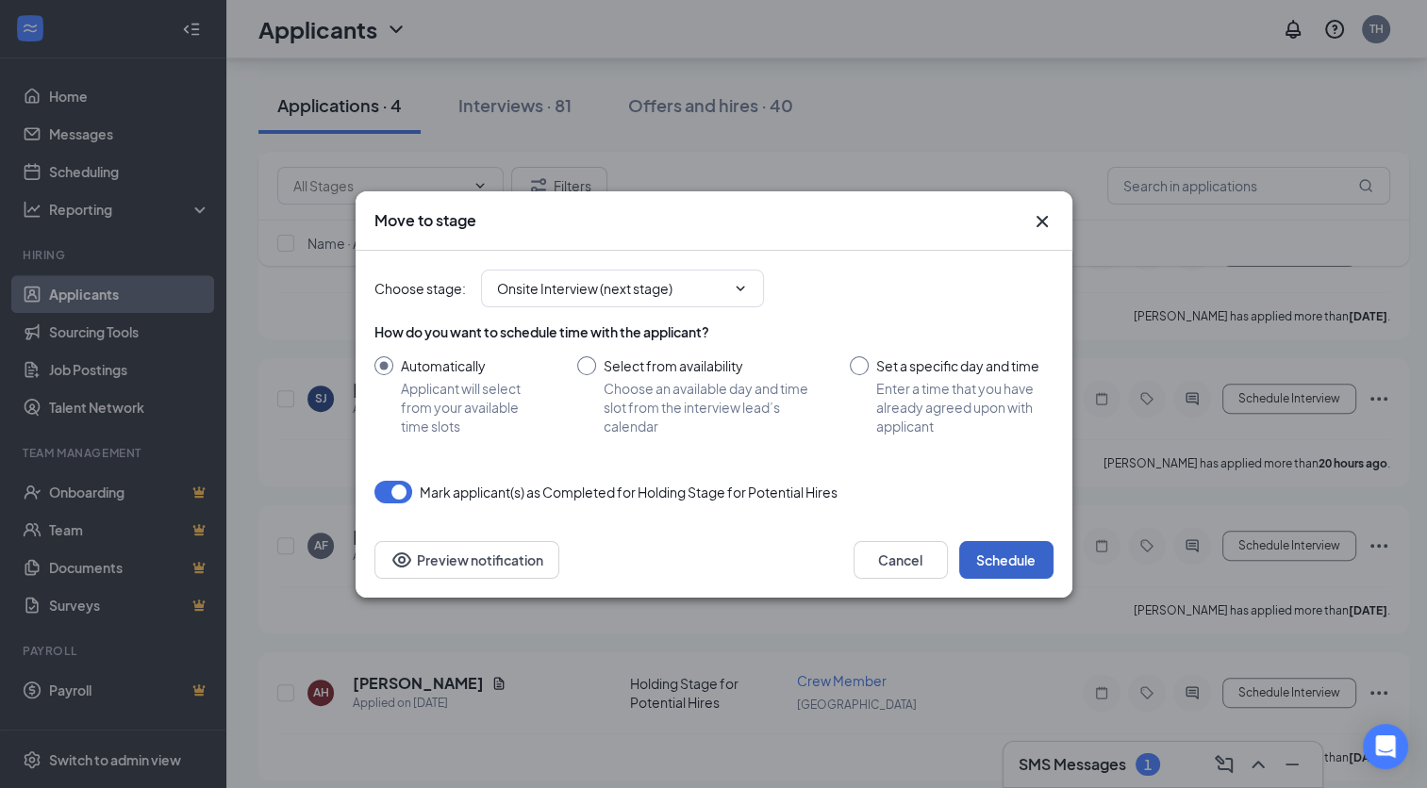
click at [1011, 574] on button "Schedule" at bounding box center [1006, 560] width 94 height 38
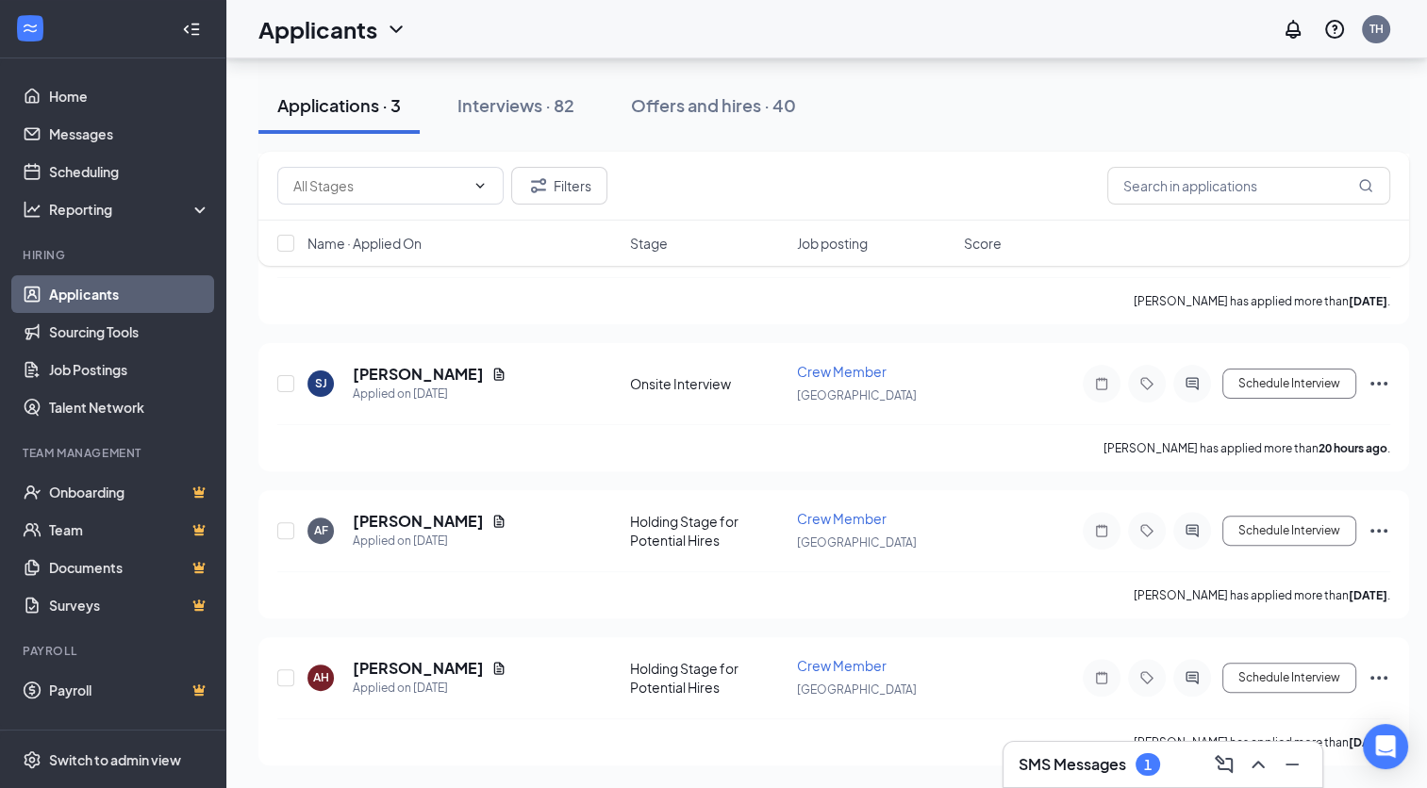
scroll to position [450, 0]
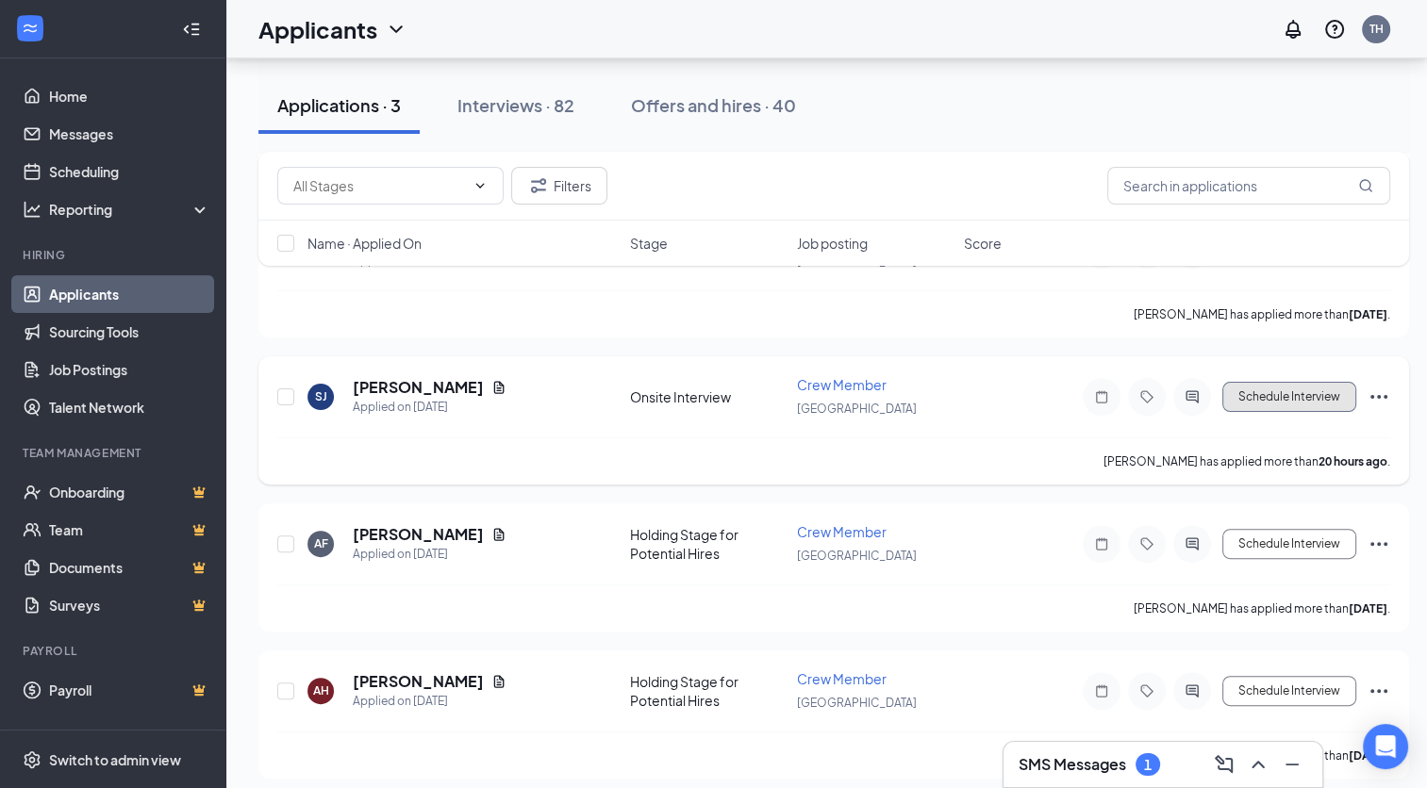
click at [1306, 392] on button "Schedule Interview" at bounding box center [1289, 397] width 134 height 30
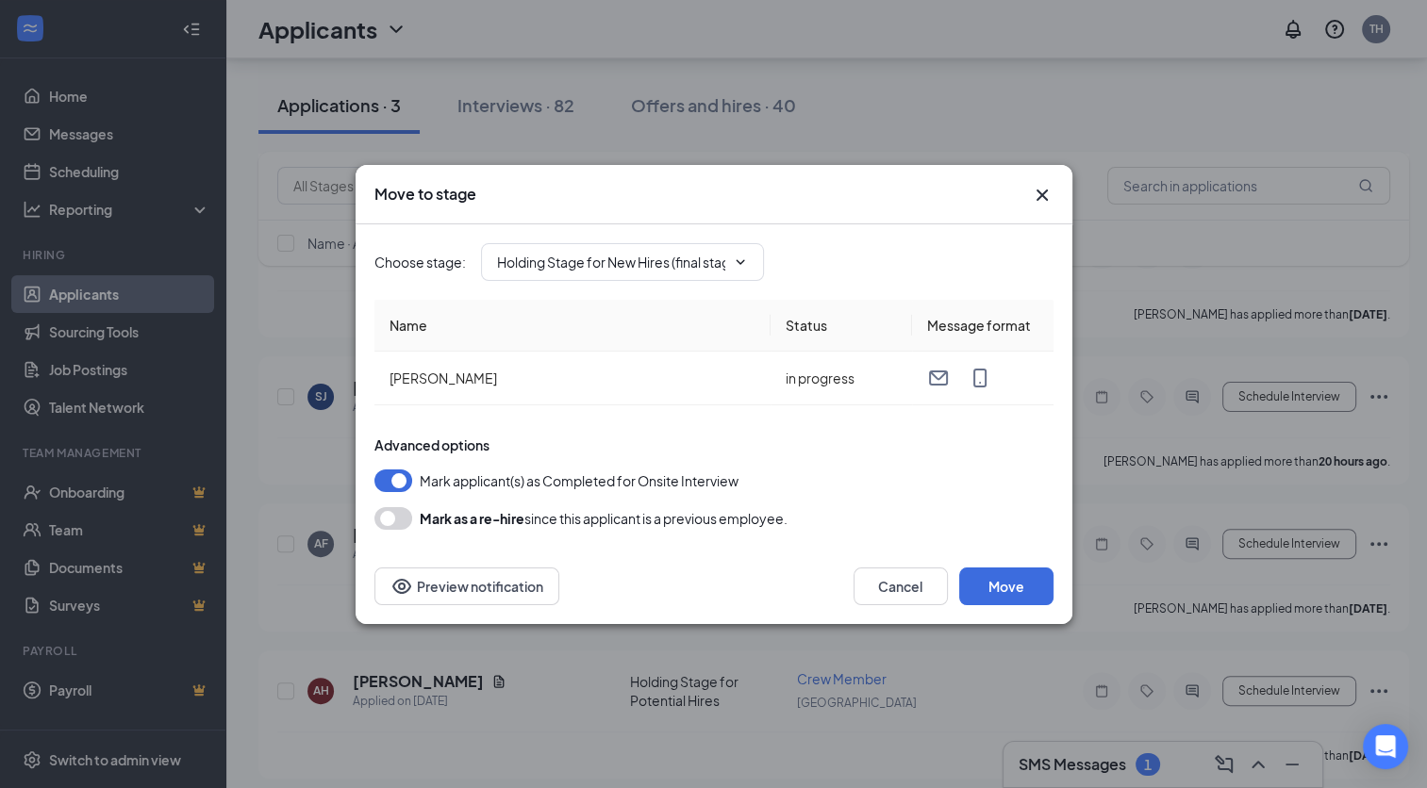
click at [1036, 192] on icon "Cross" at bounding box center [1042, 195] width 23 height 23
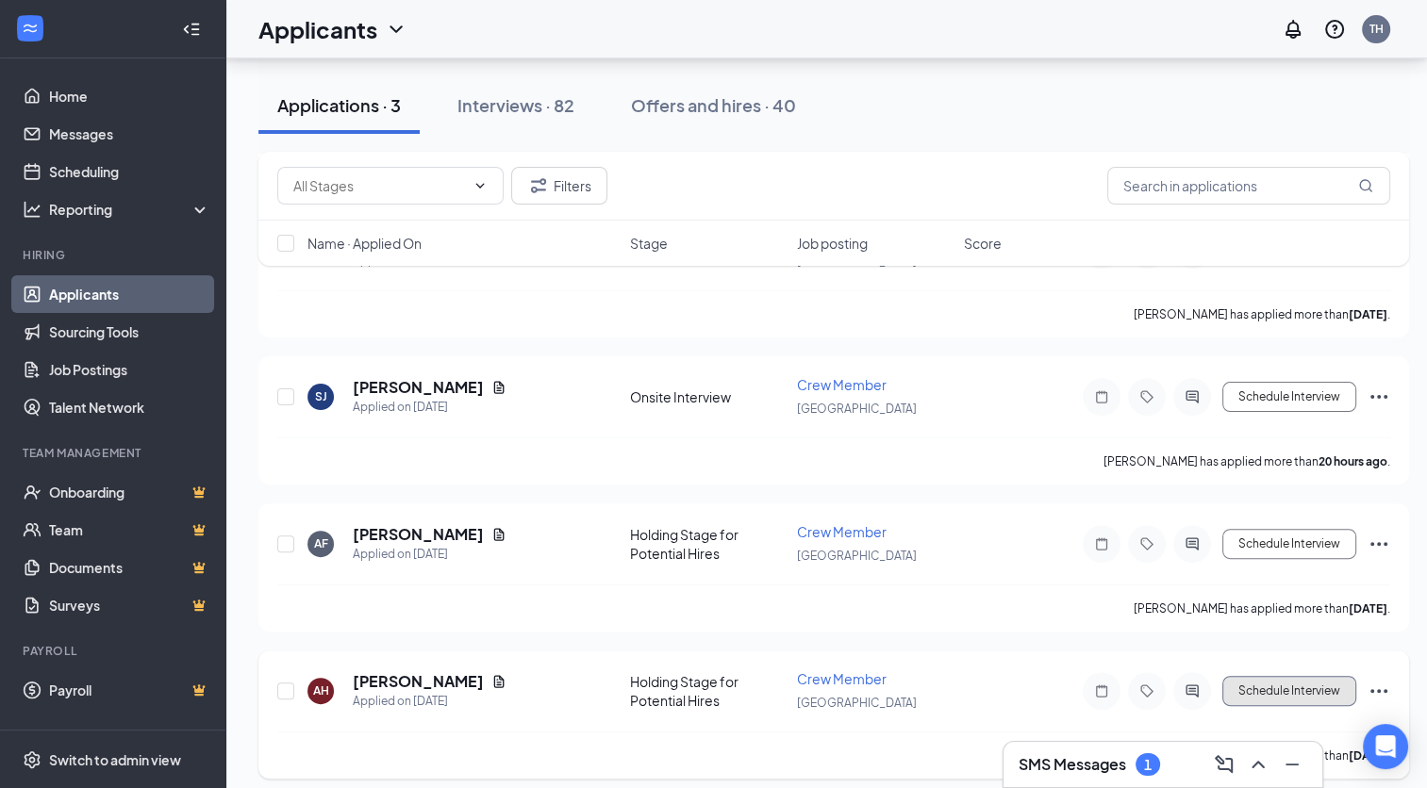
click at [1294, 687] on button "Schedule Interview" at bounding box center [1289, 691] width 134 height 30
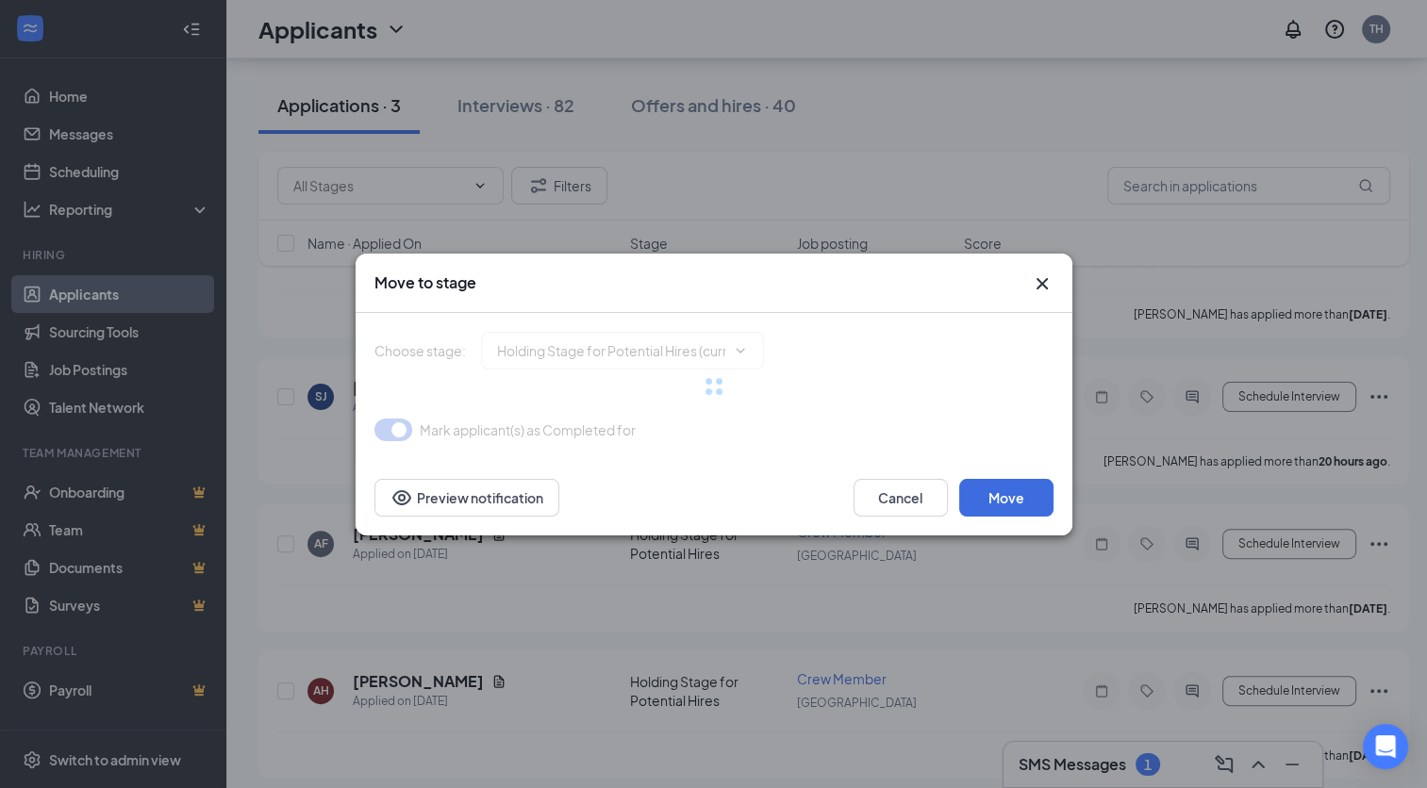
type input "Onsite Interview (next stage)"
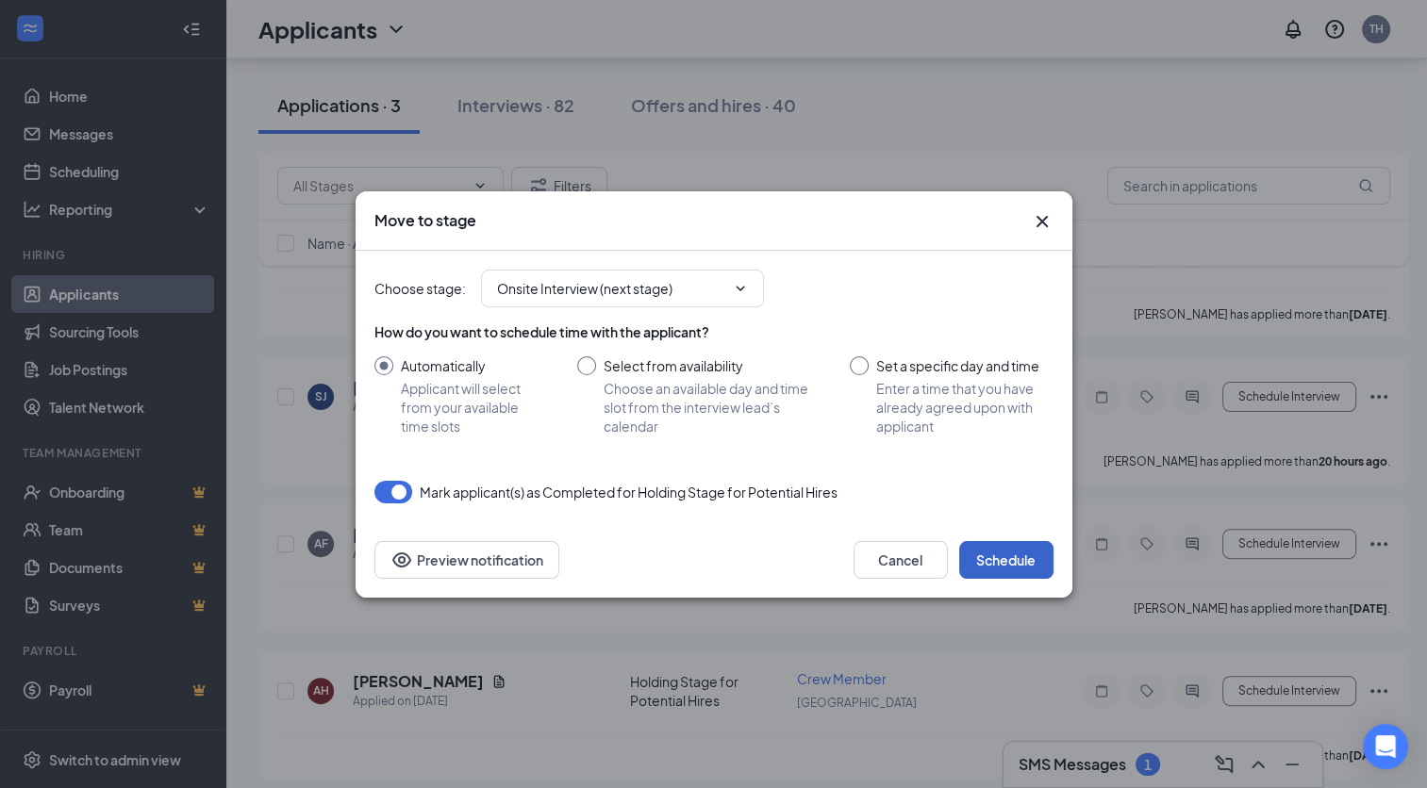
click at [999, 562] on button "Schedule" at bounding box center [1006, 560] width 94 height 38
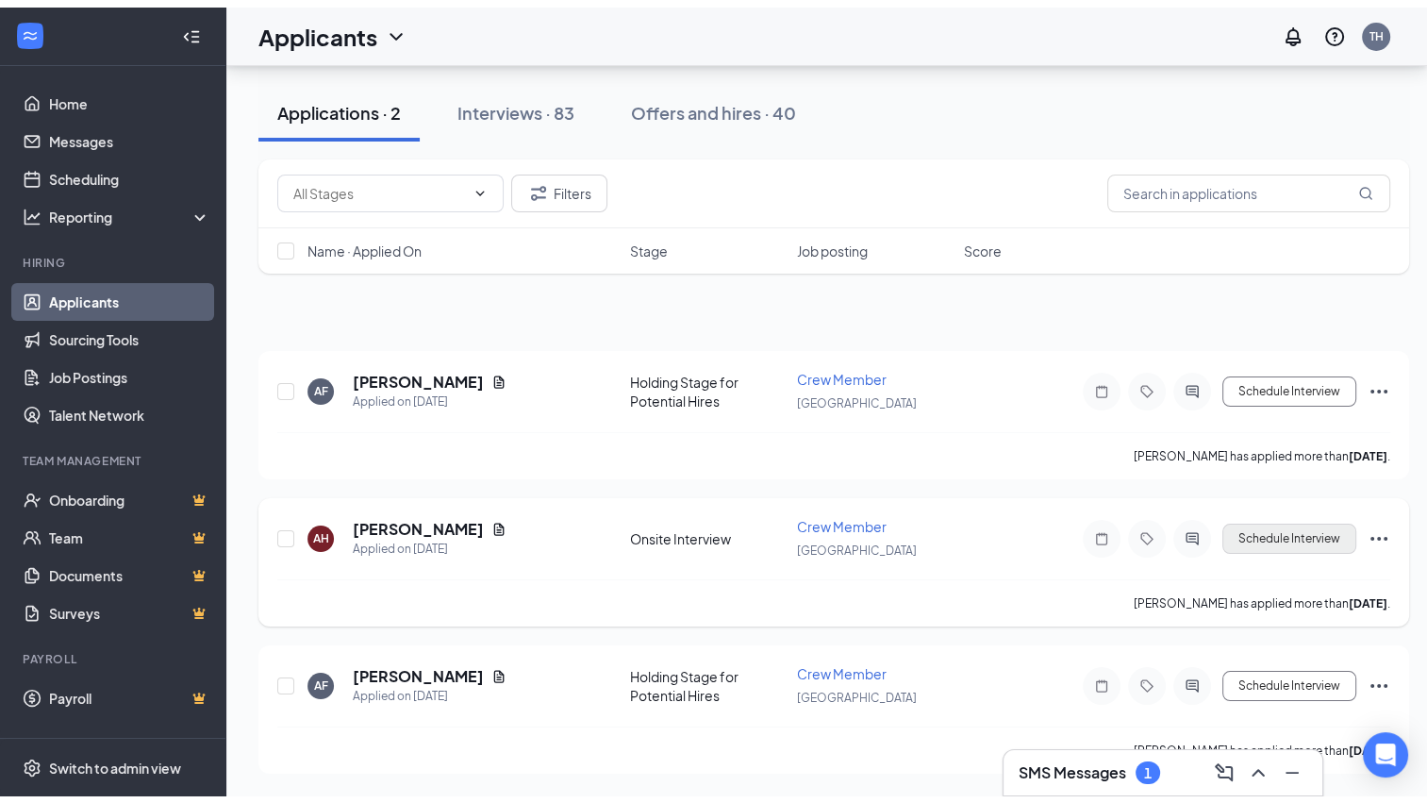
scroll to position [0, 0]
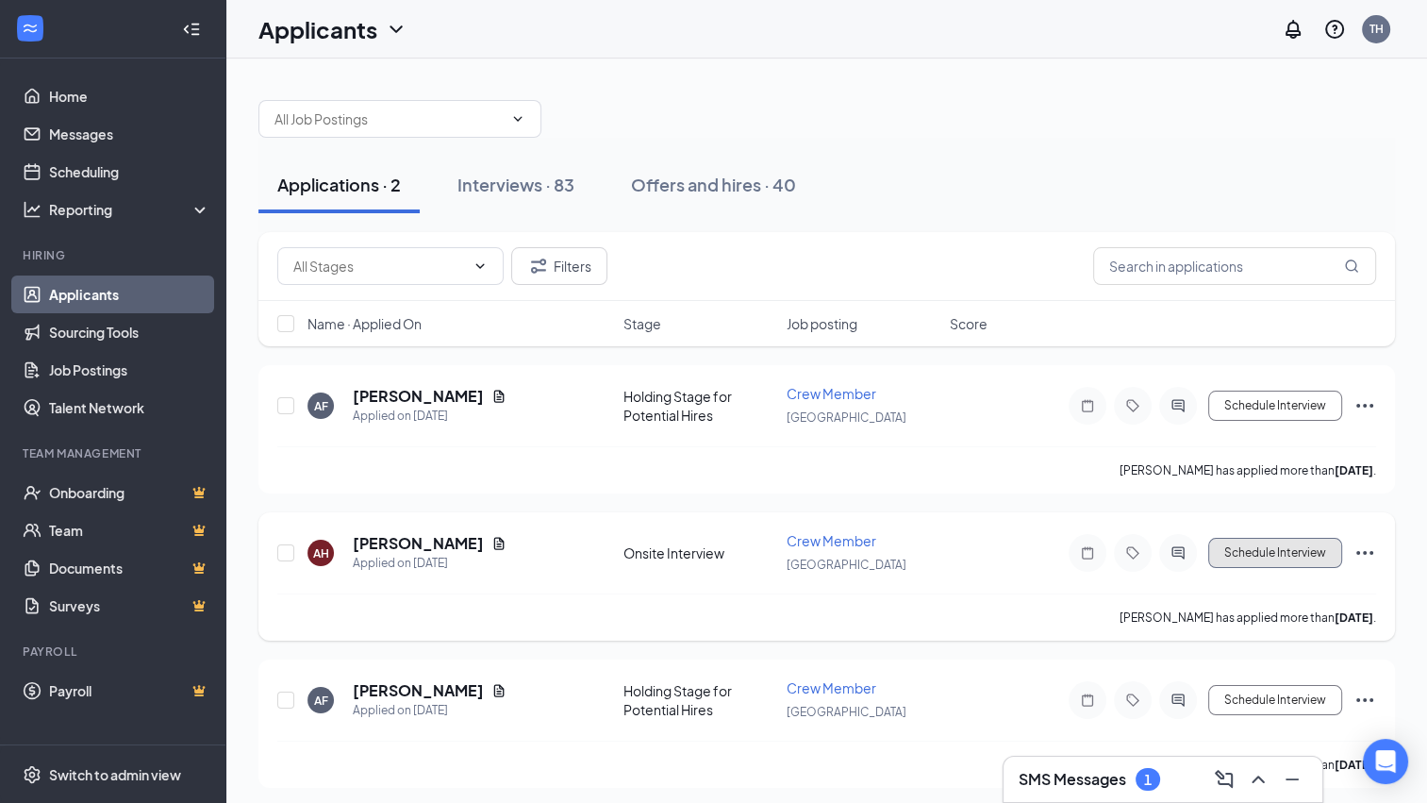
click at [1268, 547] on button "Schedule Interview" at bounding box center [1275, 553] width 134 height 30
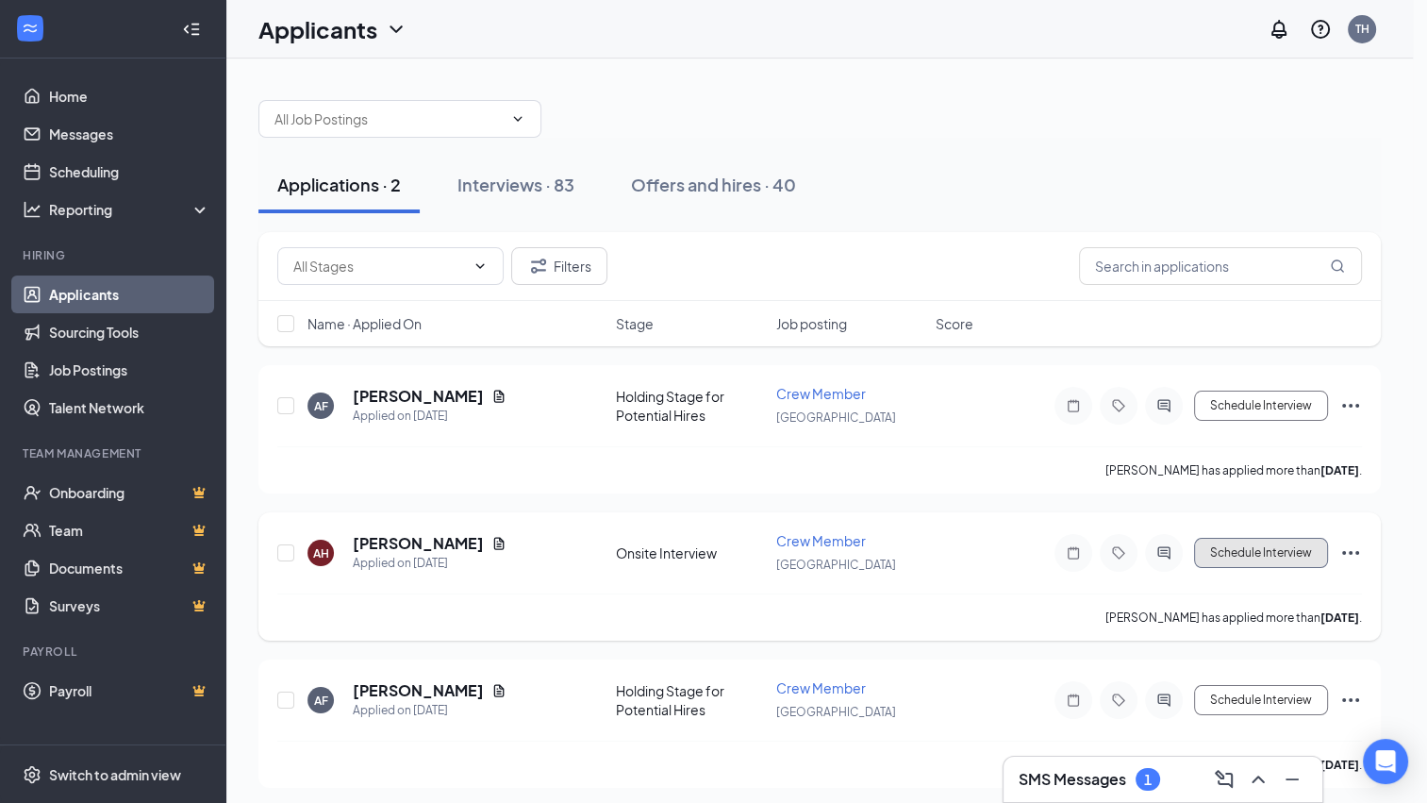
type input "Holding Stage for New Hires (final stage)"
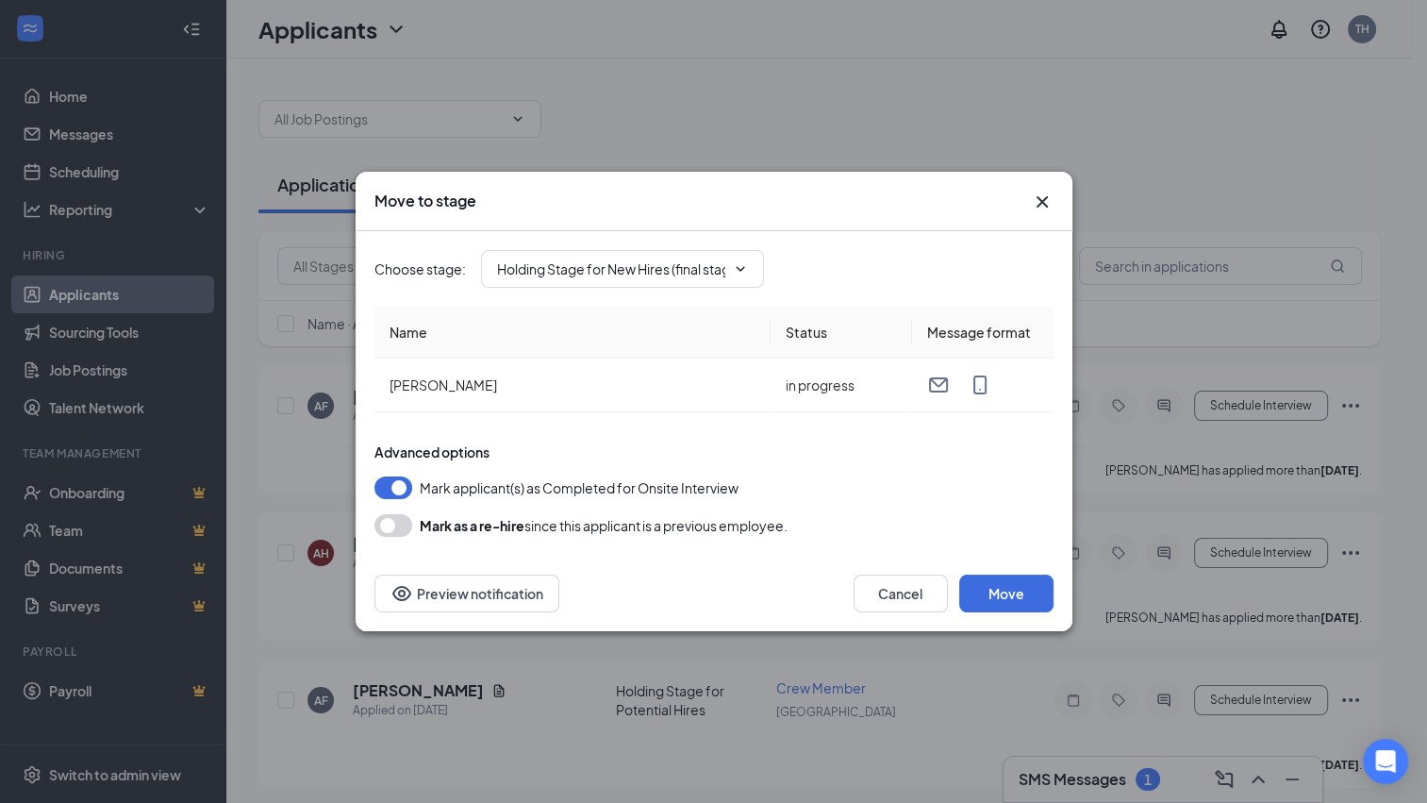
click at [1037, 195] on icon "Cross" at bounding box center [1042, 201] width 23 height 23
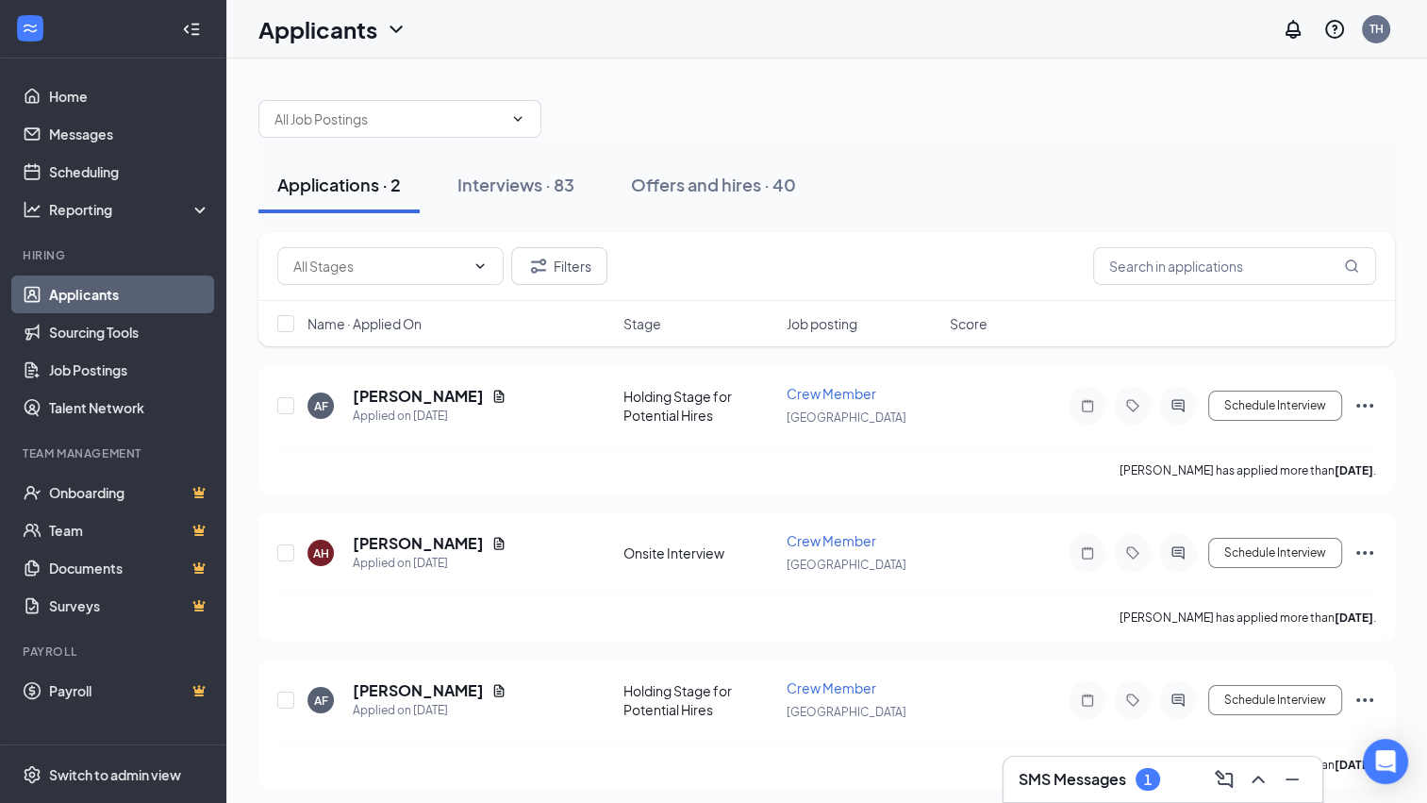
click at [891, 145] on div "Applications · 2 Interviews · 83 Offers and hires · 40" at bounding box center [826, 185] width 1136 height 94
